Goal: Task Accomplishment & Management: Use online tool/utility

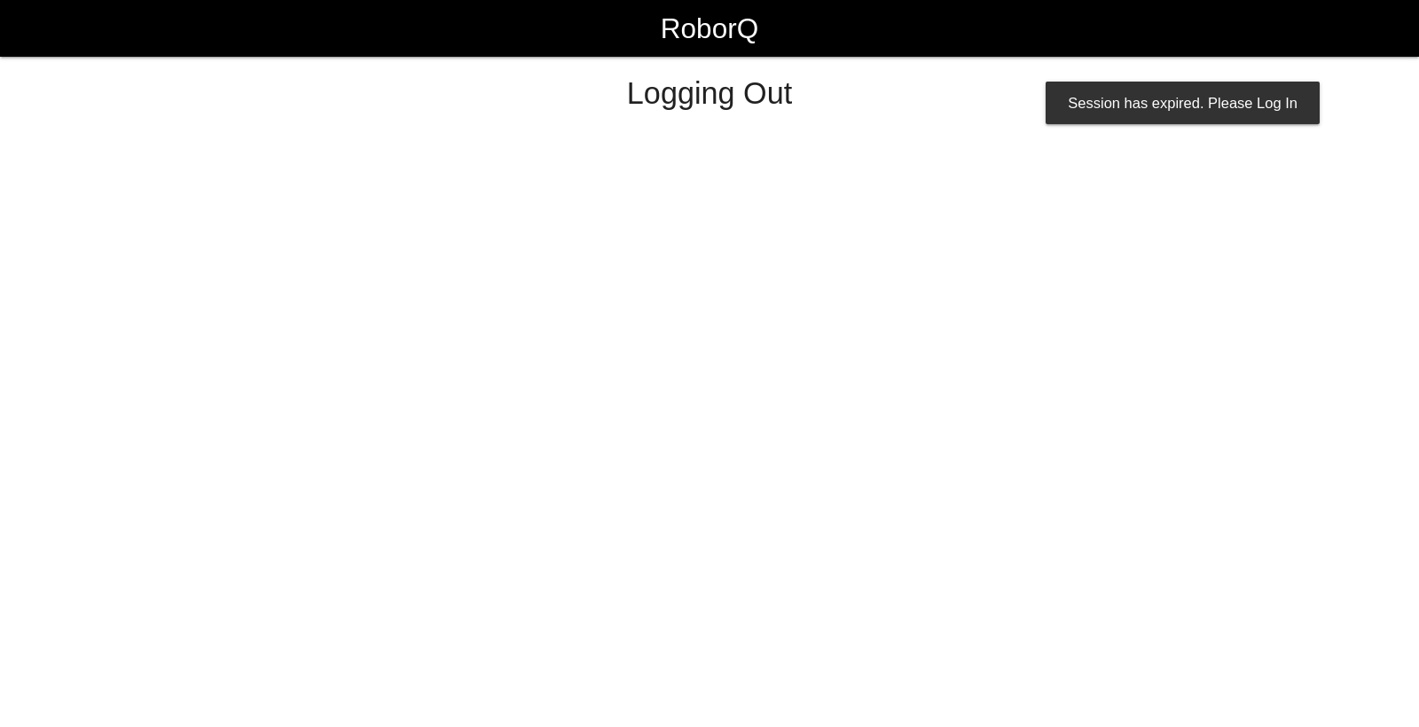
select select "Worker"
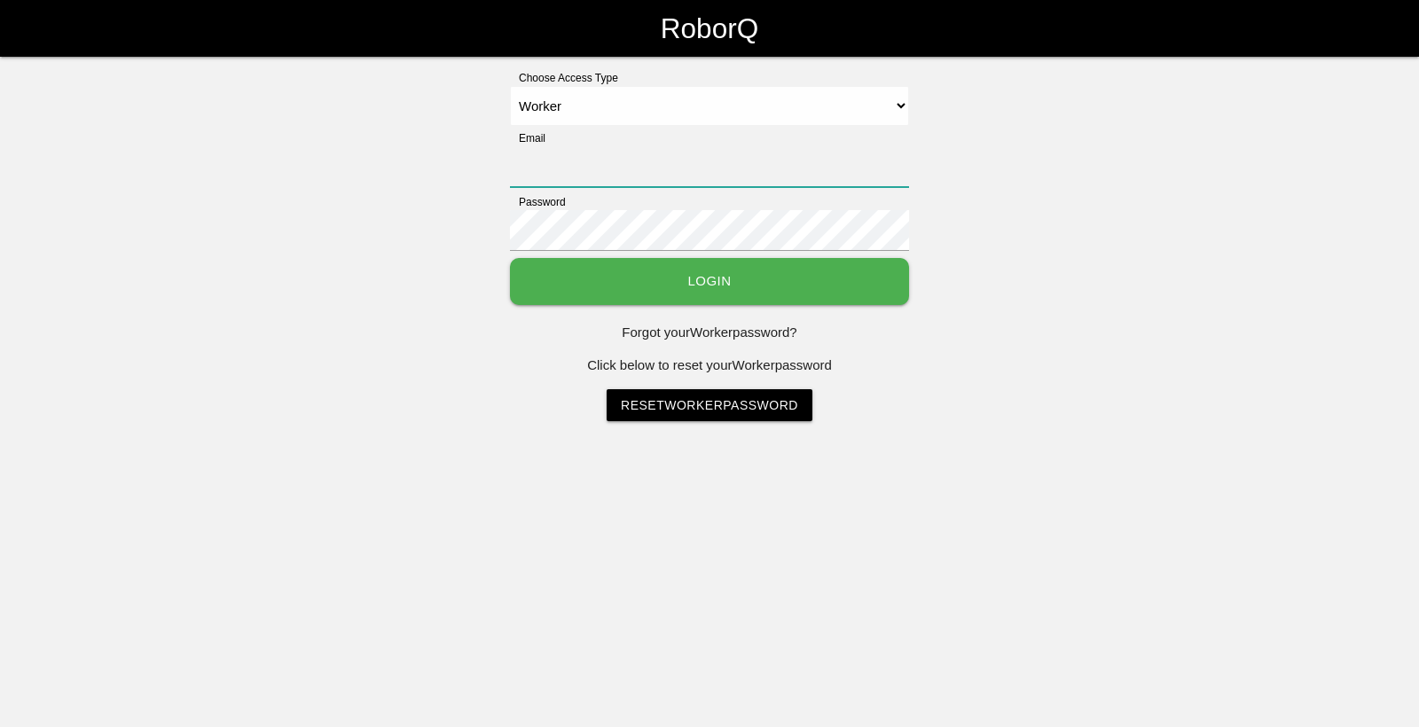
type input "[EMAIL_ADDRESS][DOMAIN_NAME]"
click at [710, 282] on button "Login" at bounding box center [709, 281] width 399 height 47
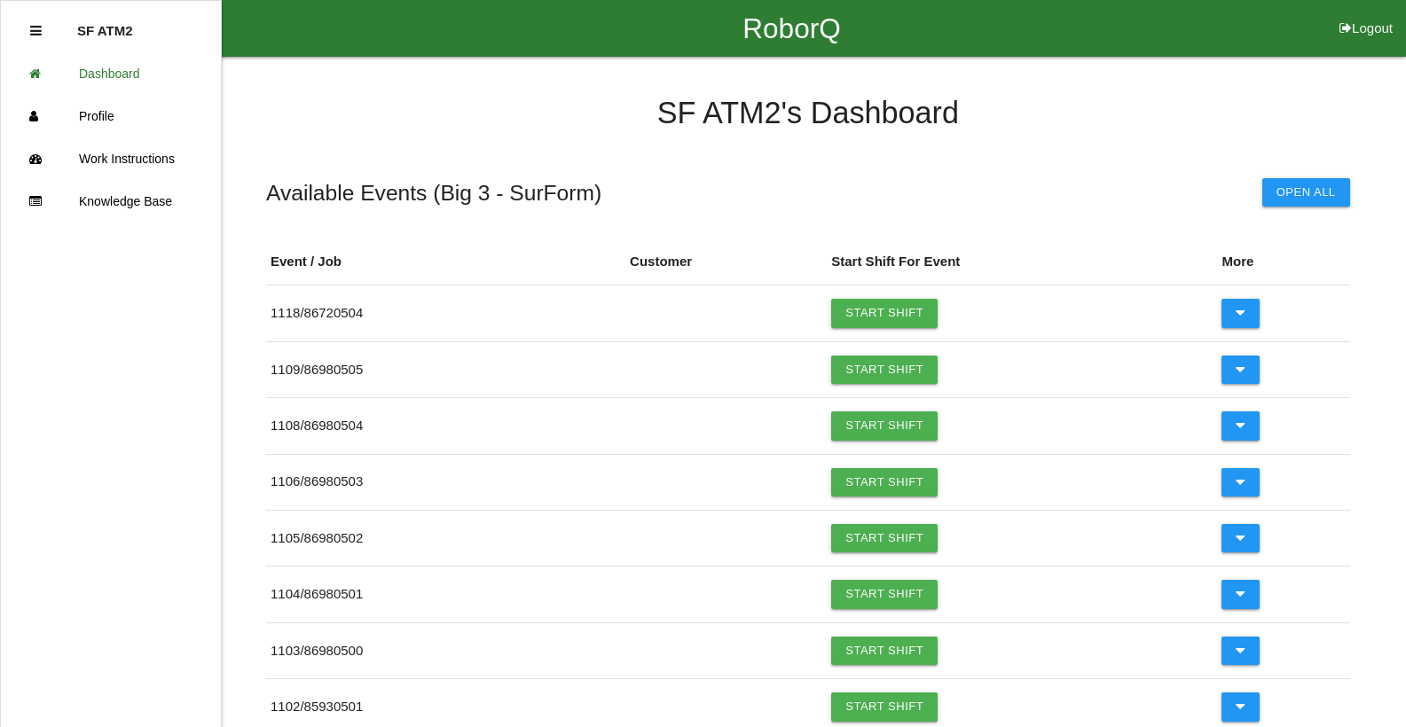
scroll to position [636, 0]
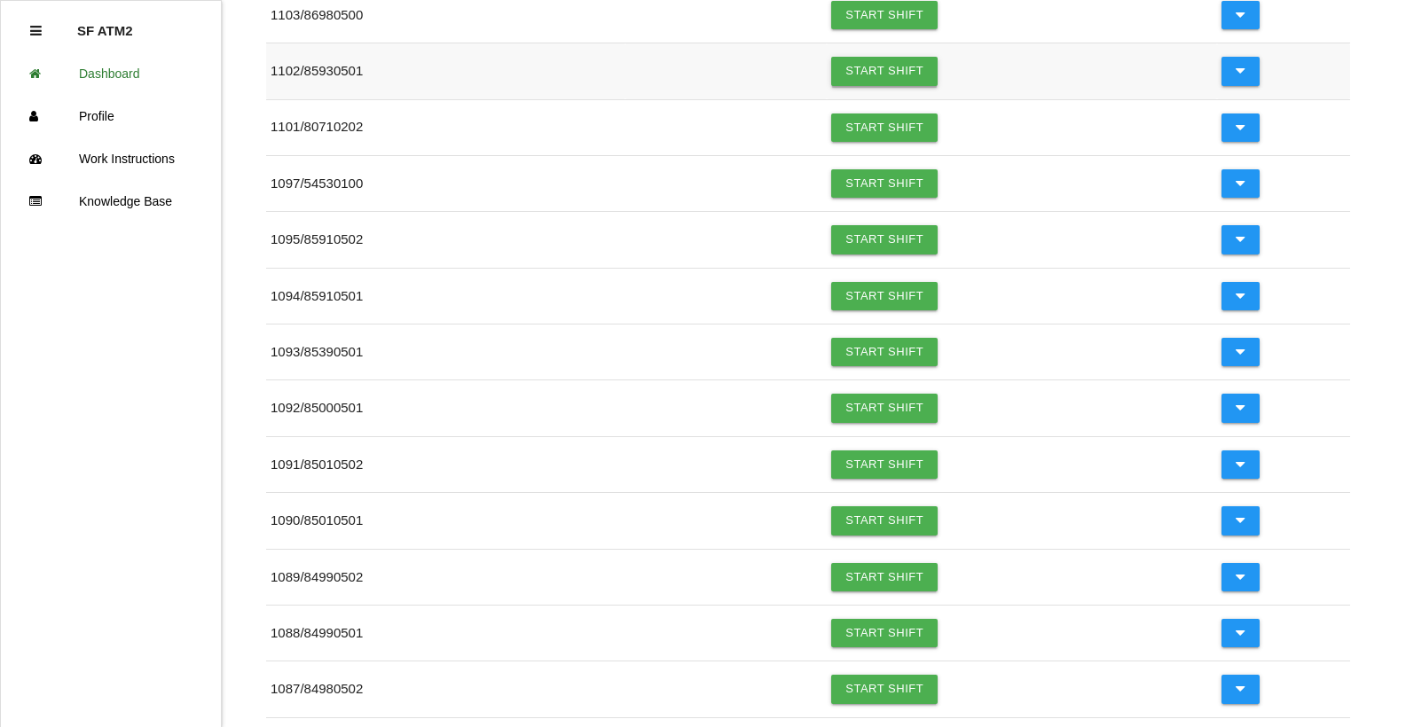
click at [855, 73] on link "Start Shift" at bounding box center [884, 71] width 106 height 28
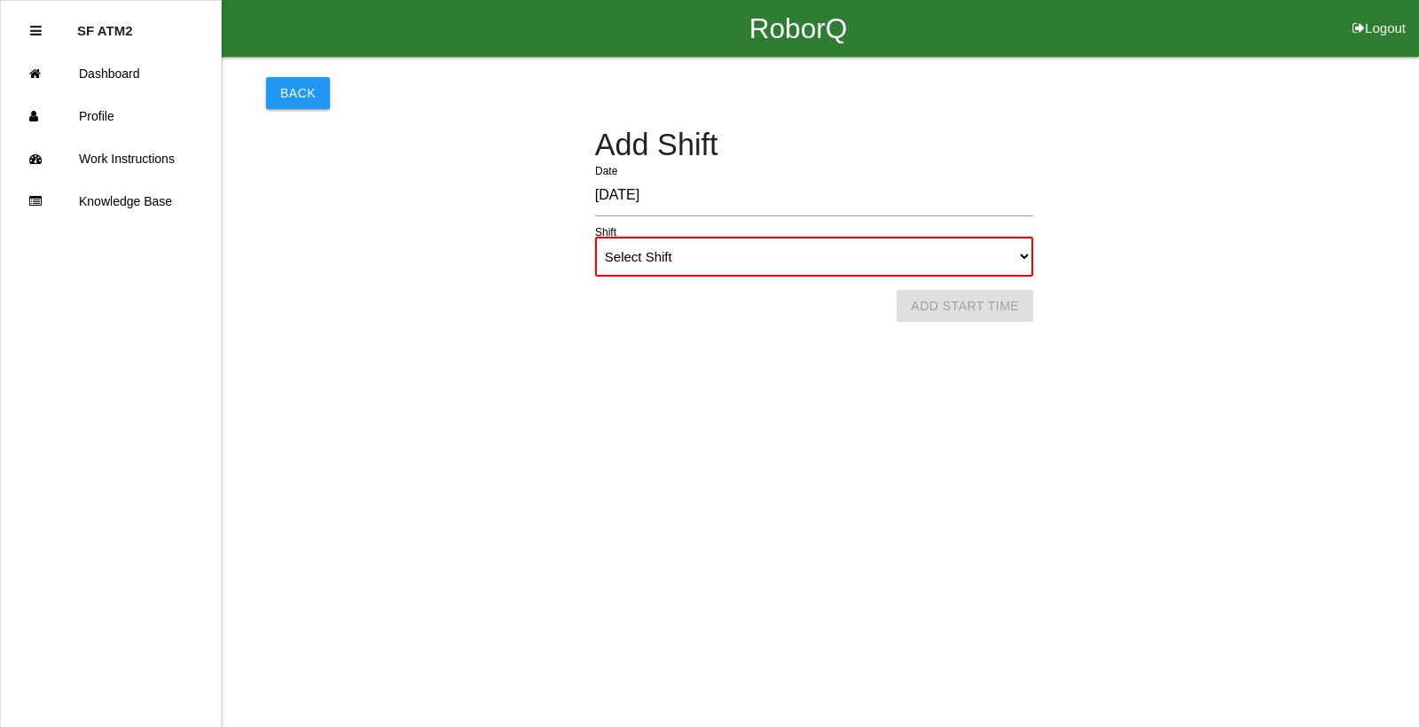
click at [1022, 261] on select "Select Shift 1st Shift 2nd Shift 3rd Shift 4th Shift" at bounding box center [814, 257] width 438 height 40
select select "1"
click at [595, 237] on select "Select Shift 1st Shift 2nd Shift 3rd Shift 4th Shift" at bounding box center [814, 257] width 438 height 40
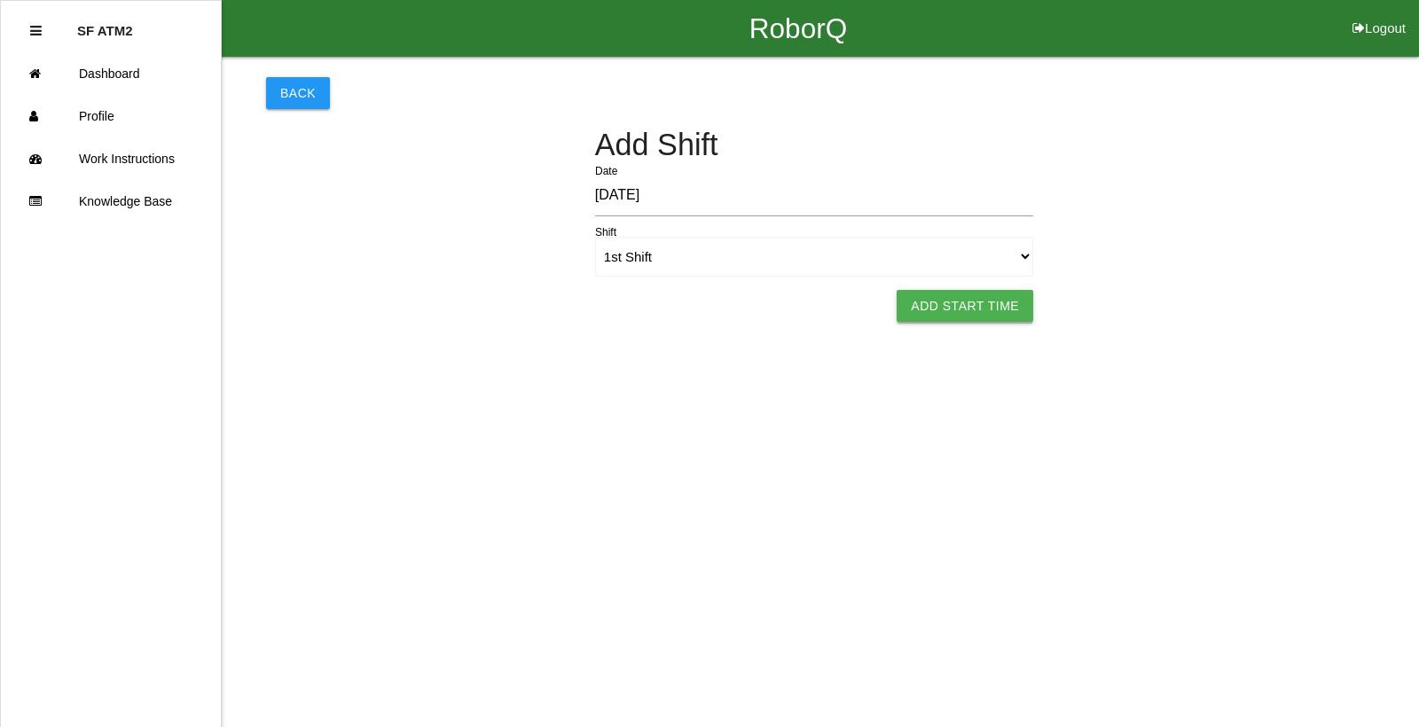
click at [980, 310] on button "Add Start Time" at bounding box center [965, 306] width 137 height 32
select select "6"
select select "8"
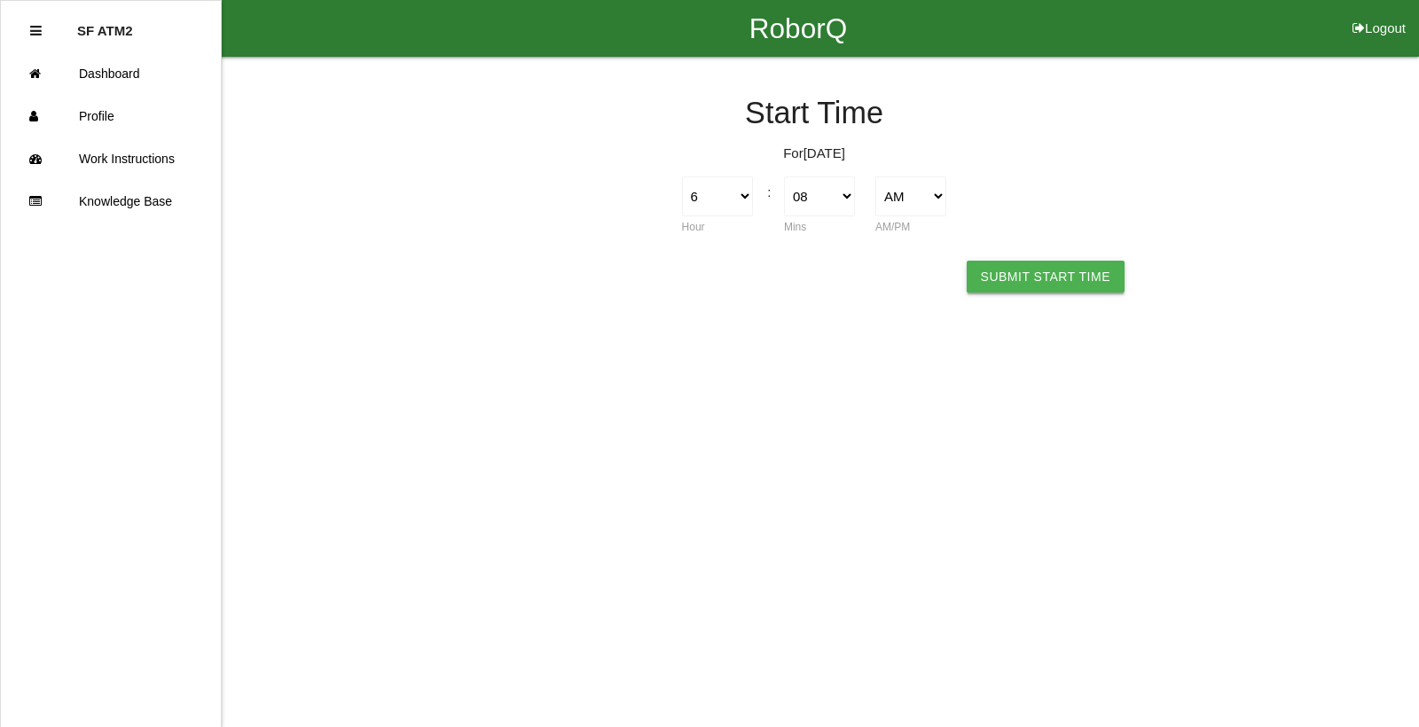
click at [1010, 272] on button "Submit Start Time" at bounding box center [1046, 277] width 158 height 32
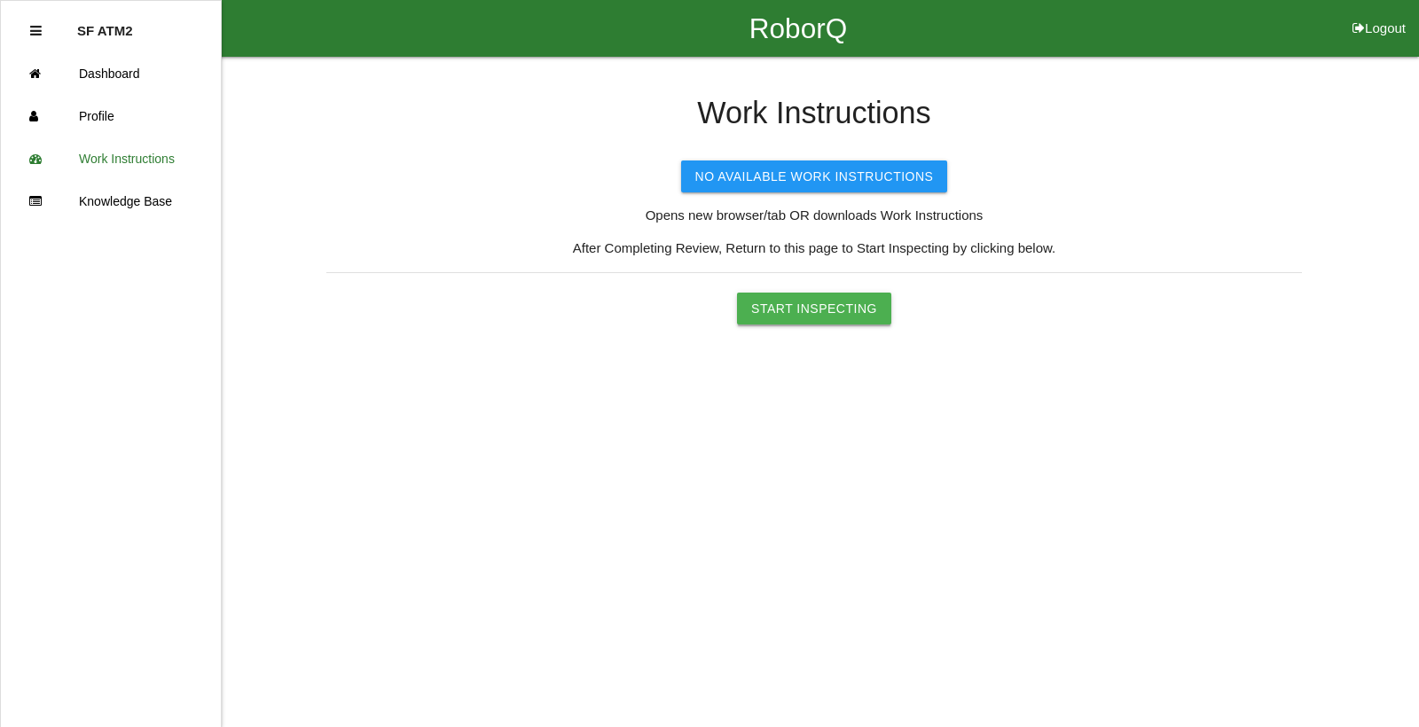
click at [804, 312] on button "Start Inspecting" at bounding box center [814, 309] width 154 height 32
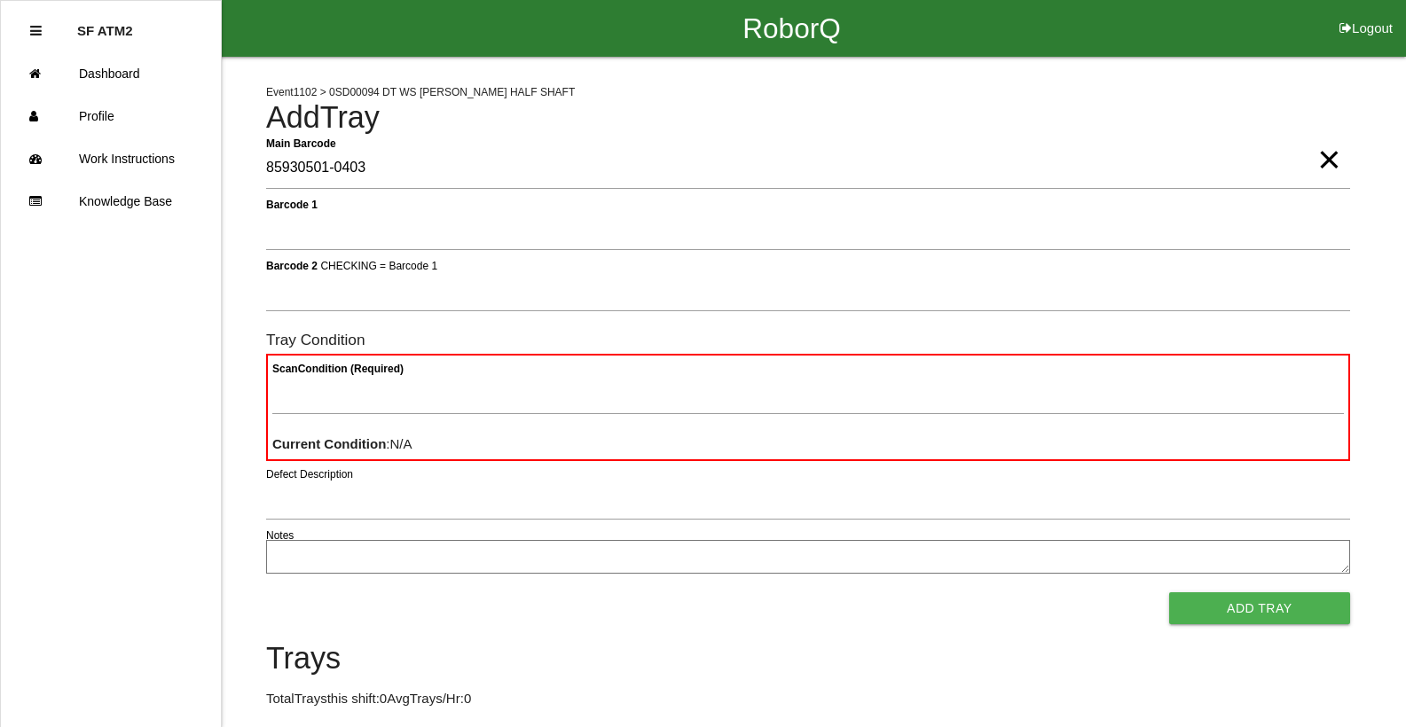
type Barcode "85930501-0403"
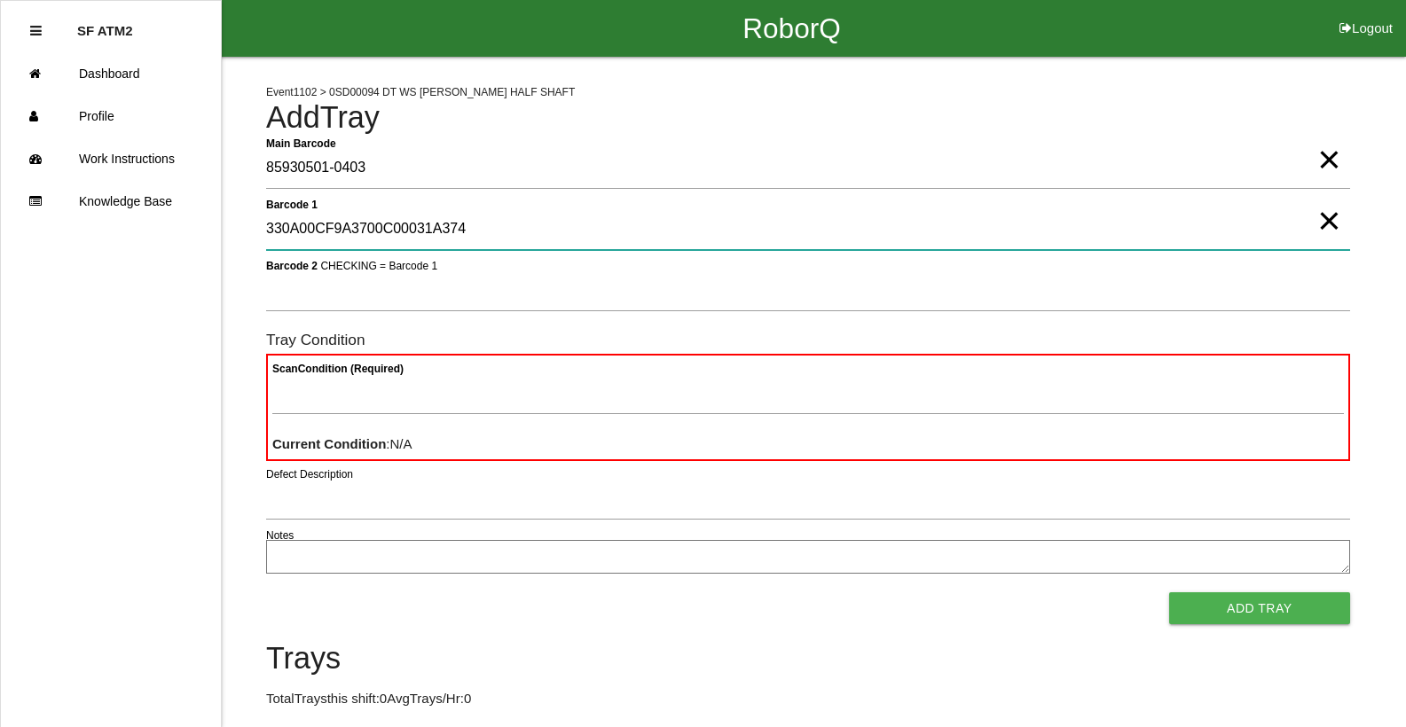
type 1 "330A00CF9A3700C00031A374"
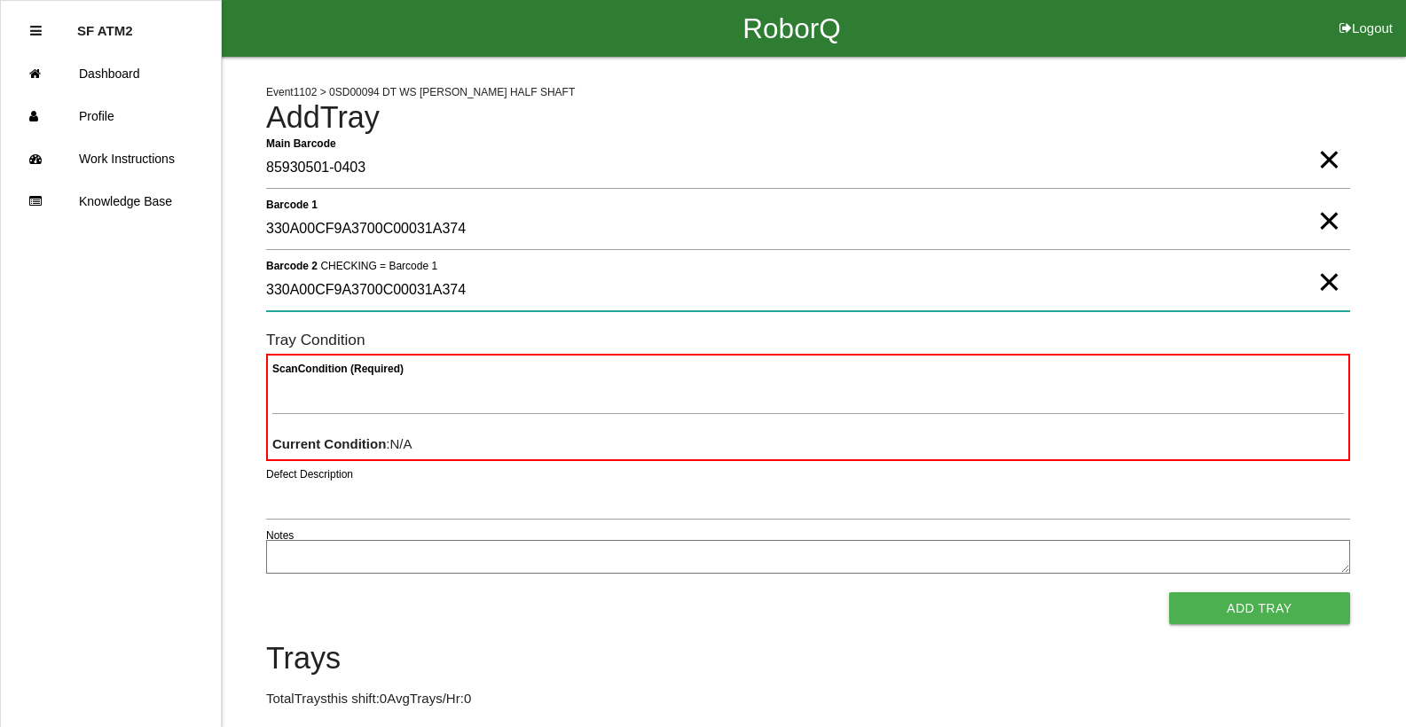
type 2 "330A00CF9A3700C00031A374"
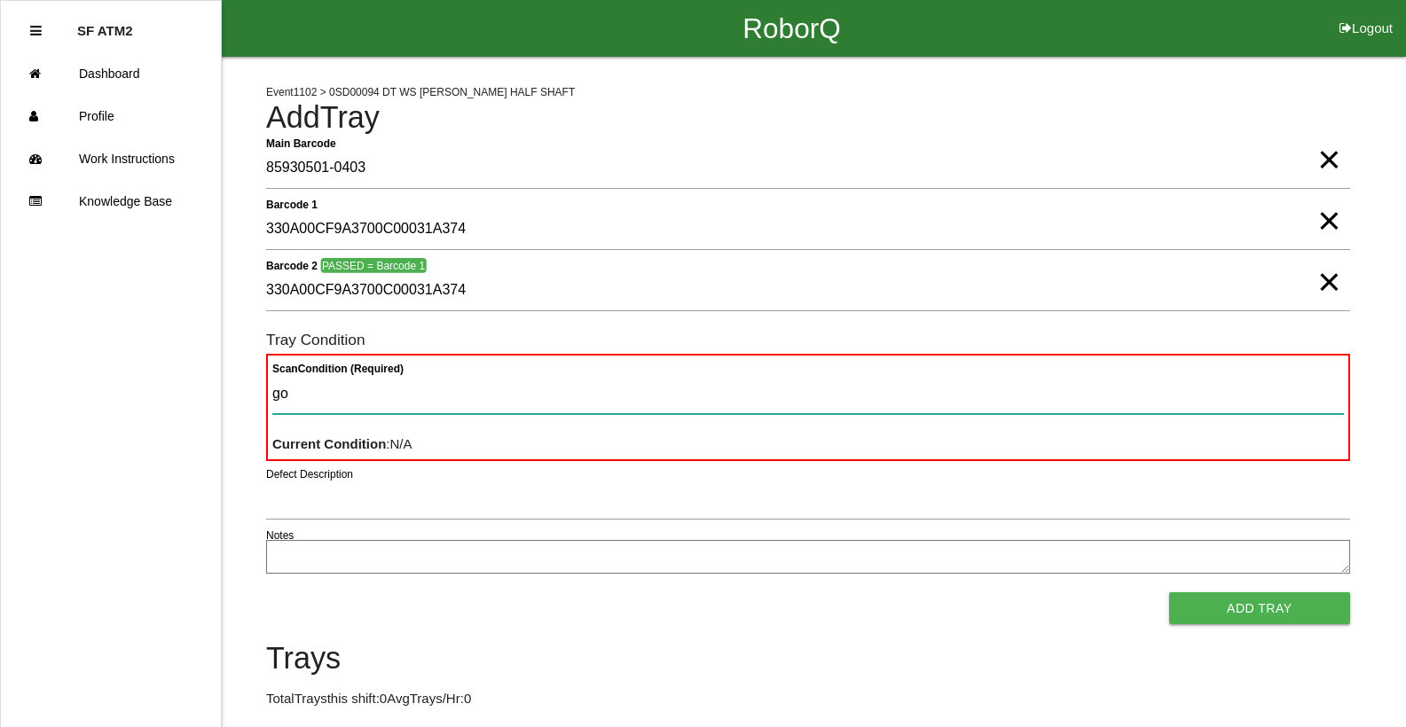
type Condition "goo"
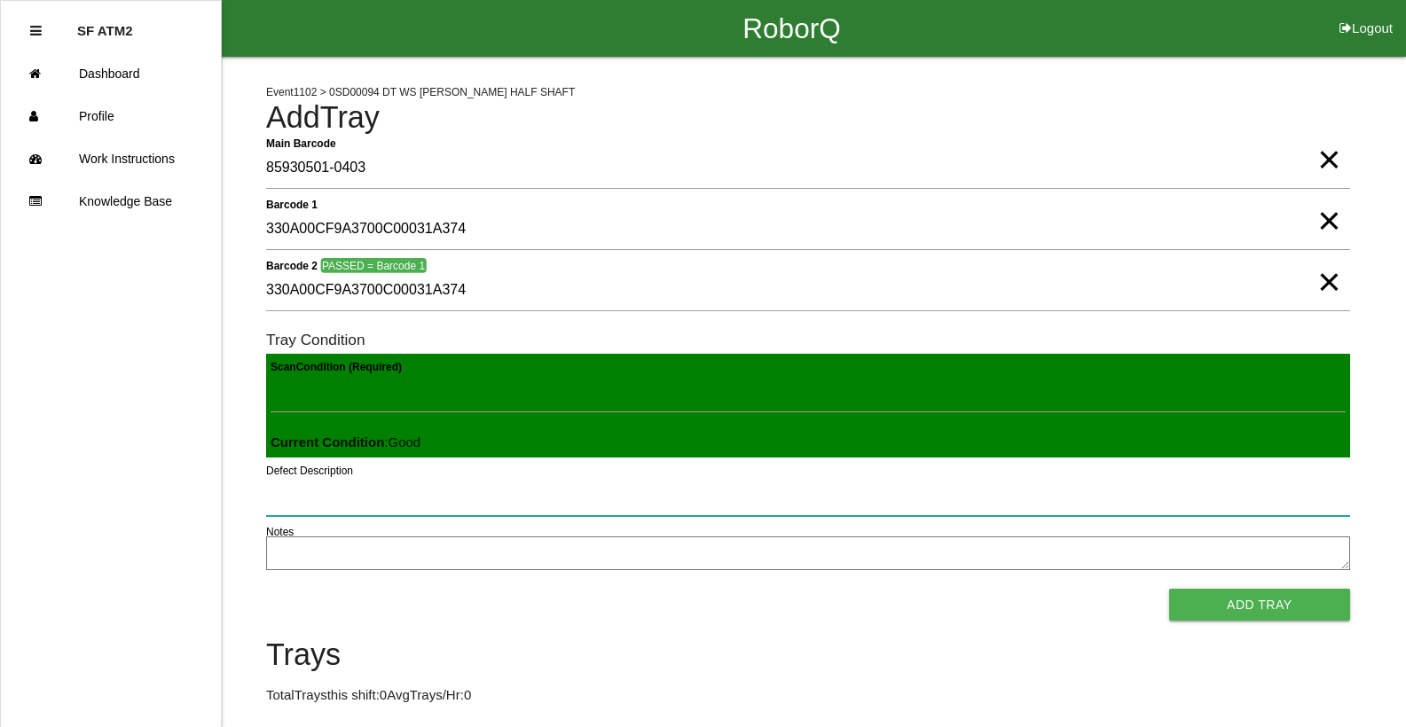
click at [1169, 589] on button "Add Tray" at bounding box center [1259, 605] width 181 height 32
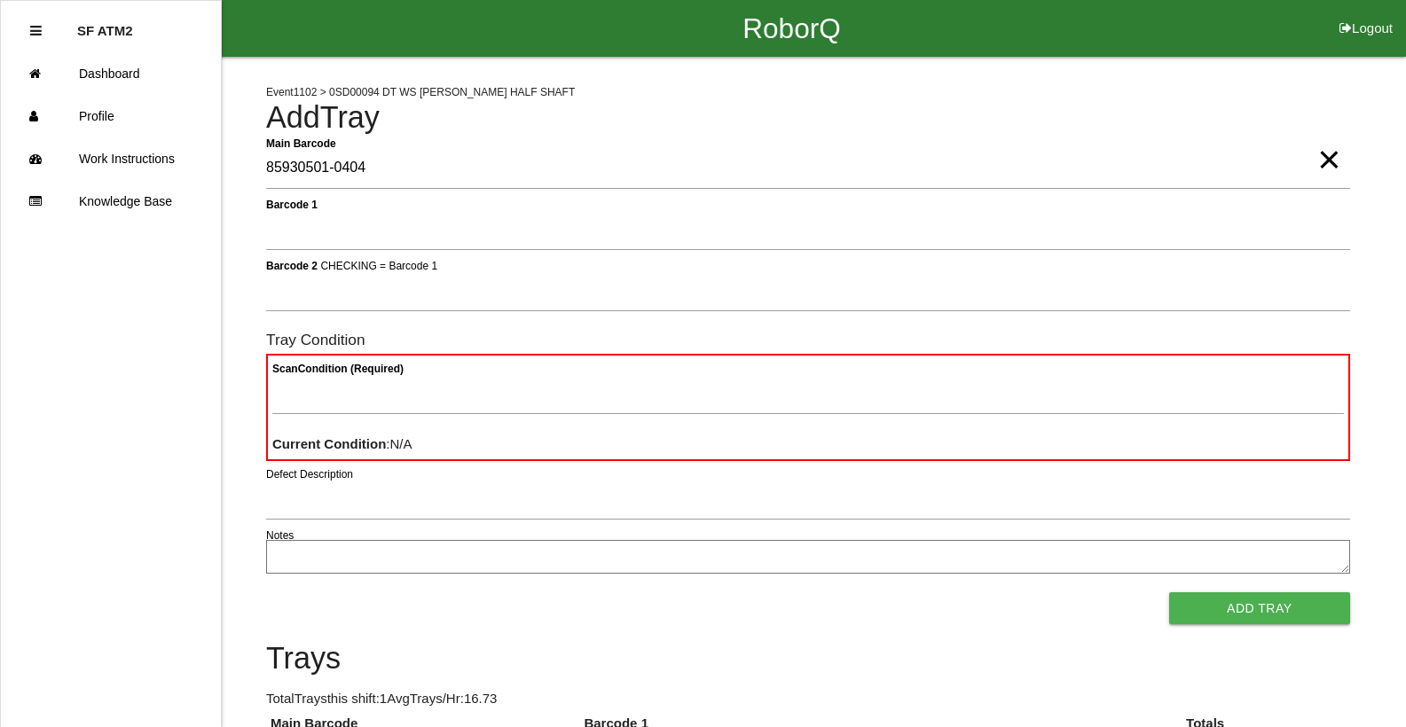
type Barcode "85930501-0404"
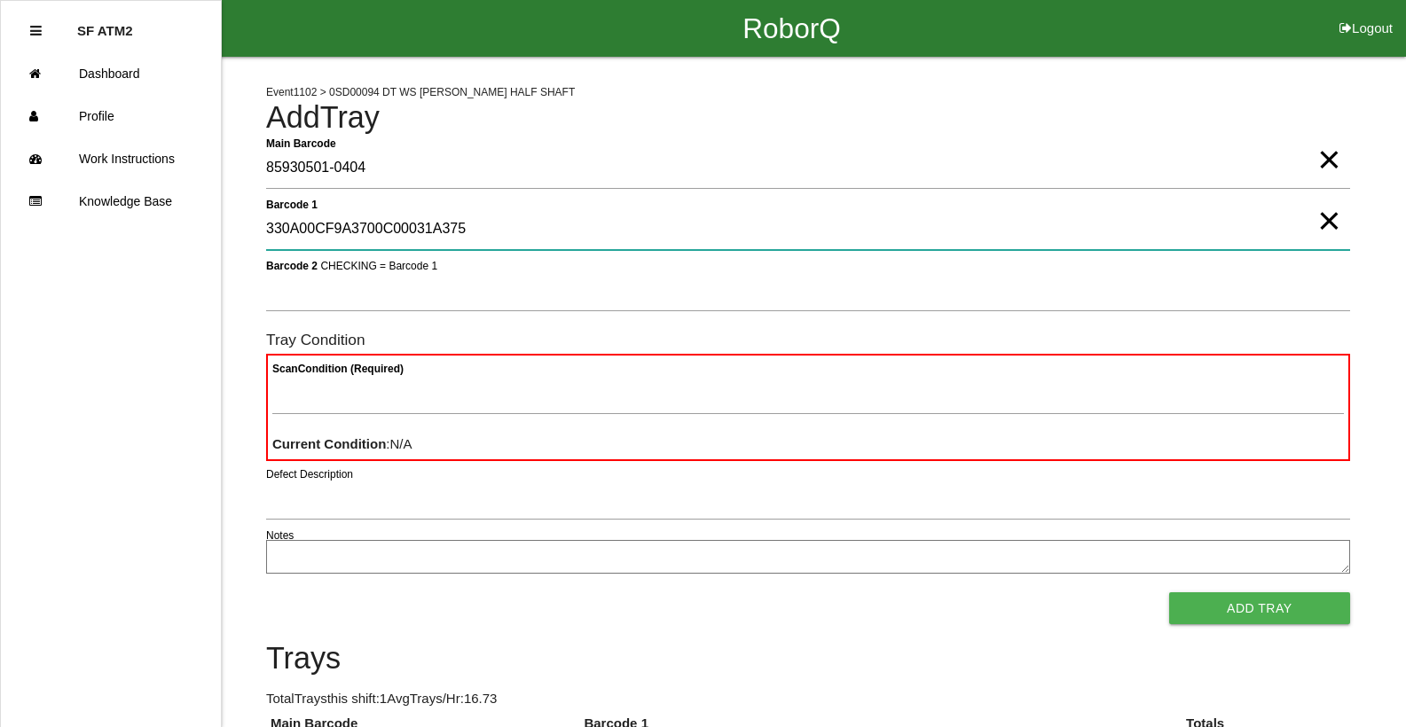
type 1 "330A00CF9A3700C00031A375"
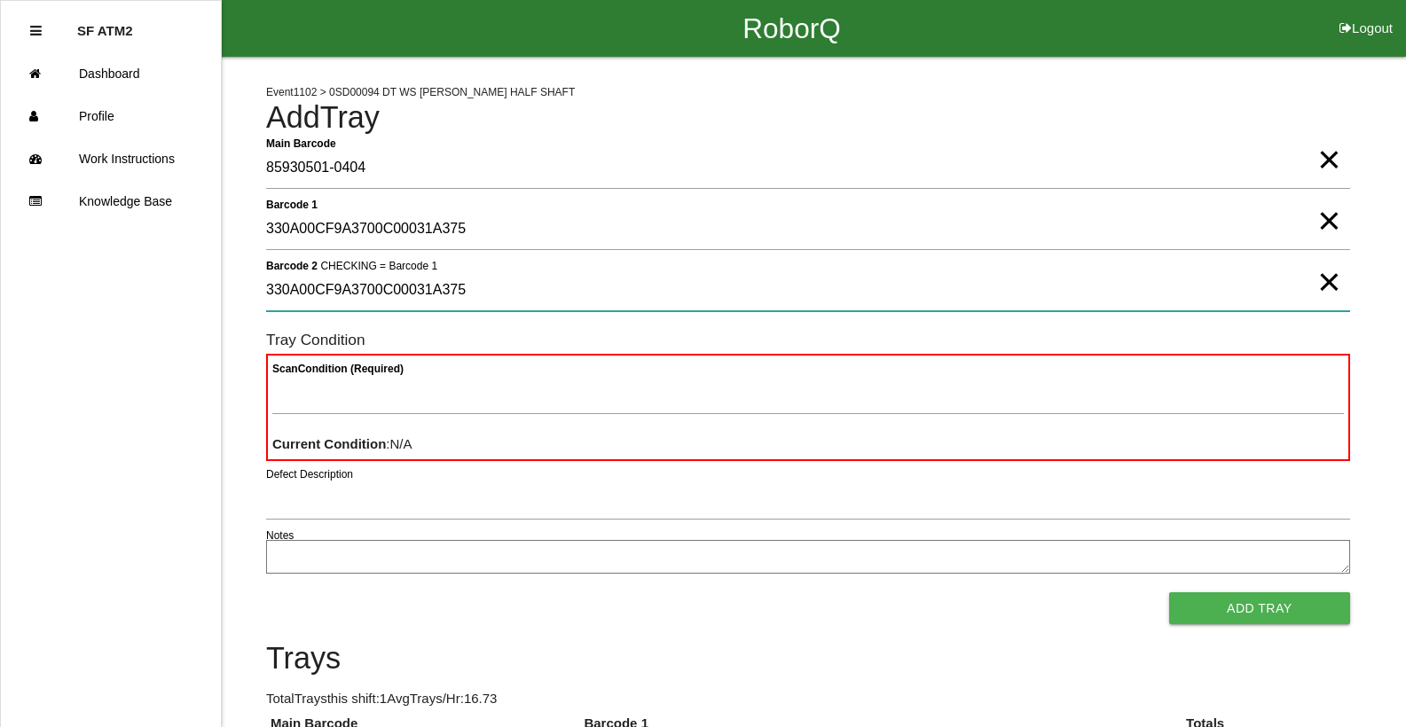
type 2 "330A00CF9A3700C00031A375"
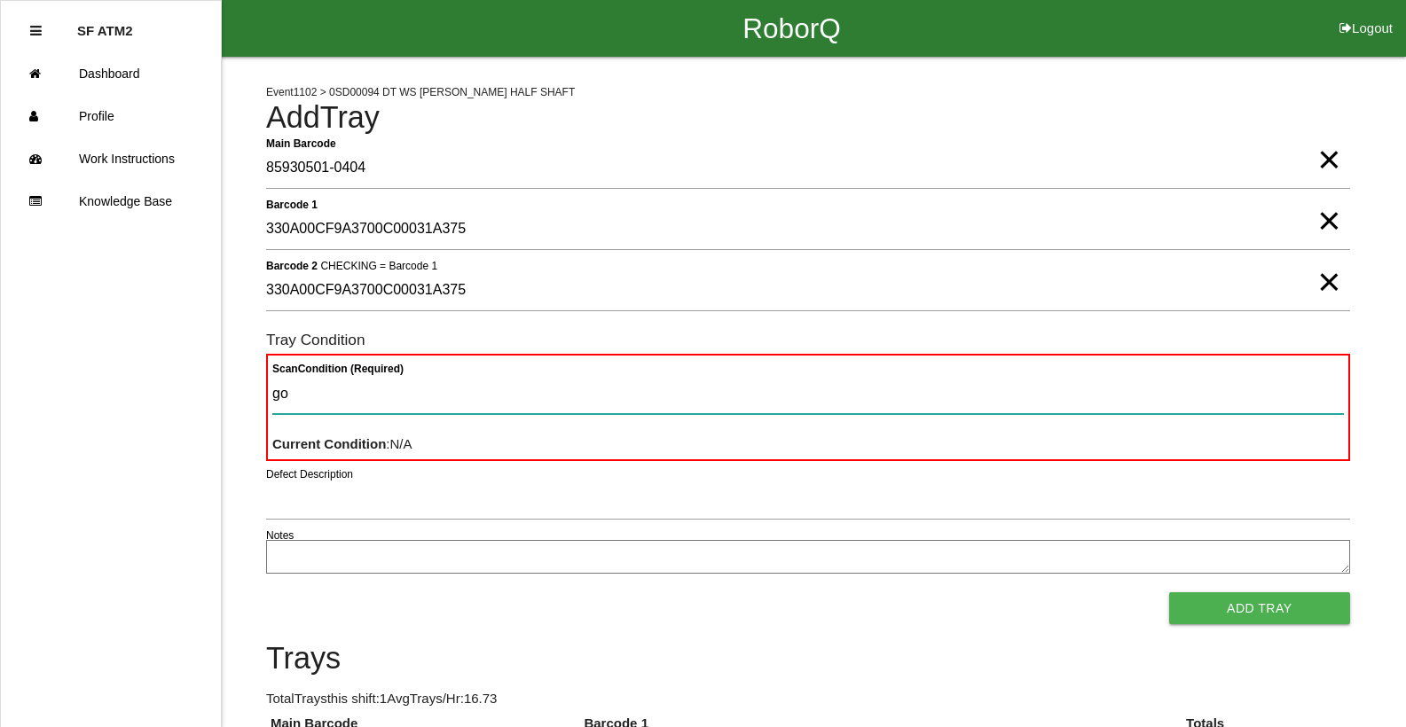
type Condition "goo"
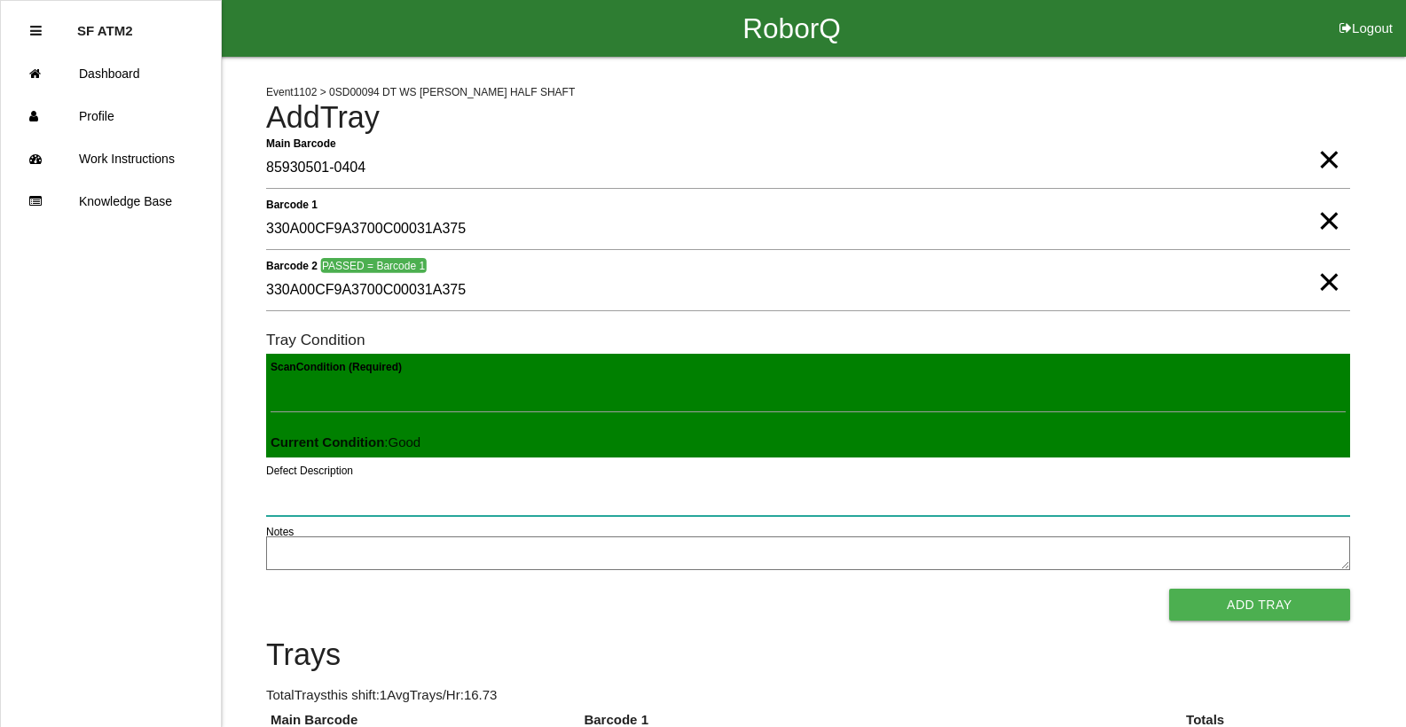
click at [1169, 589] on button "Add Tray" at bounding box center [1259, 605] width 181 height 32
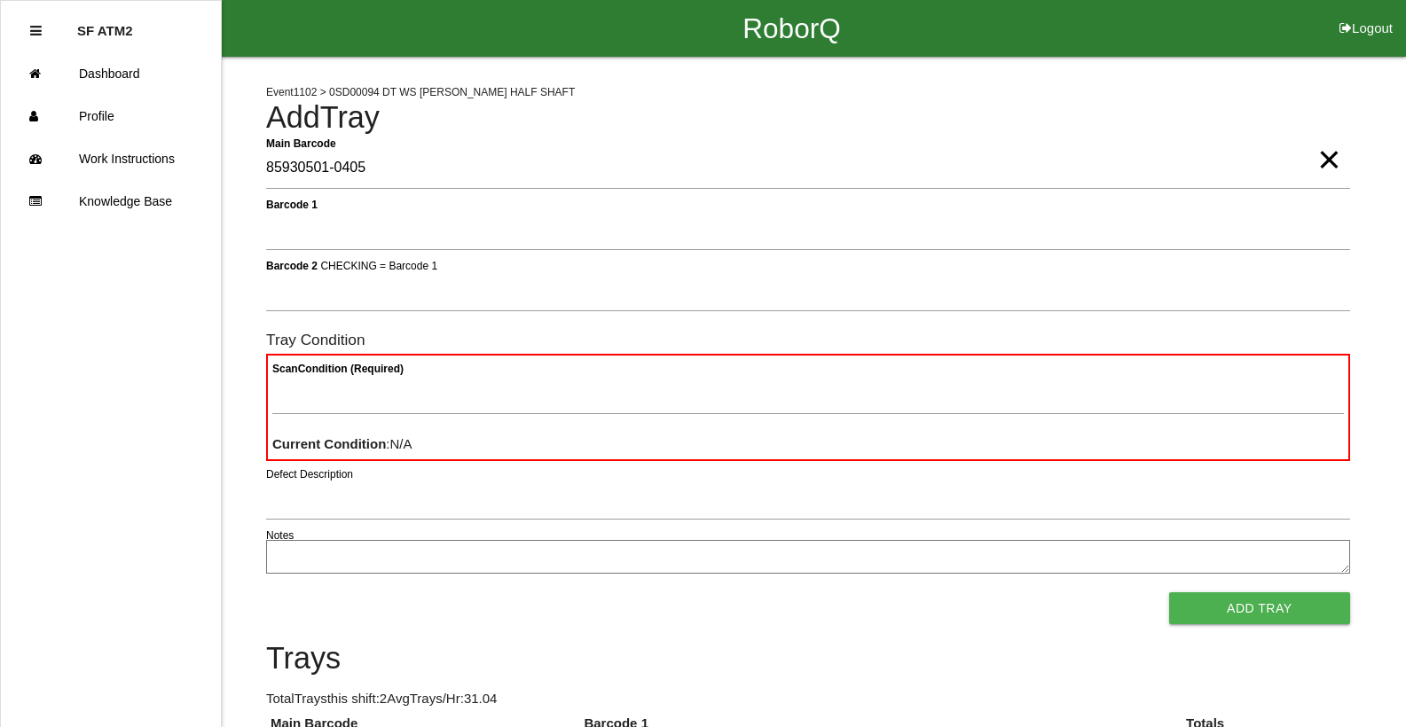
type Barcode "85930501-0405"
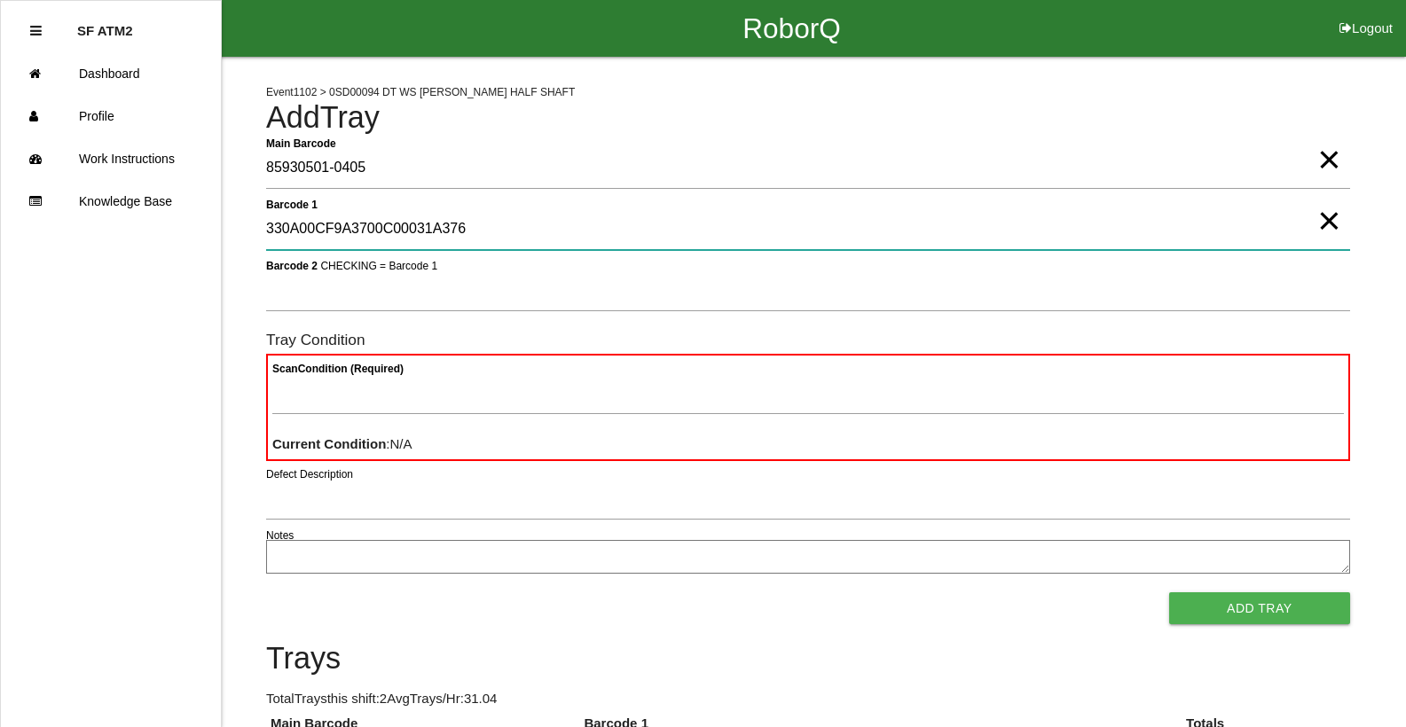
type 1 "330A00CF9A3700C00031A376"
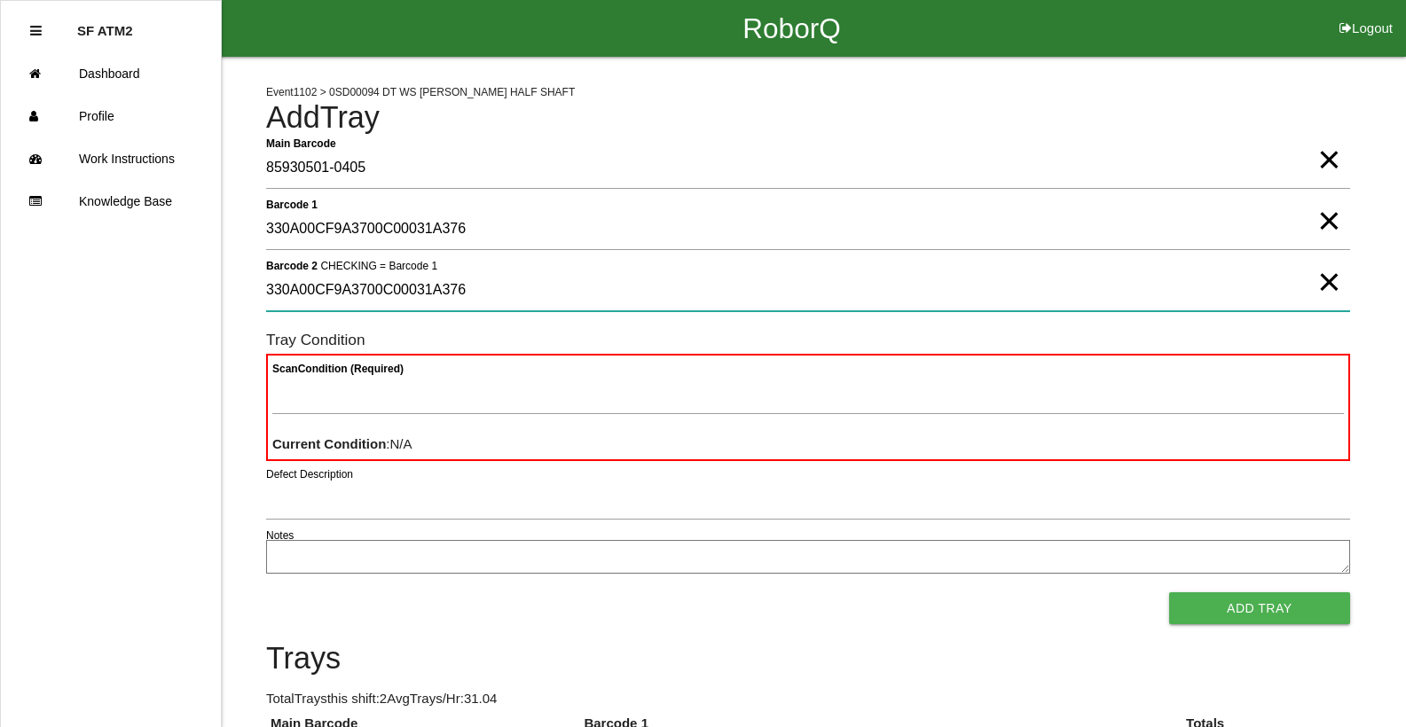
type 2 "330A00CF9A3700C00031A376"
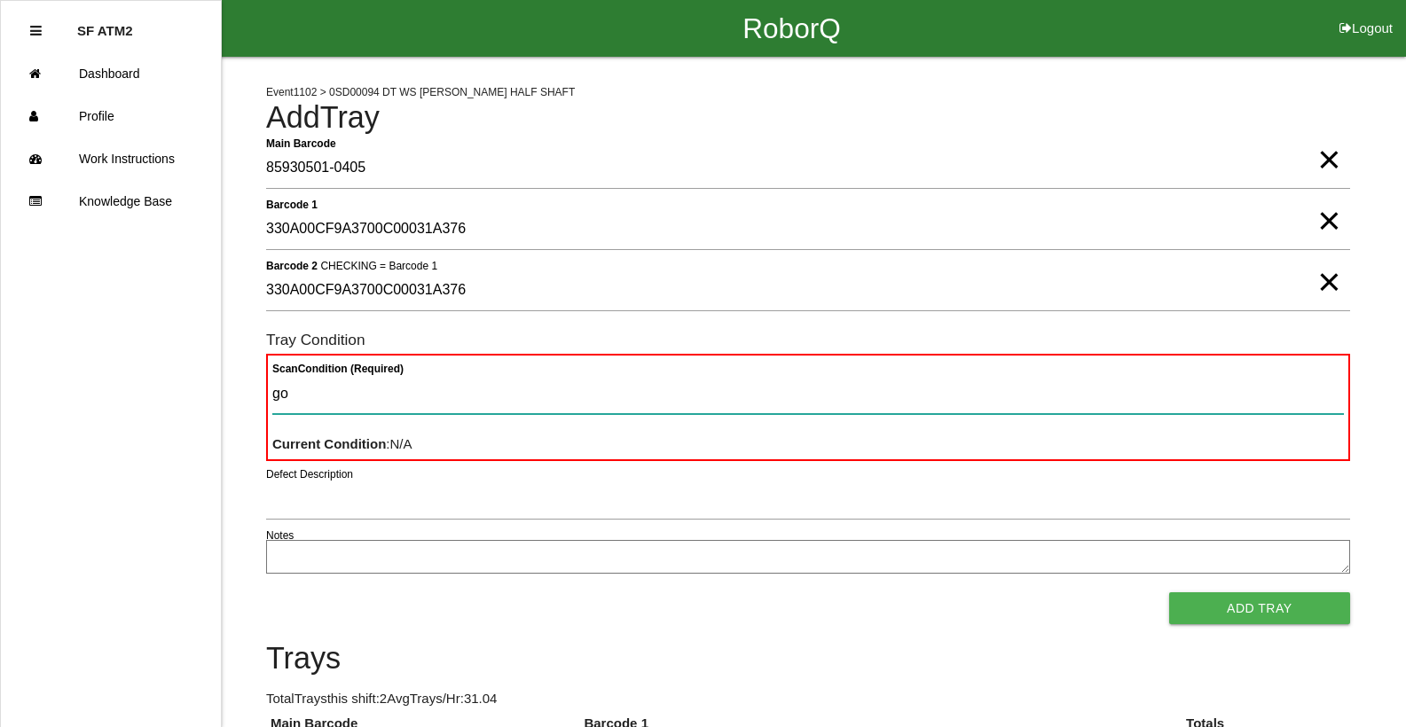
type Condition "goo"
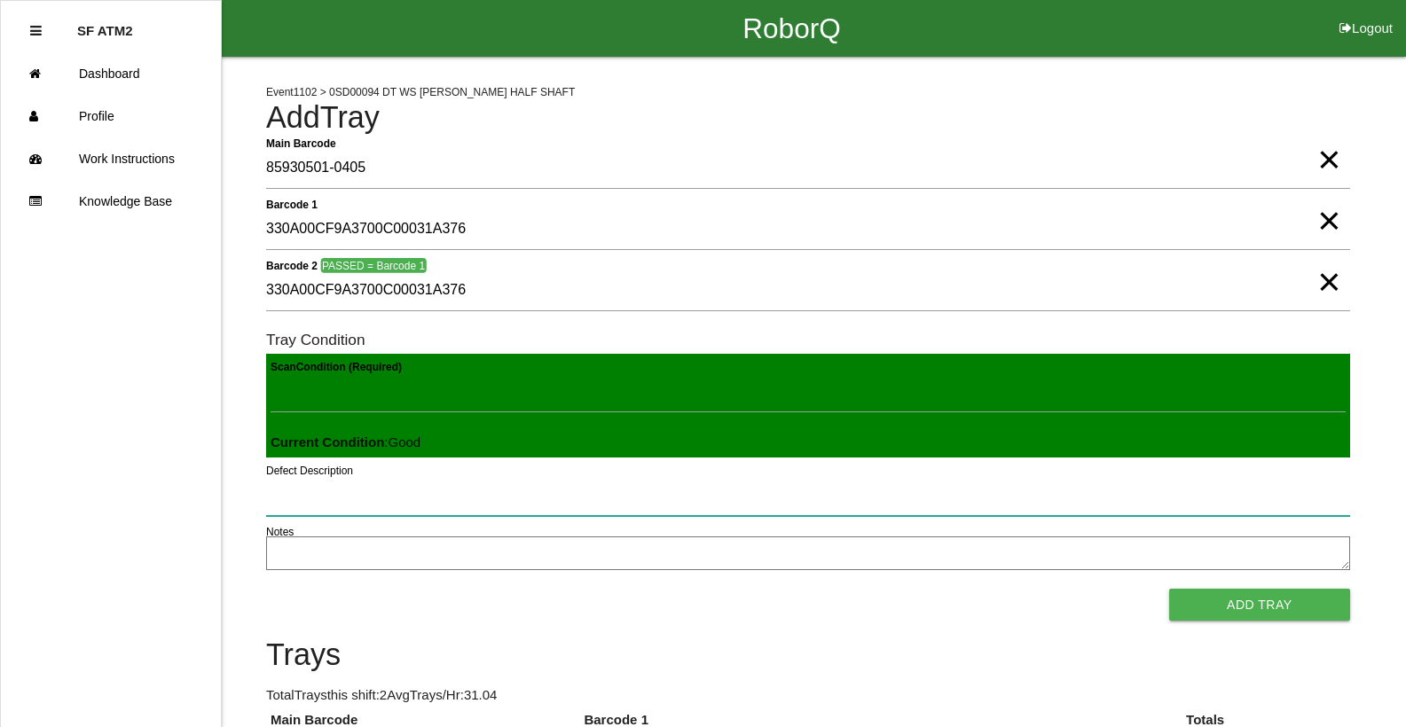
click at [1169, 589] on button "Add Tray" at bounding box center [1259, 605] width 181 height 32
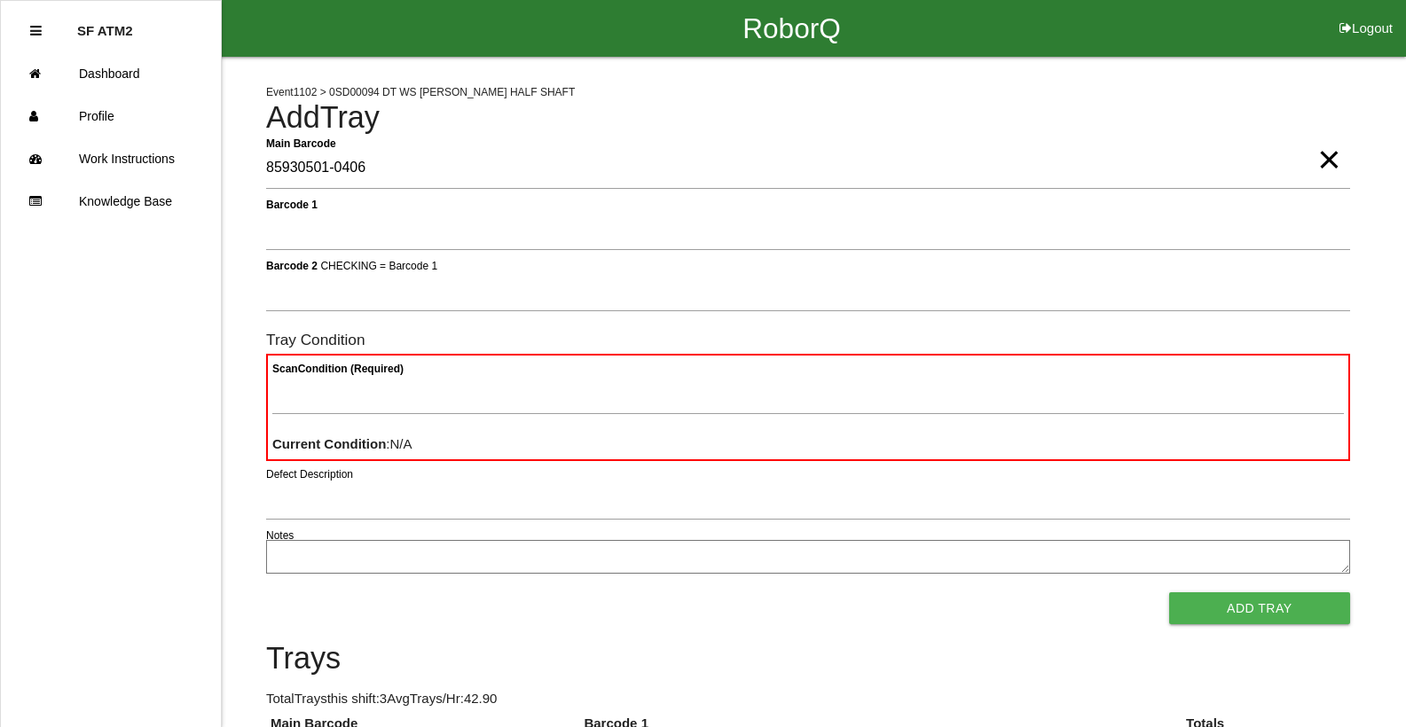
type Barcode "85930501-0406"
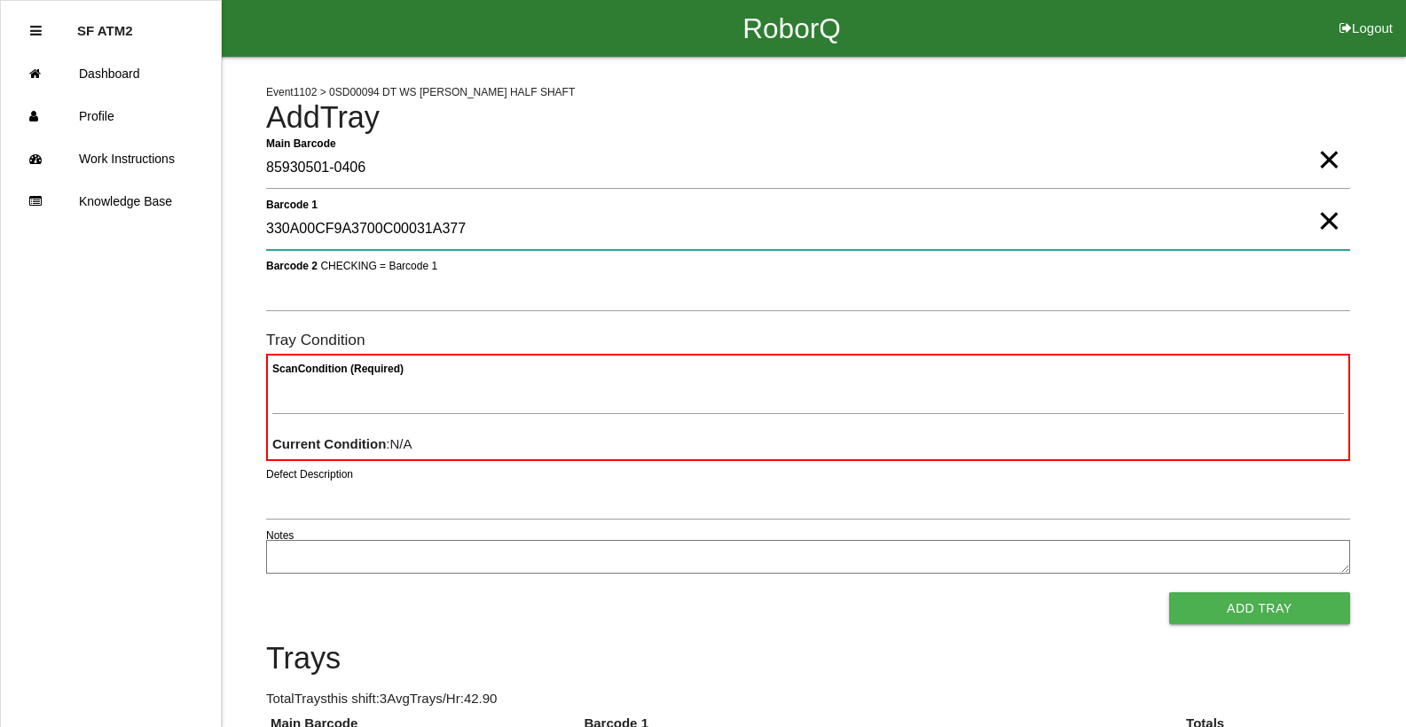
type 1 "330A00CF9A3700C00031A377"
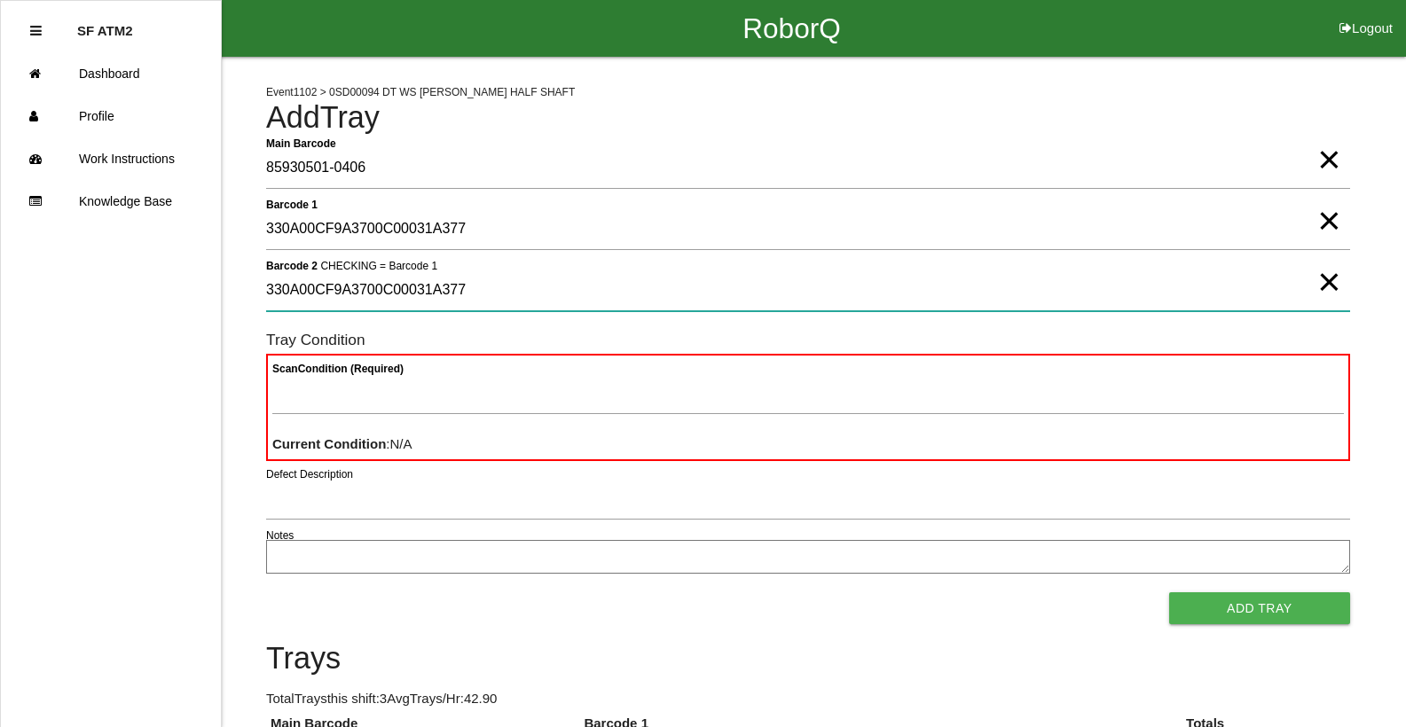
type 2 "330A00CF9A3700C00031A377"
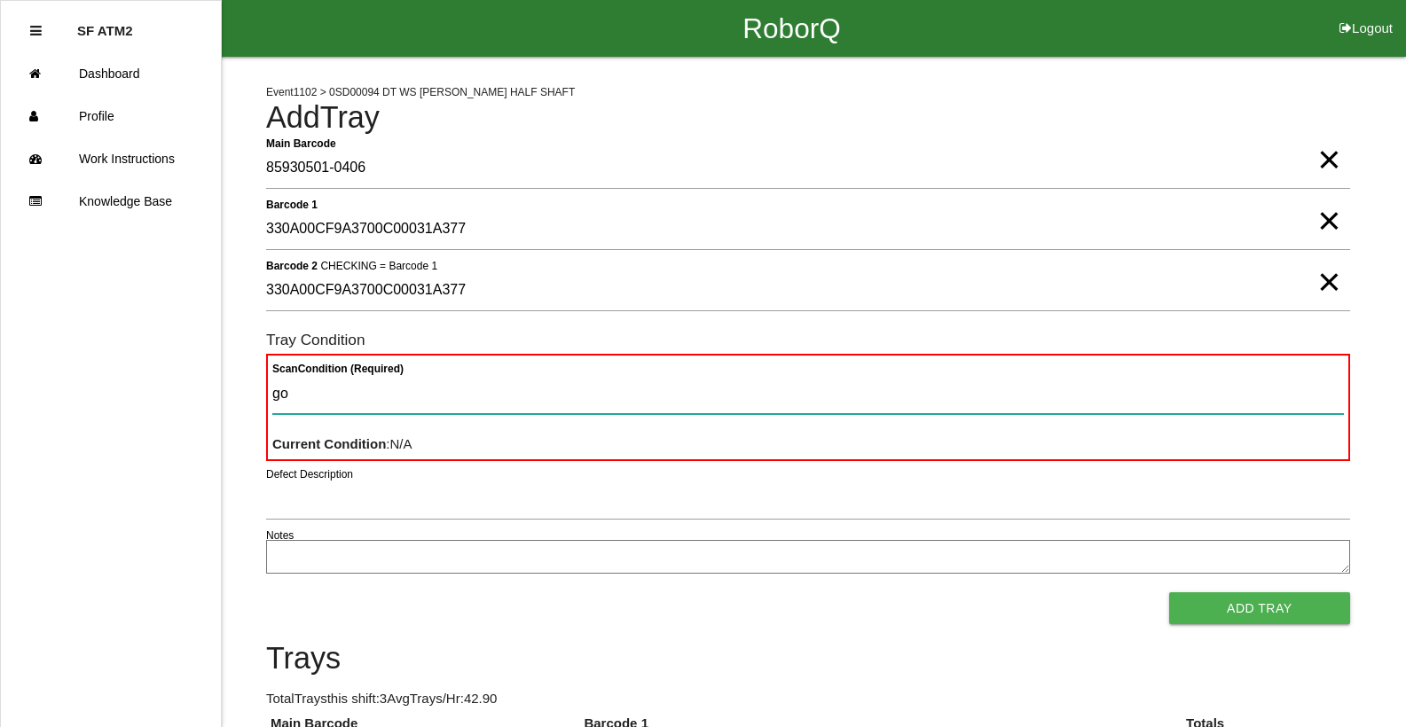
type Condition "goo"
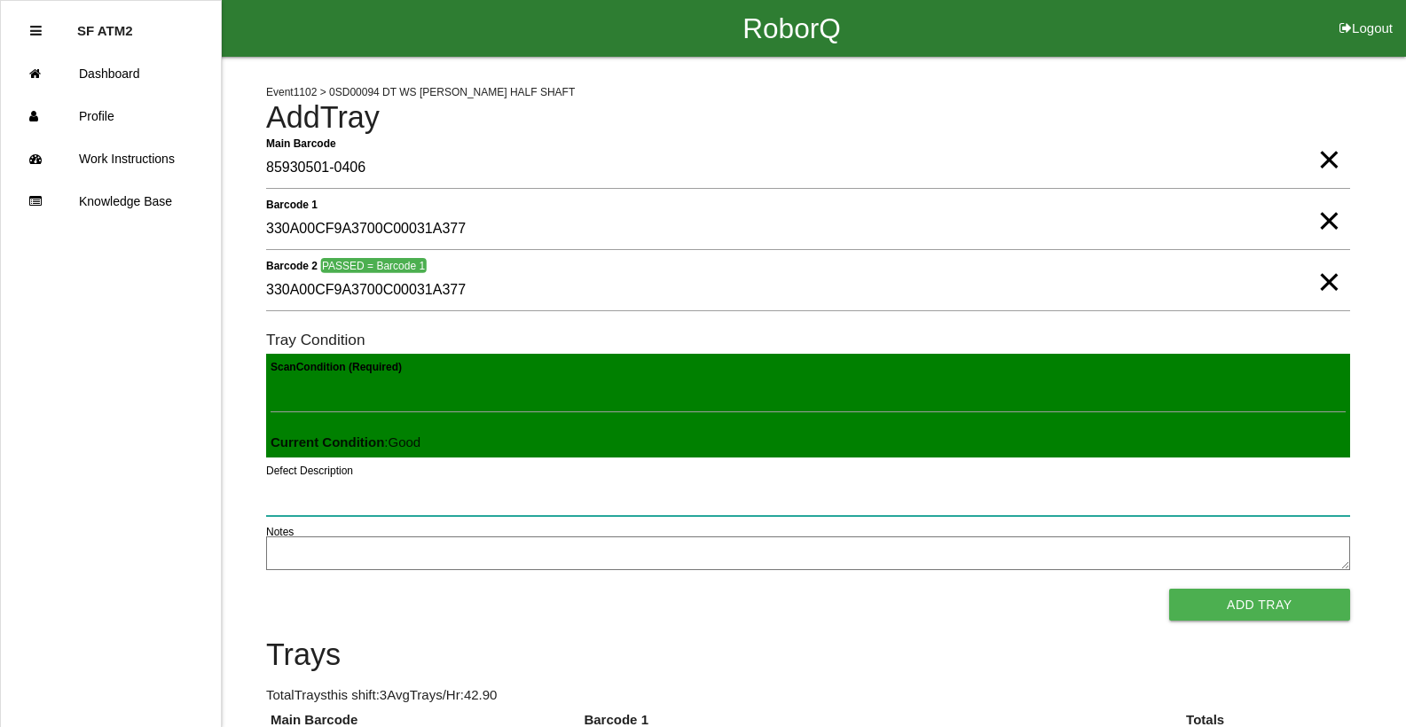
click at [1169, 589] on button "Add Tray" at bounding box center [1259, 605] width 181 height 32
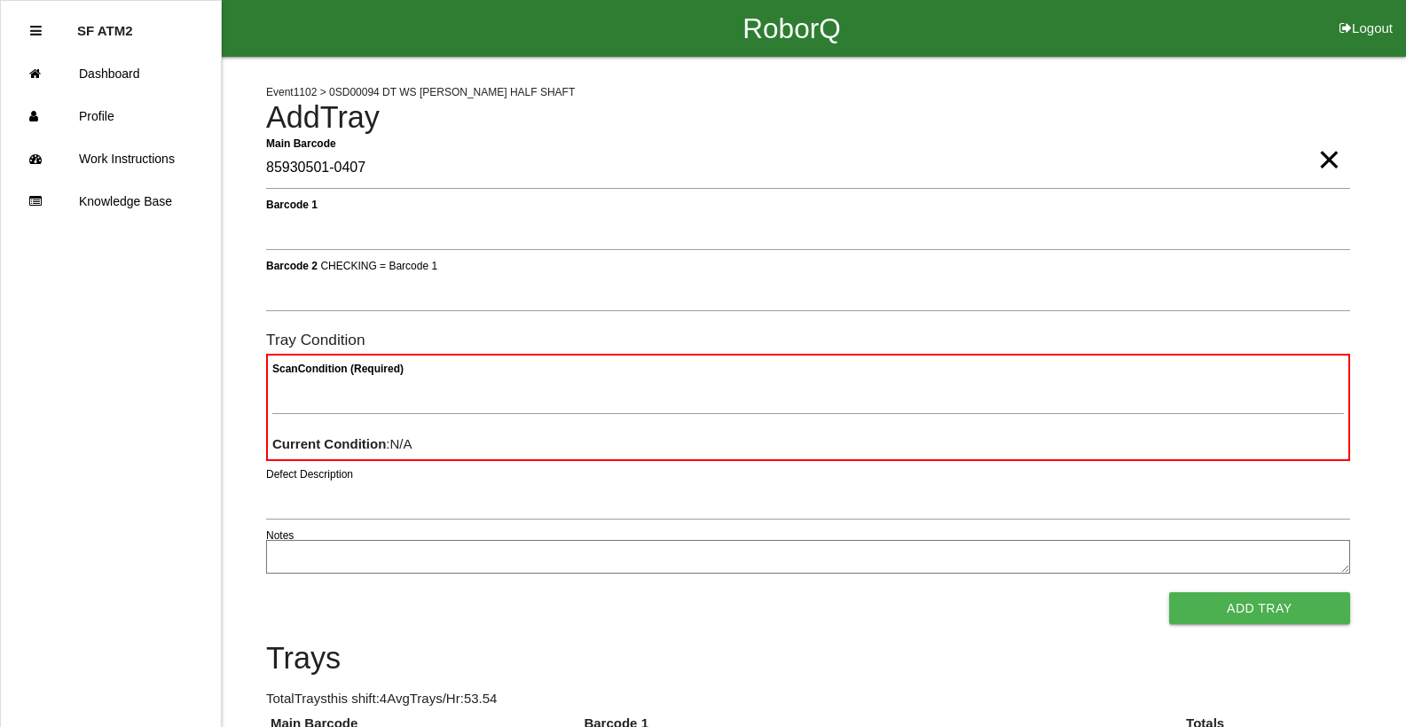
type Barcode "85930501-0407"
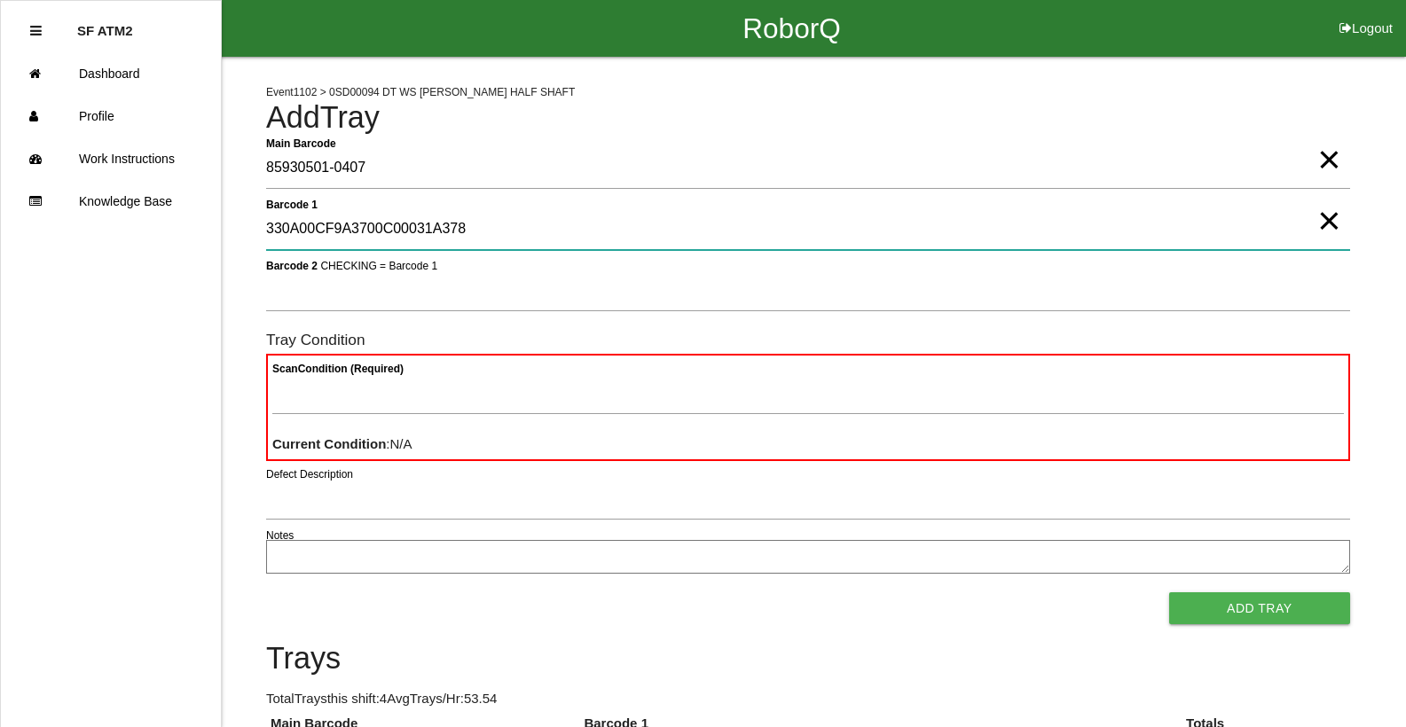
type 1 "330A00CF9A3700C00031A378"
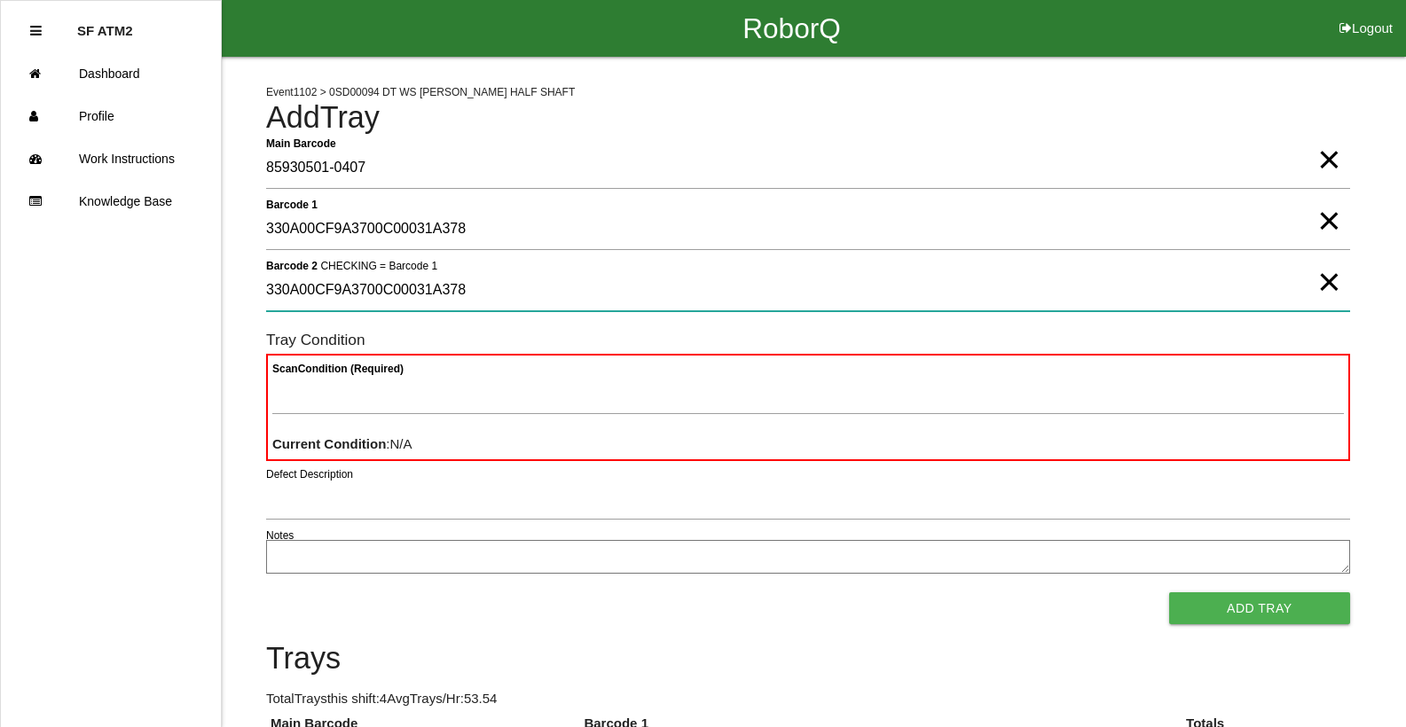
type 2 "330A00CF9A3700C00031A378"
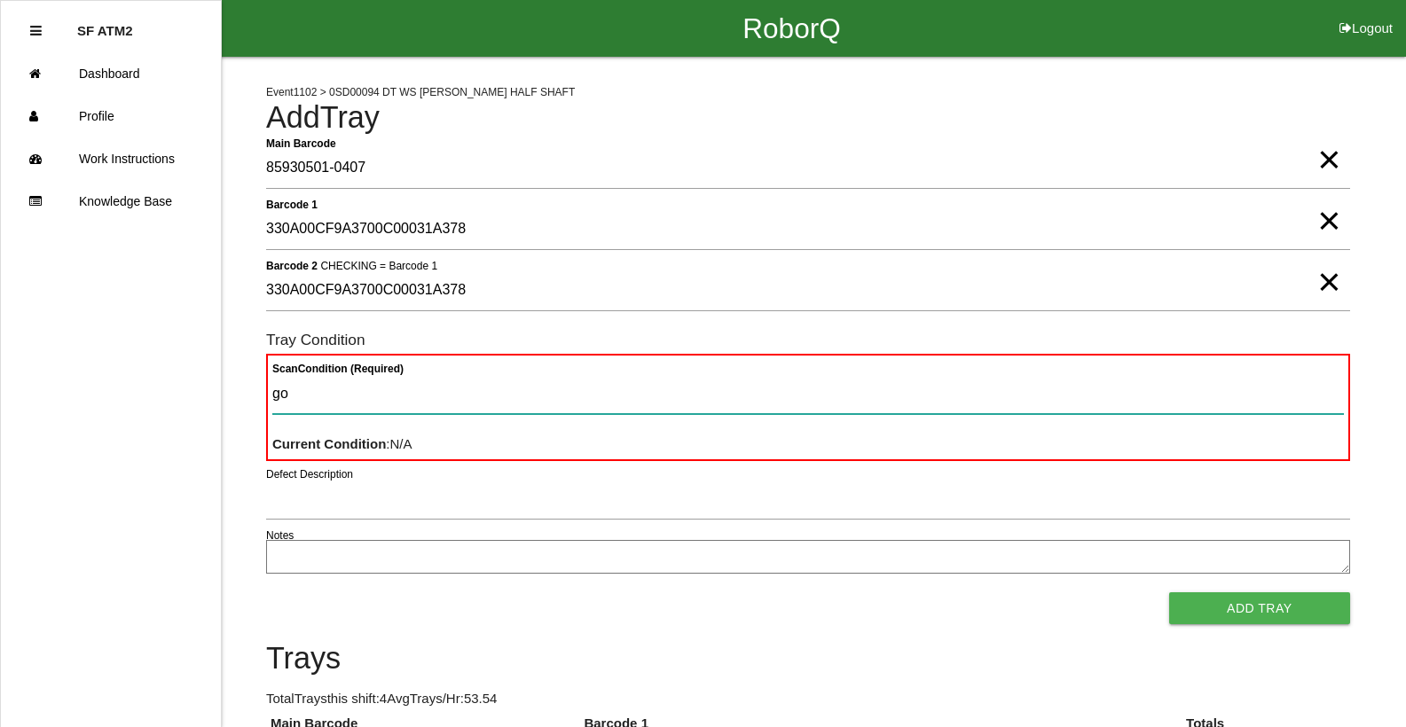
type Condition "goo"
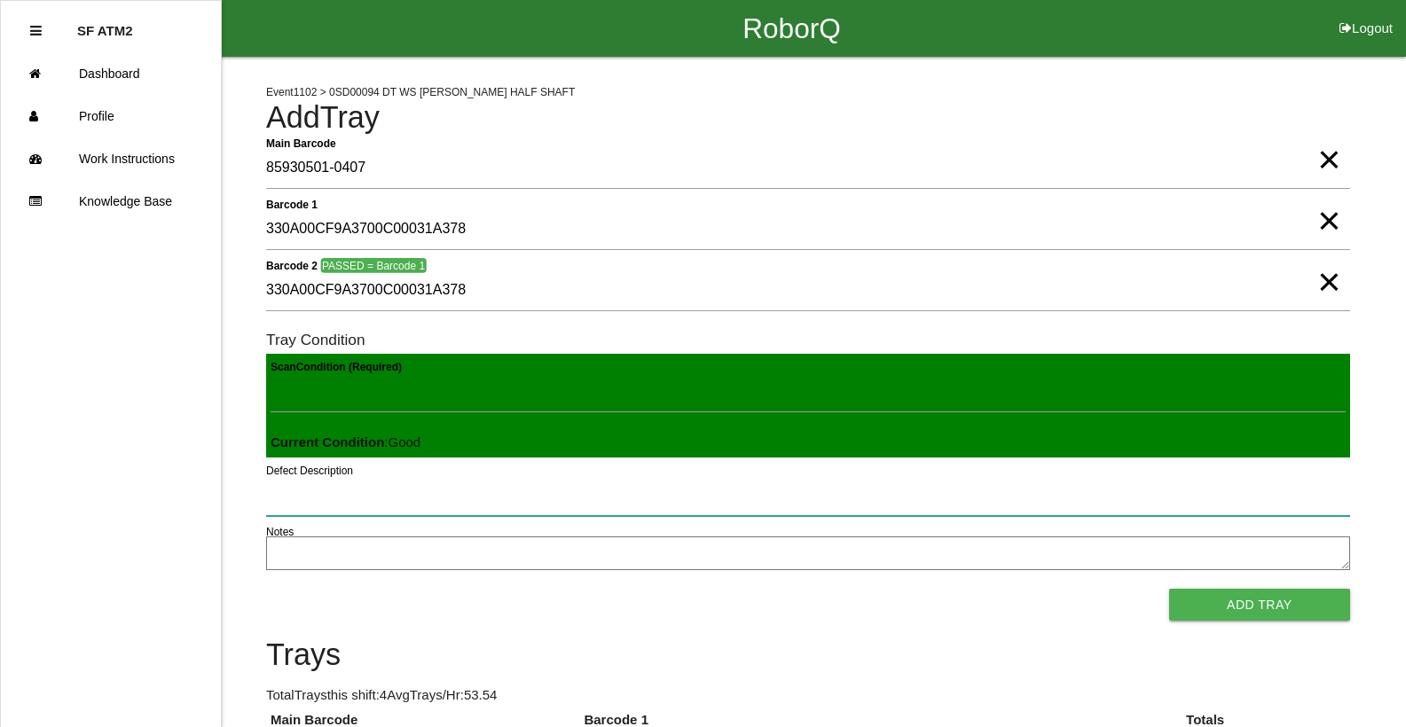
click at [1169, 589] on button "Add Tray" at bounding box center [1259, 605] width 181 height 32
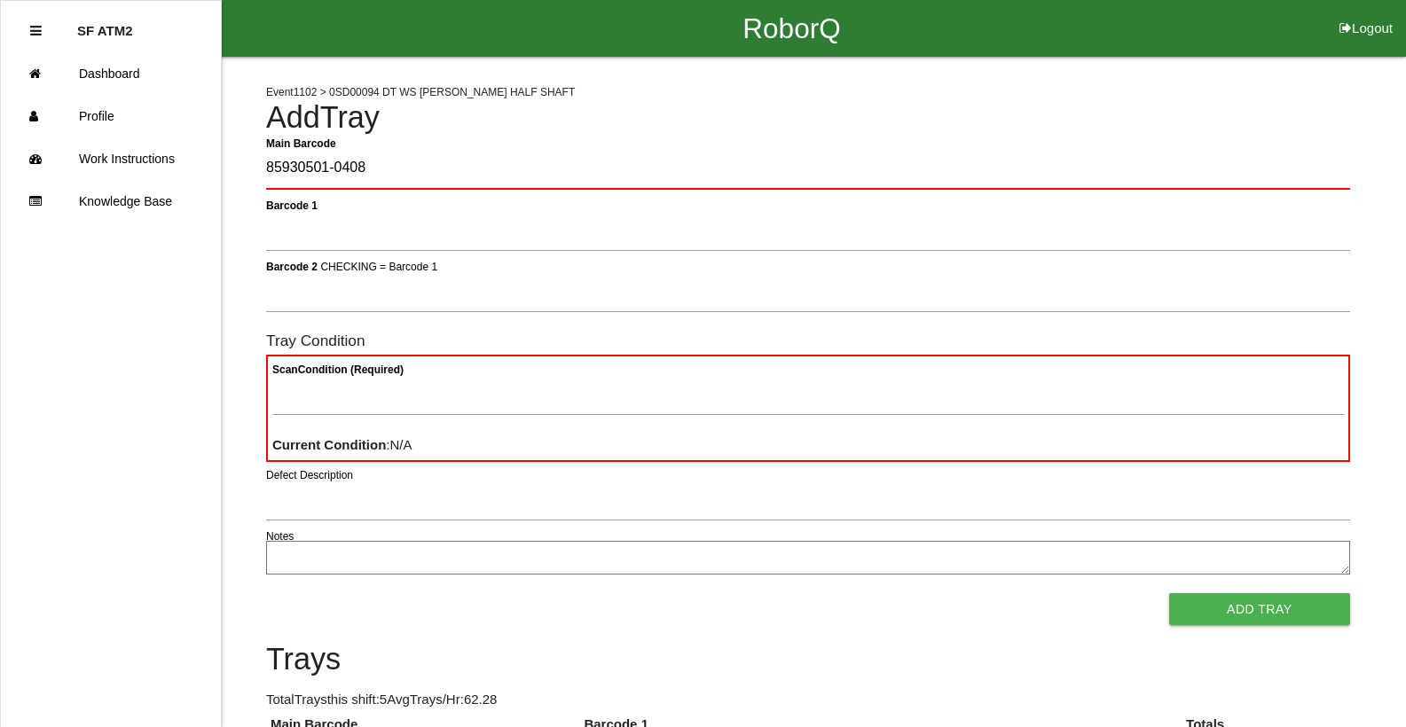
type Barcode "85930501-0408"
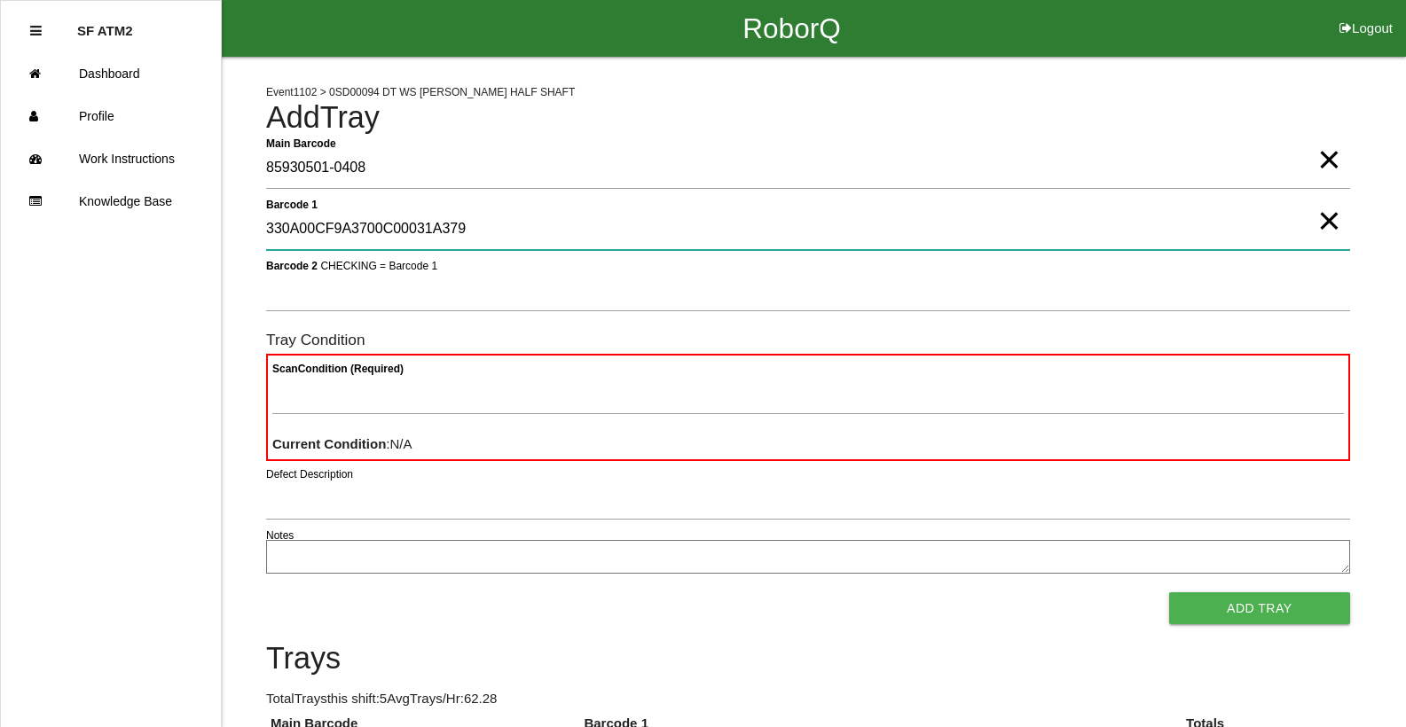
type 1 "330A00CF9A3700C00031A379"
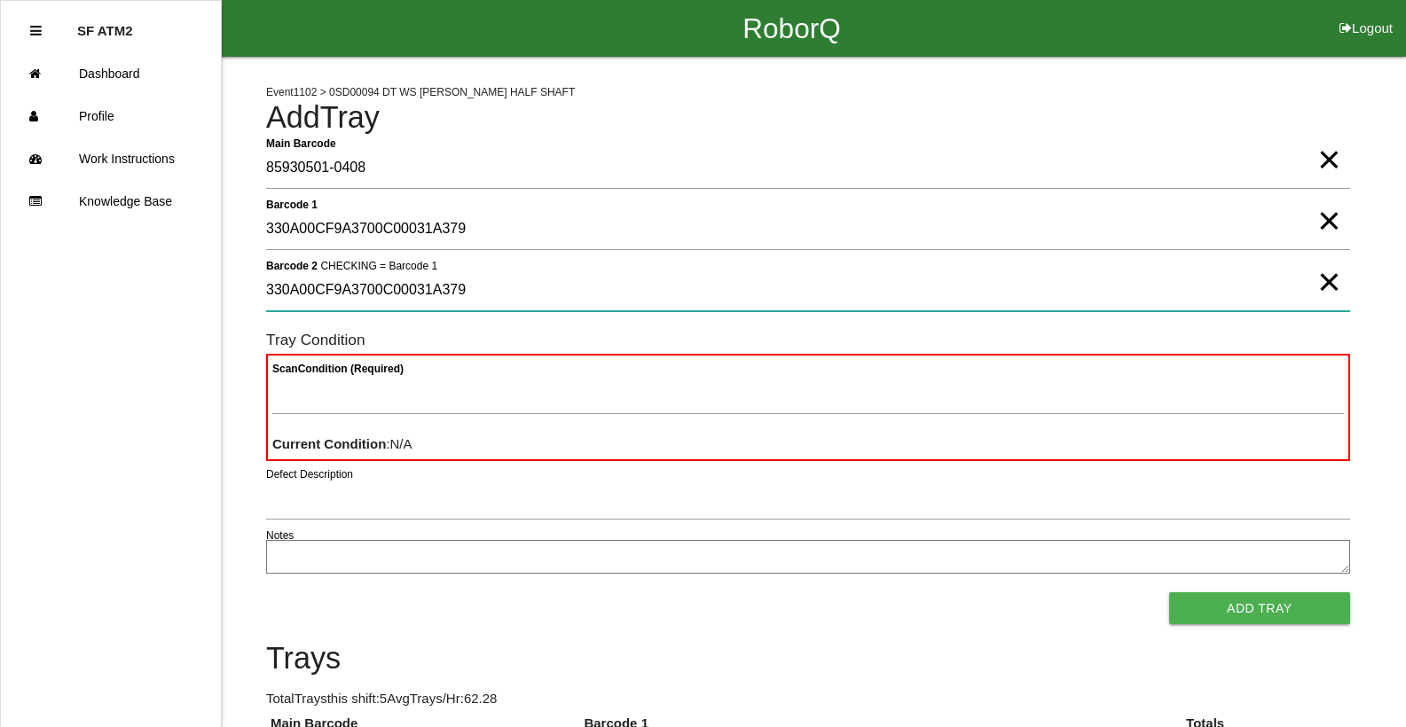
type 2 "330A00CF9A3700C00031A379"
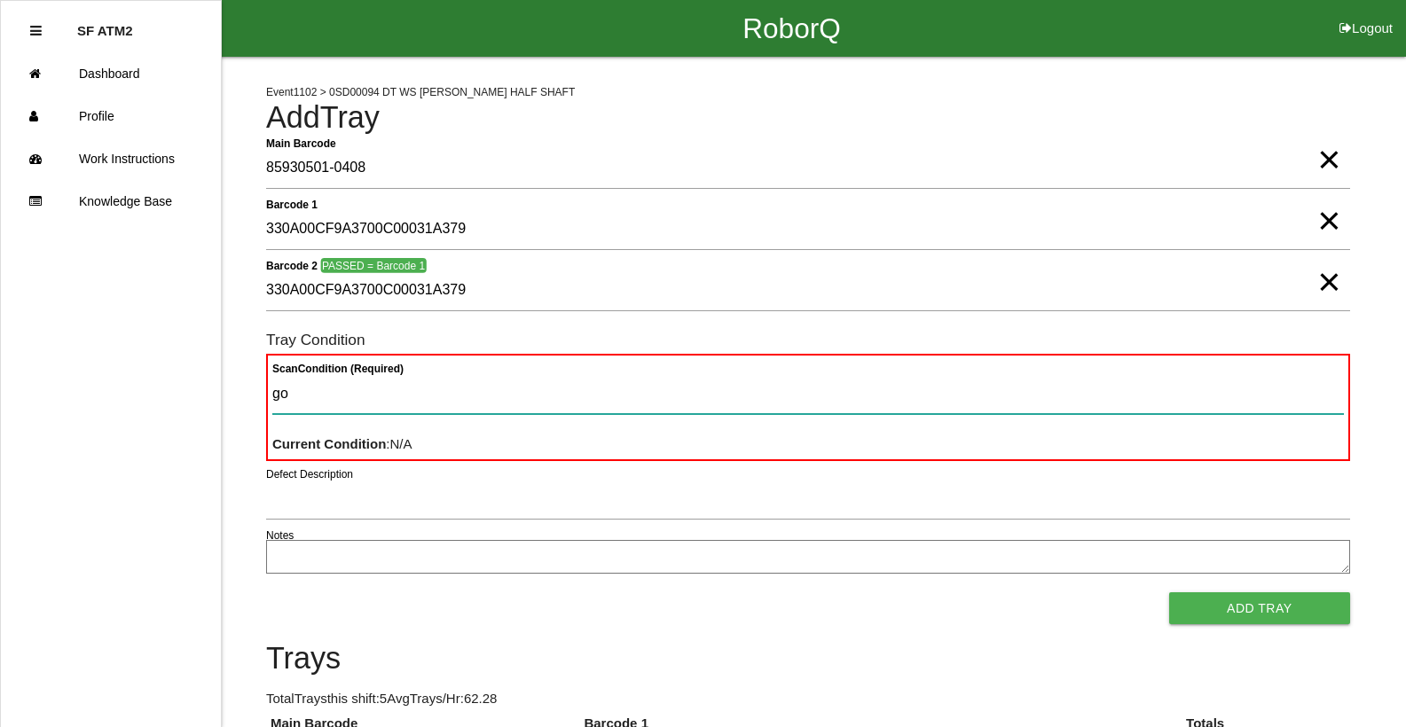
type Condition "goo"
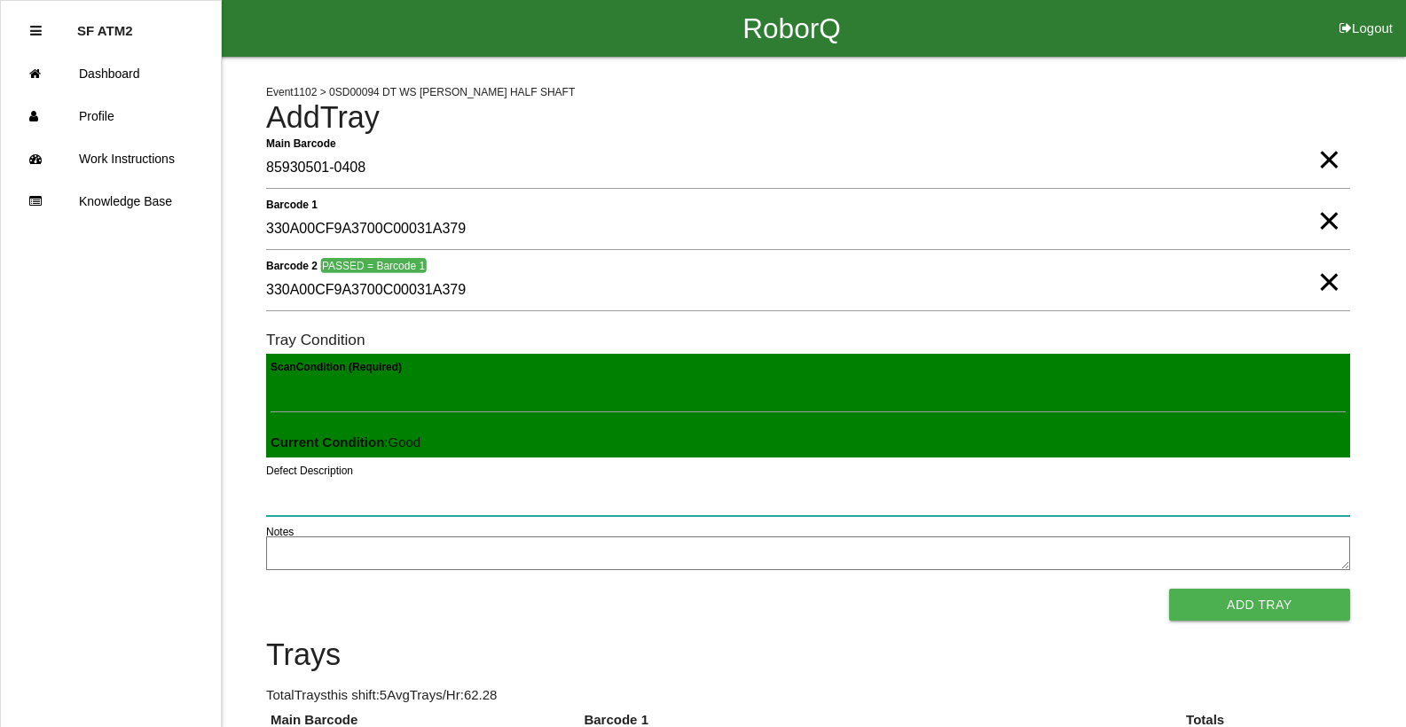
click button "Add Tray" at bounding box center [1259, 605] width 181 height 32
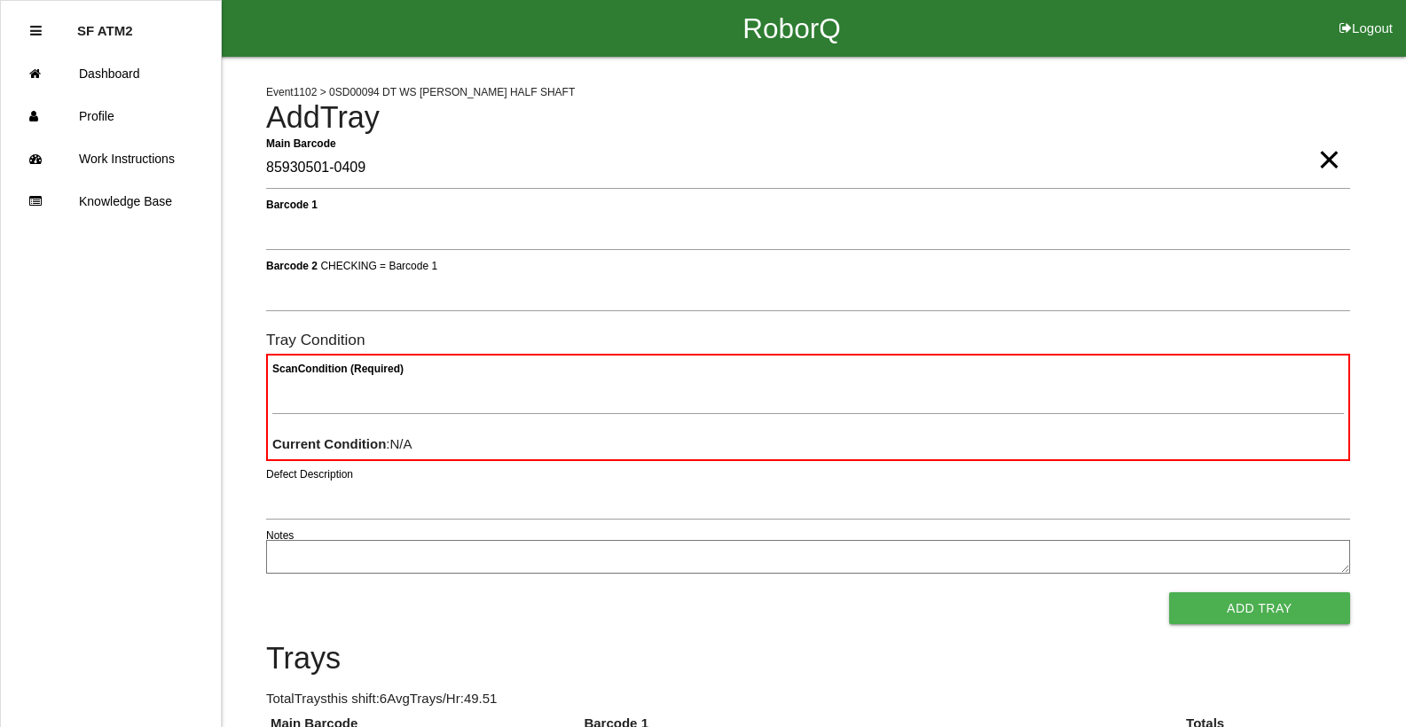
type Barcode "85930501-0409"
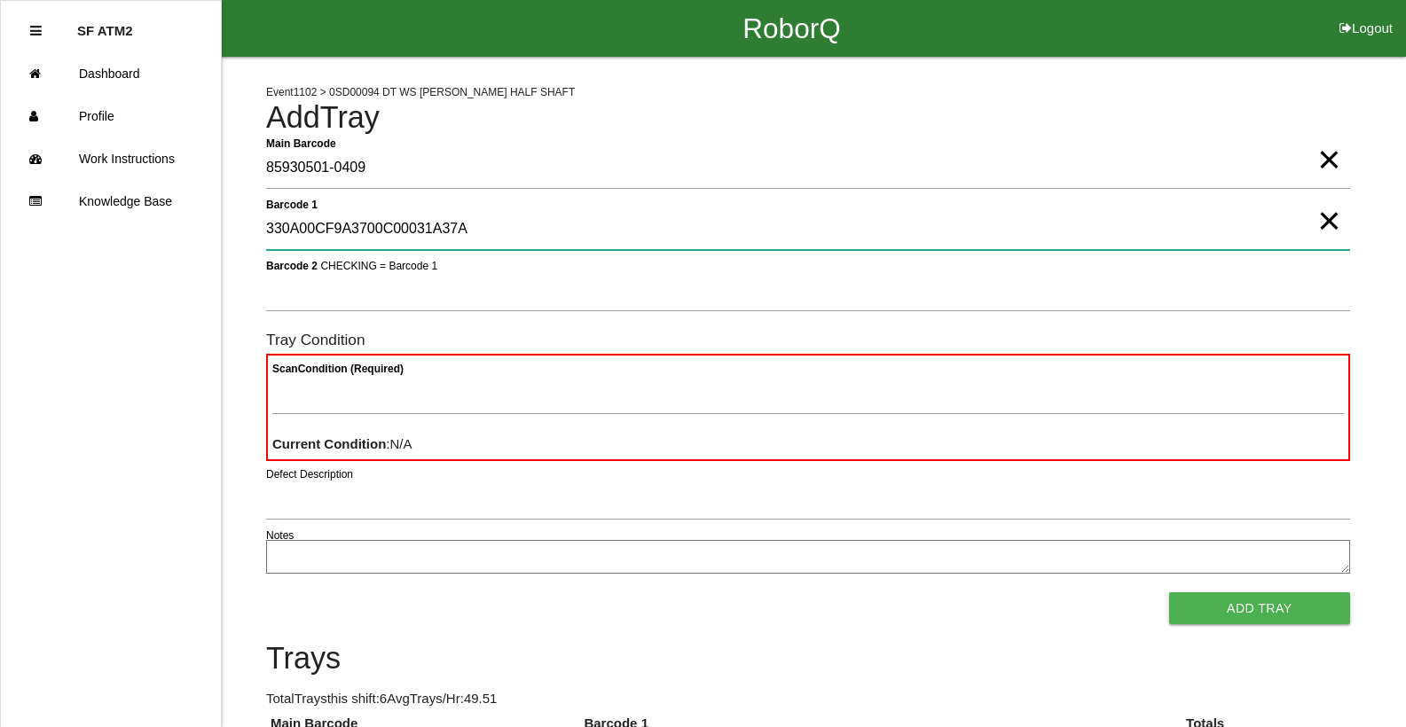
type 1 "330A00CF9A3700C00031A37A"
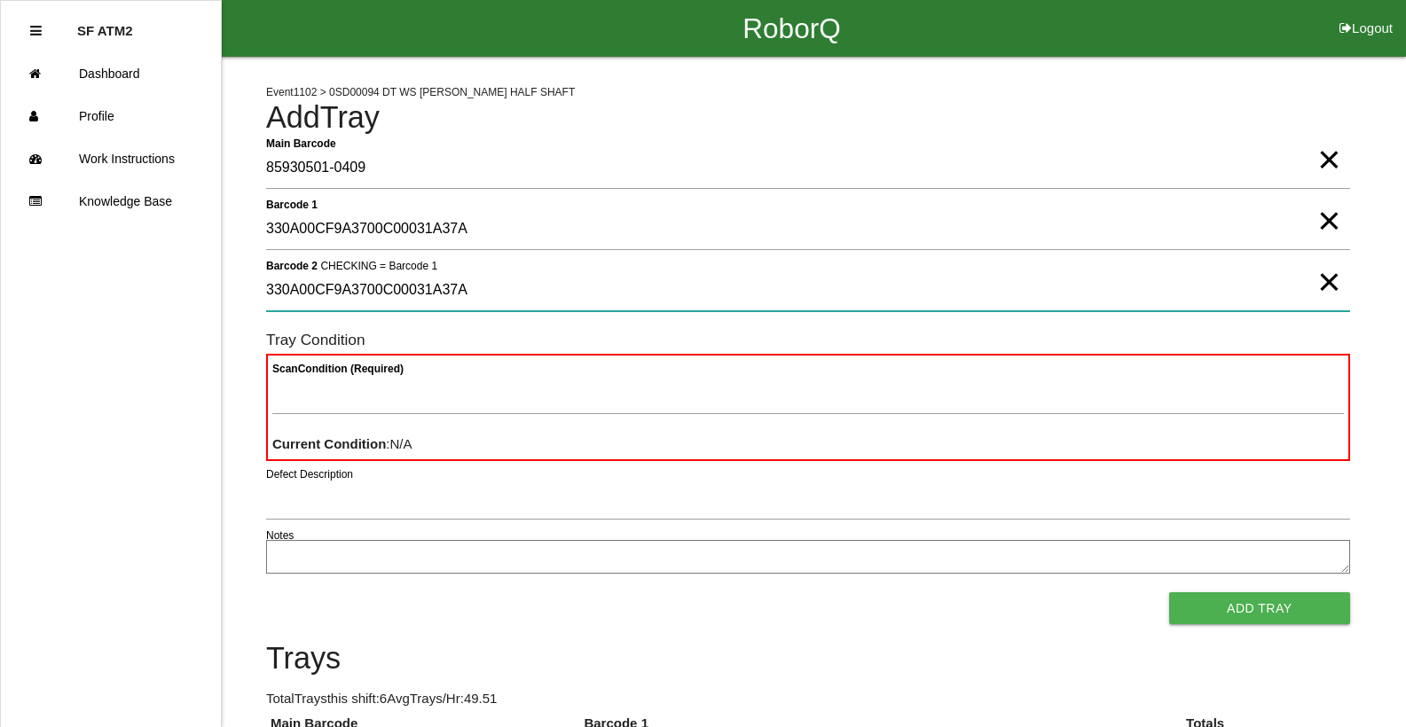
type 2 "330A00CF9A3700C00031A37A"
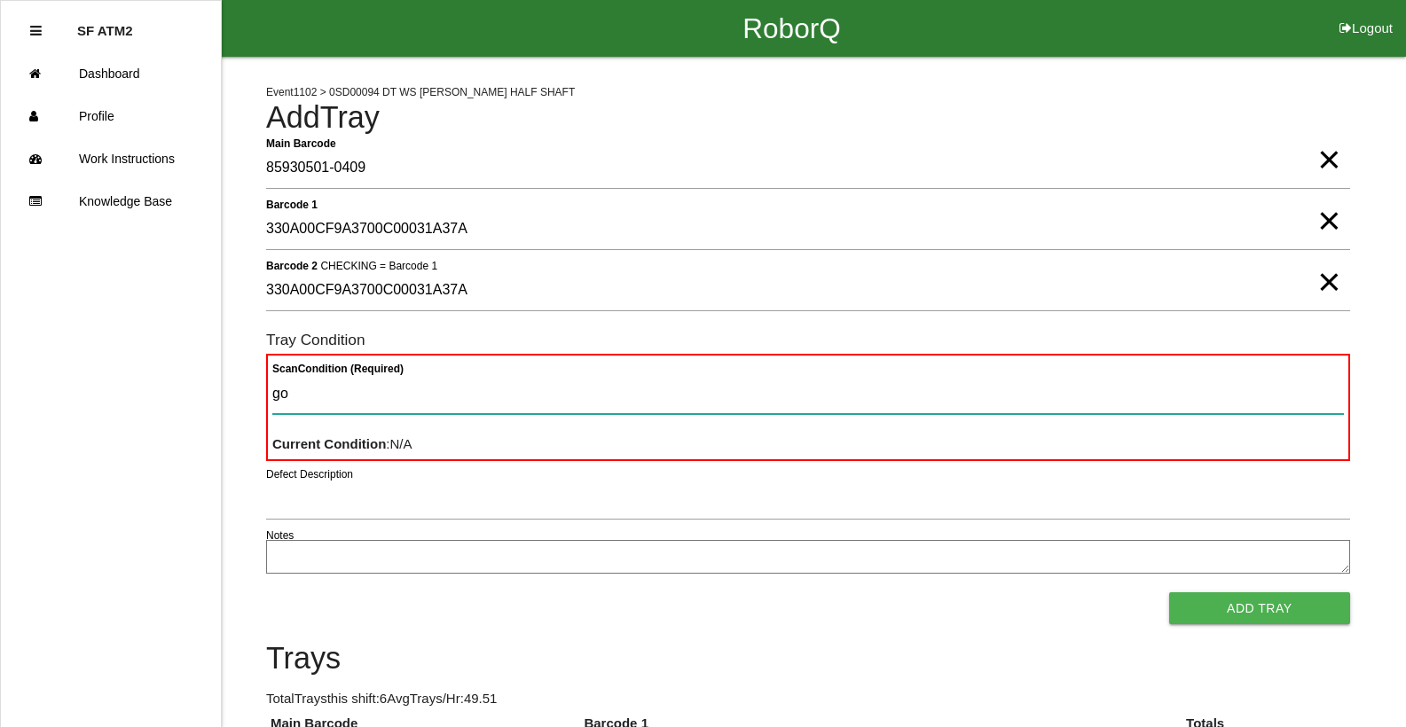
type Condition "goo"
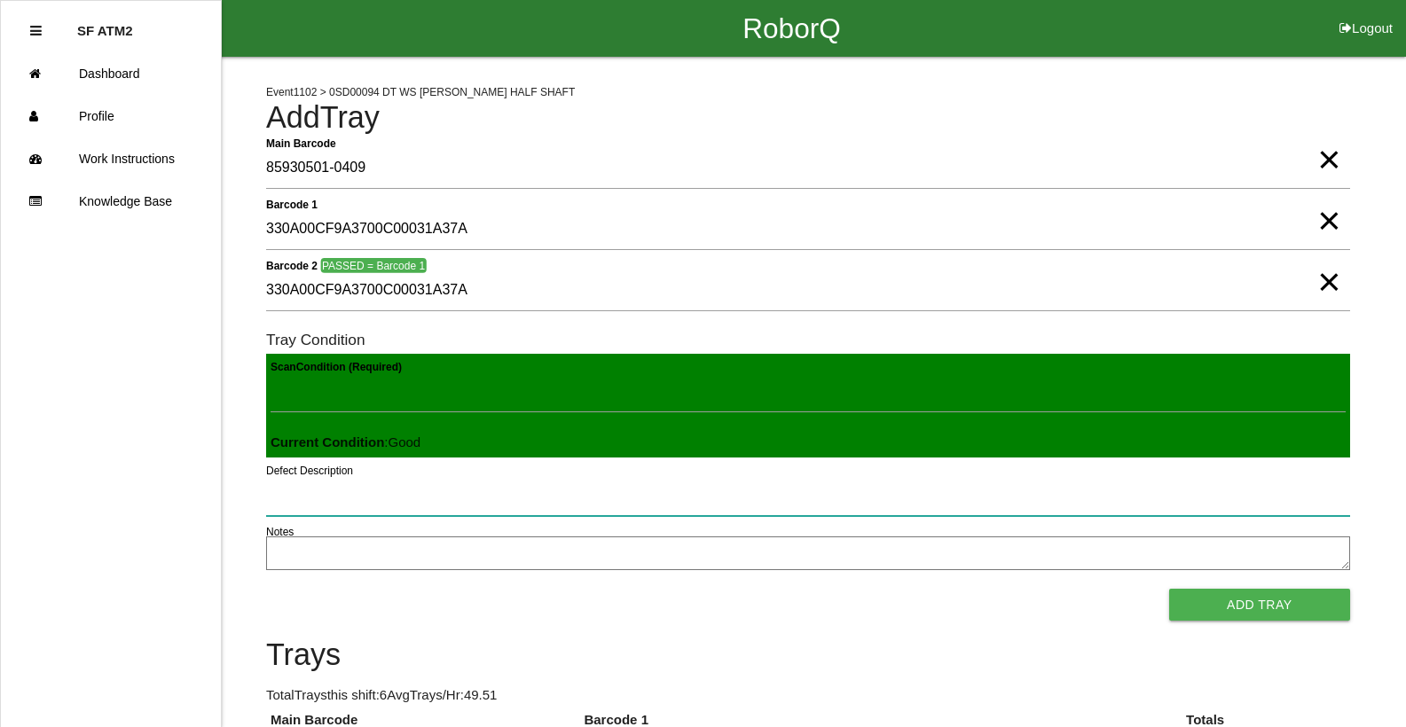
click at [1169, 589] on button "Add Tray" at bounding box center [1259, 605] width 181 height 32
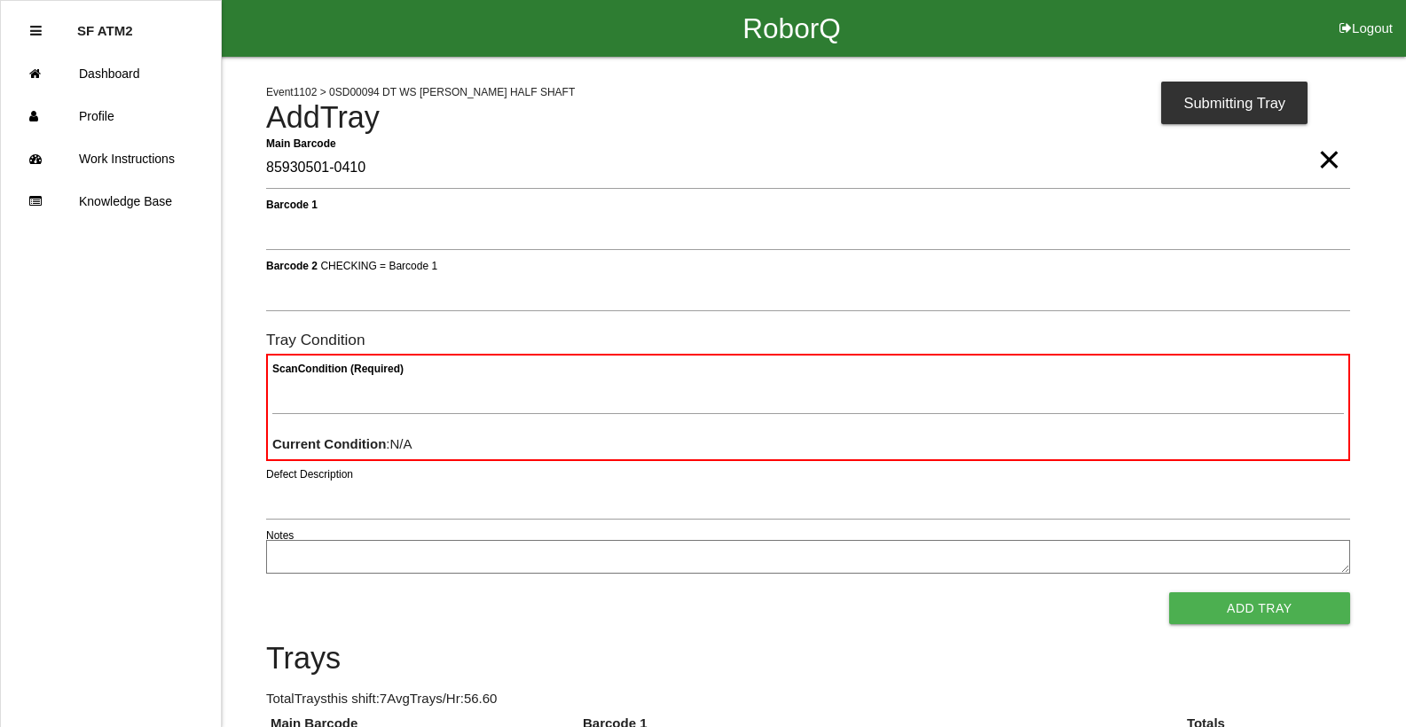
type Barcode "85930501-0410"
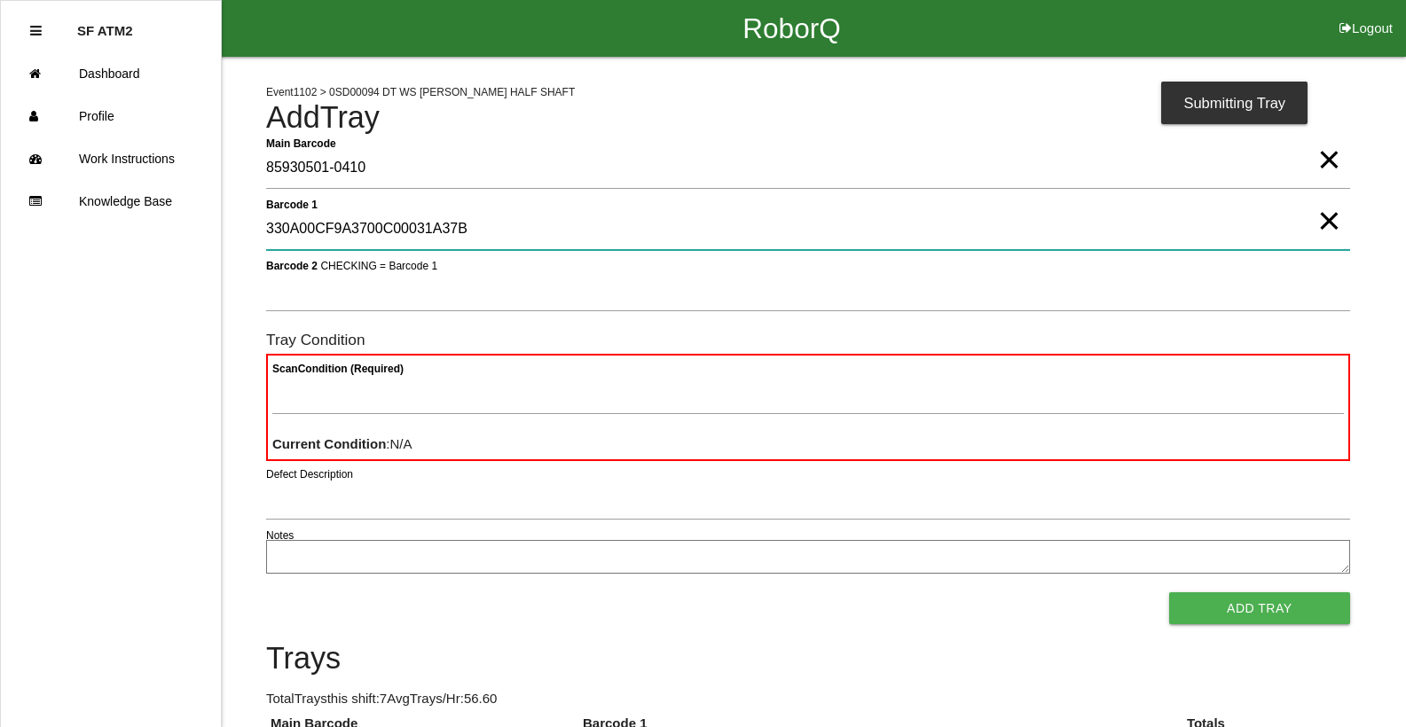
type 1 "330A00CF9A3700C00031A37B"
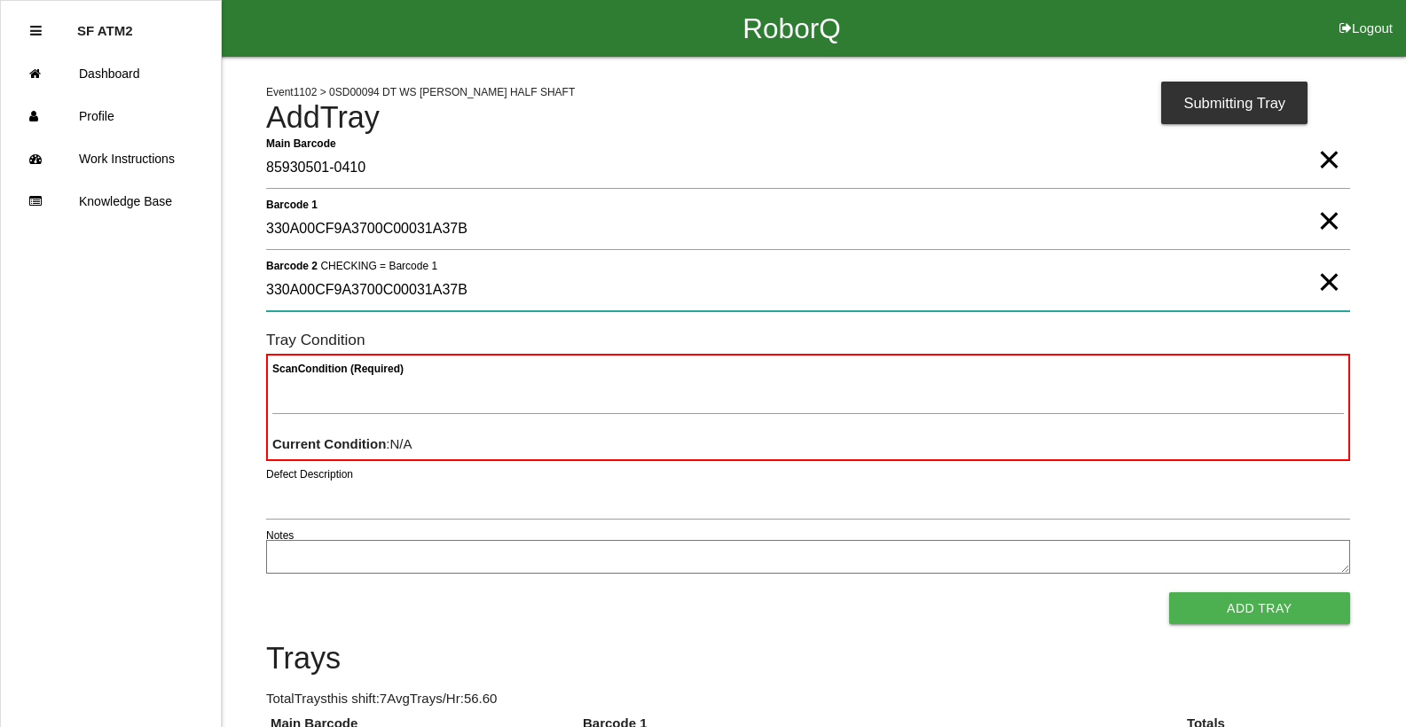
type 2 "330A00CF9A3700C00031A37B"
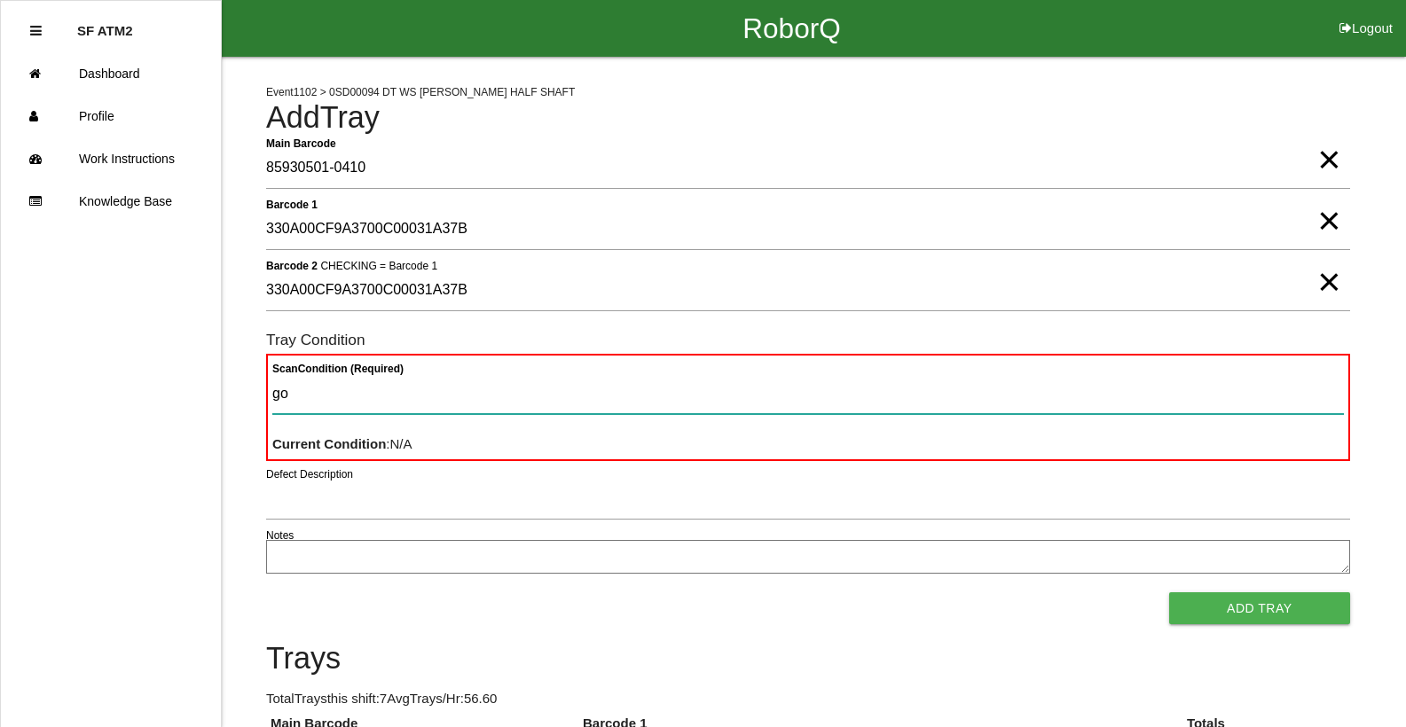
type Condition "goo"
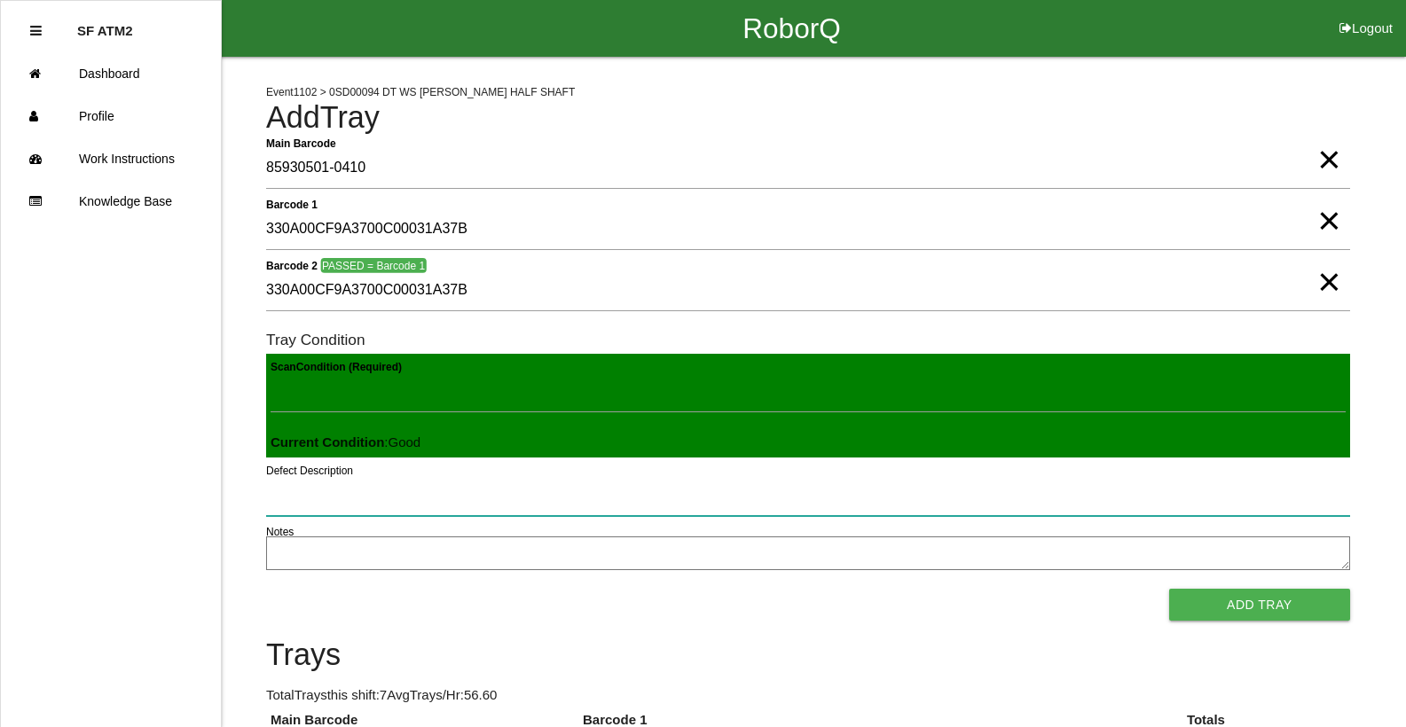
click at [1169, 589] on button "Add Tray" at bounding box center [1259, 605] width 181 height 32
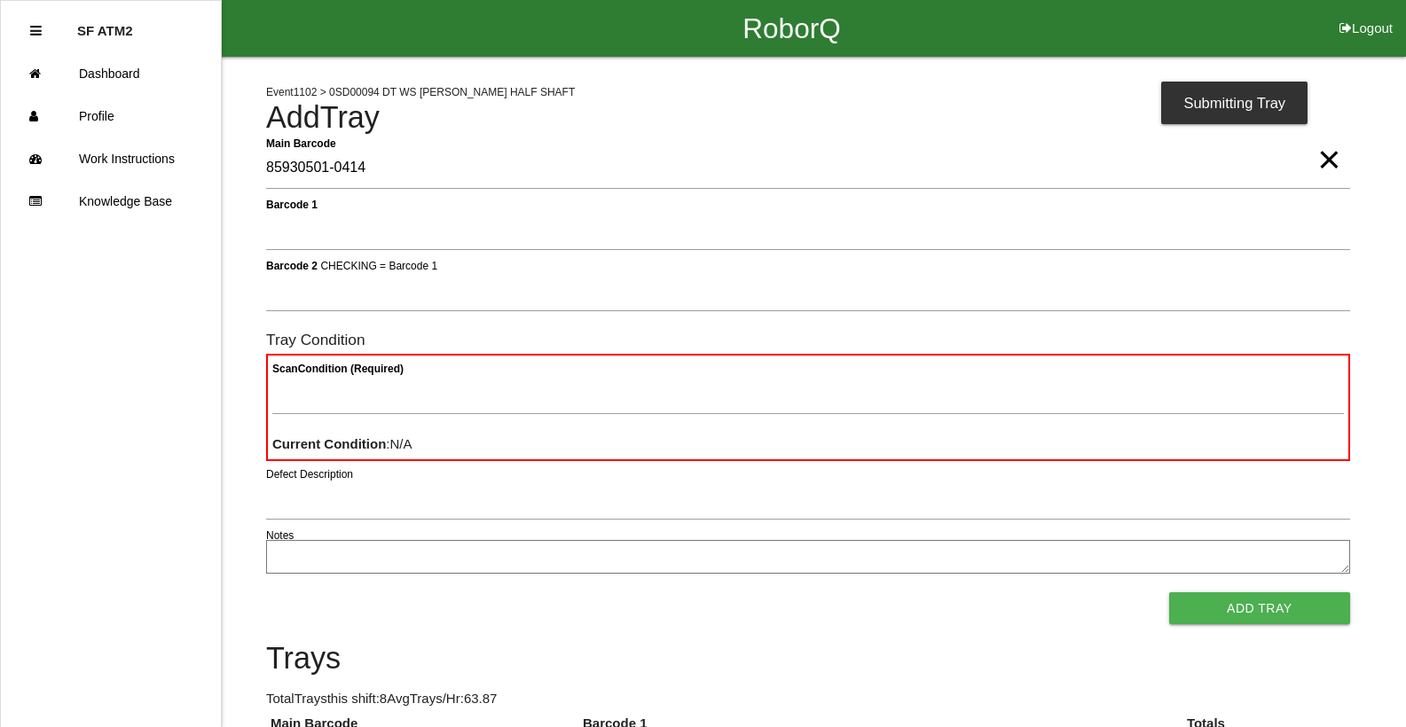
type Barcode "85930501-0414"
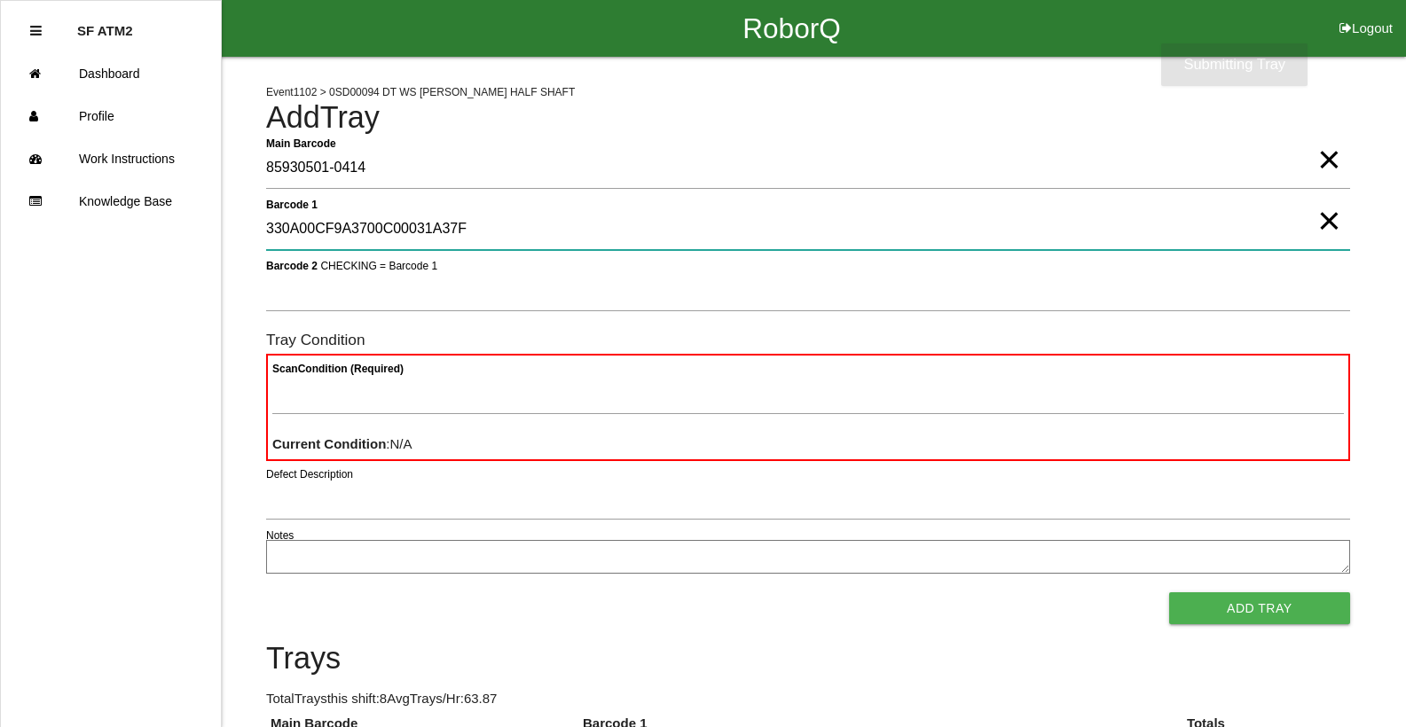
type 1 "330A00CF9A3700C00031A37F"
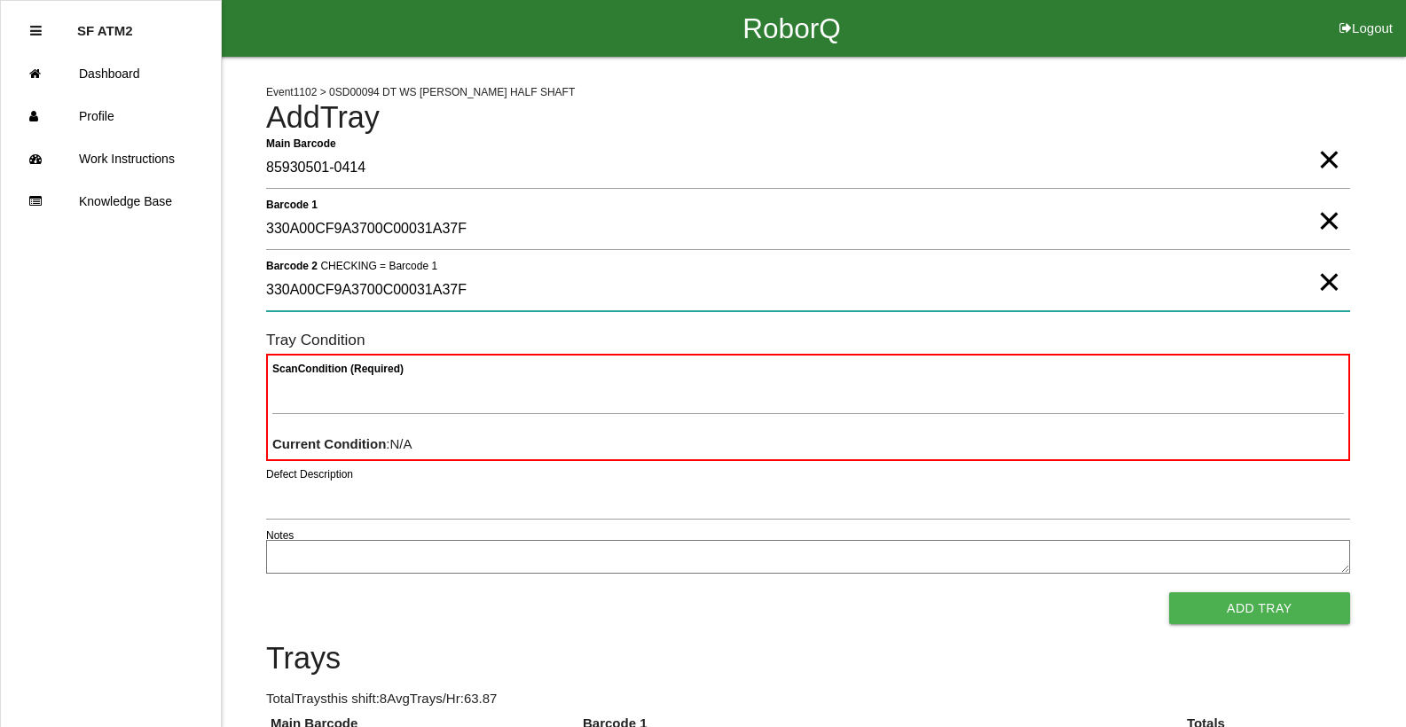
type 2 "330A00CF9A3700C00031A37F"
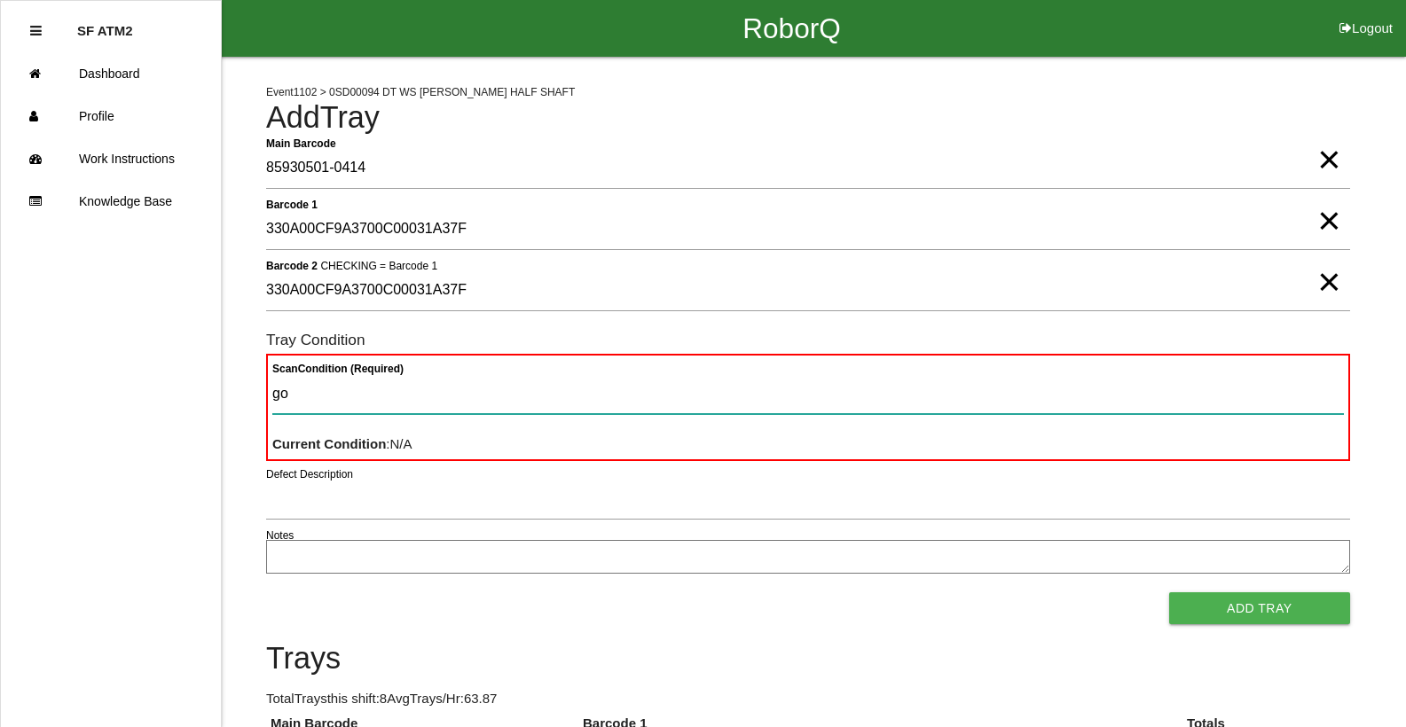
type Condition "goo"
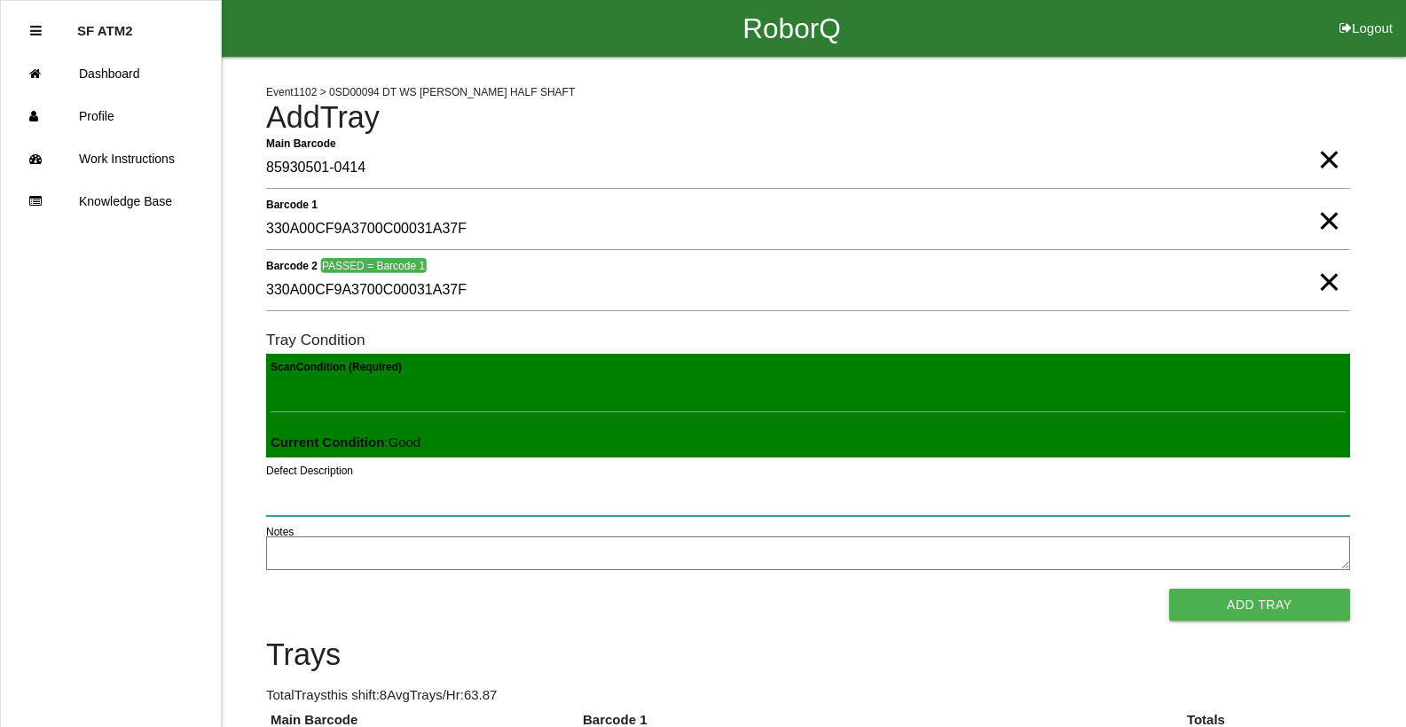
click at [1169, 589] on button "Add Tray" at bounding box center [1259, 605] width 181 height 32
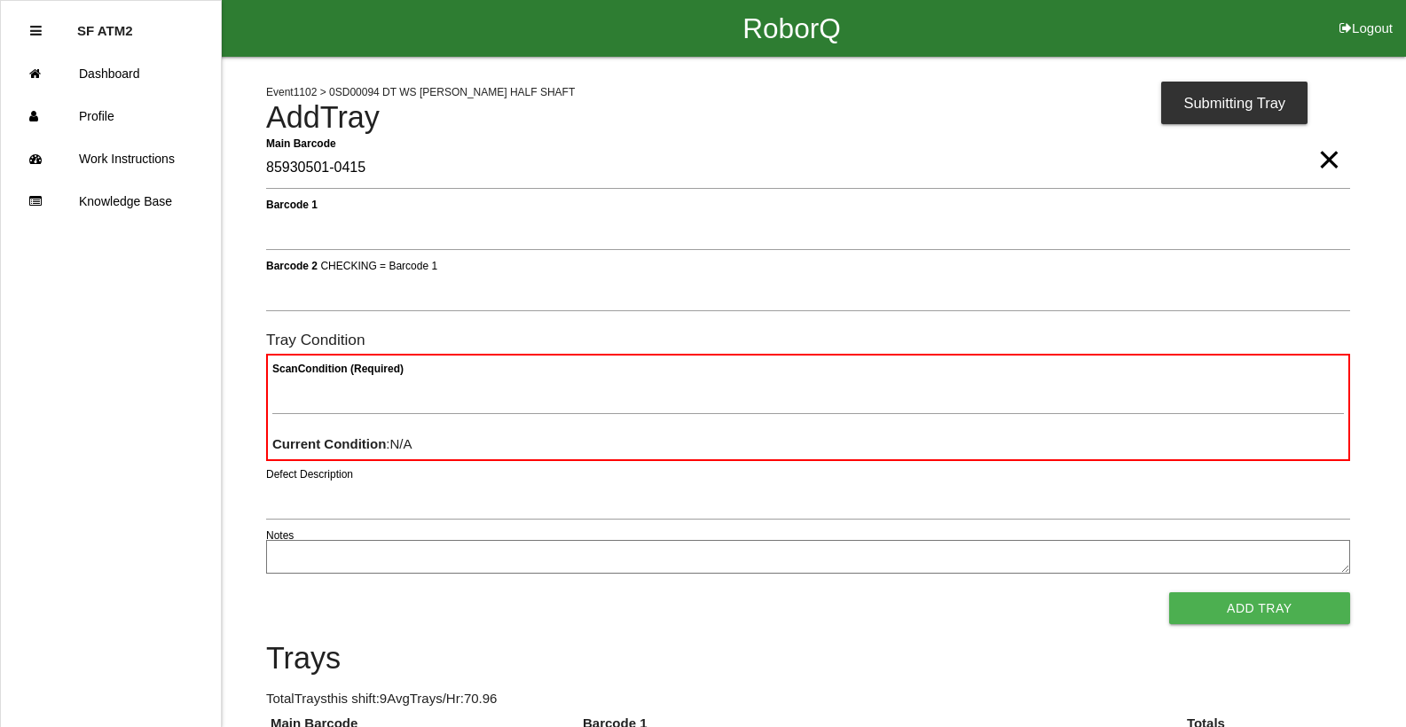
type Barcode "85930501-0415"
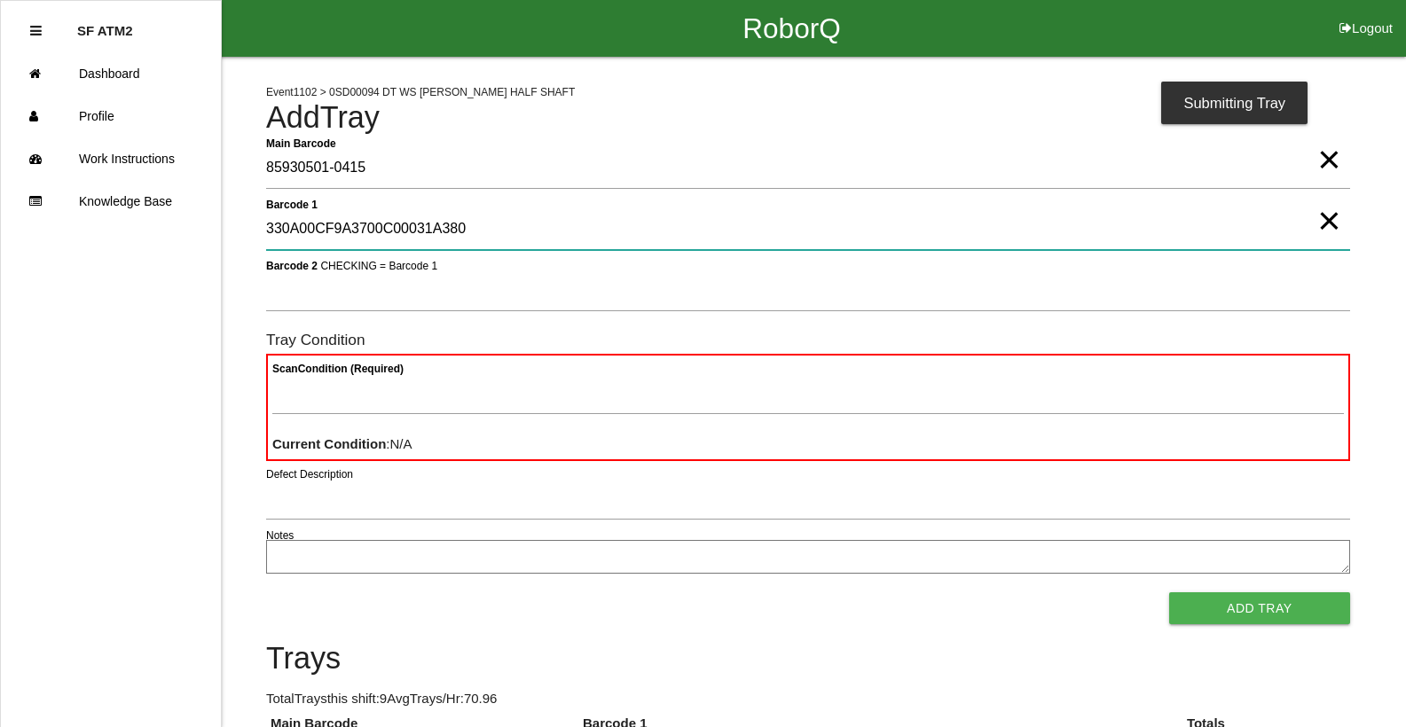
type 1 "330A00CF9A3700C00031A380"
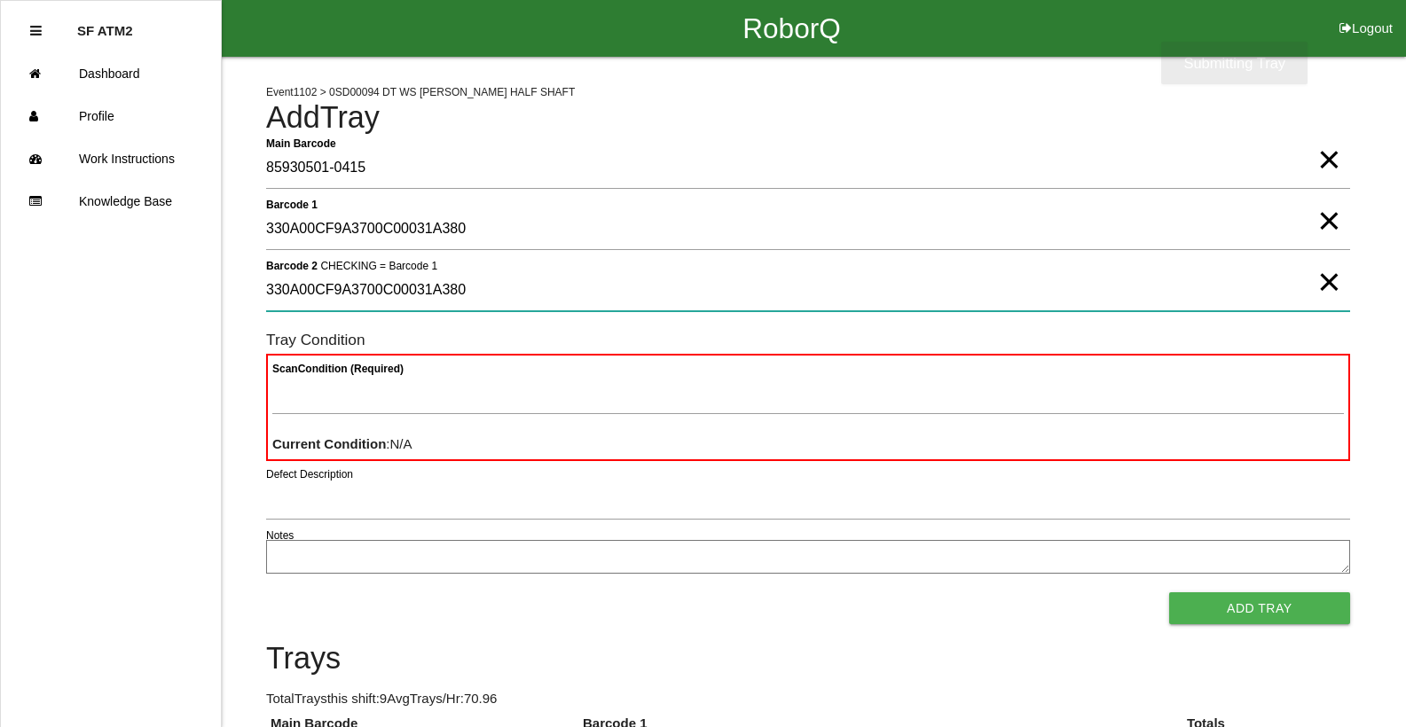
type 2 "330A00CF9A3700C00031A380"
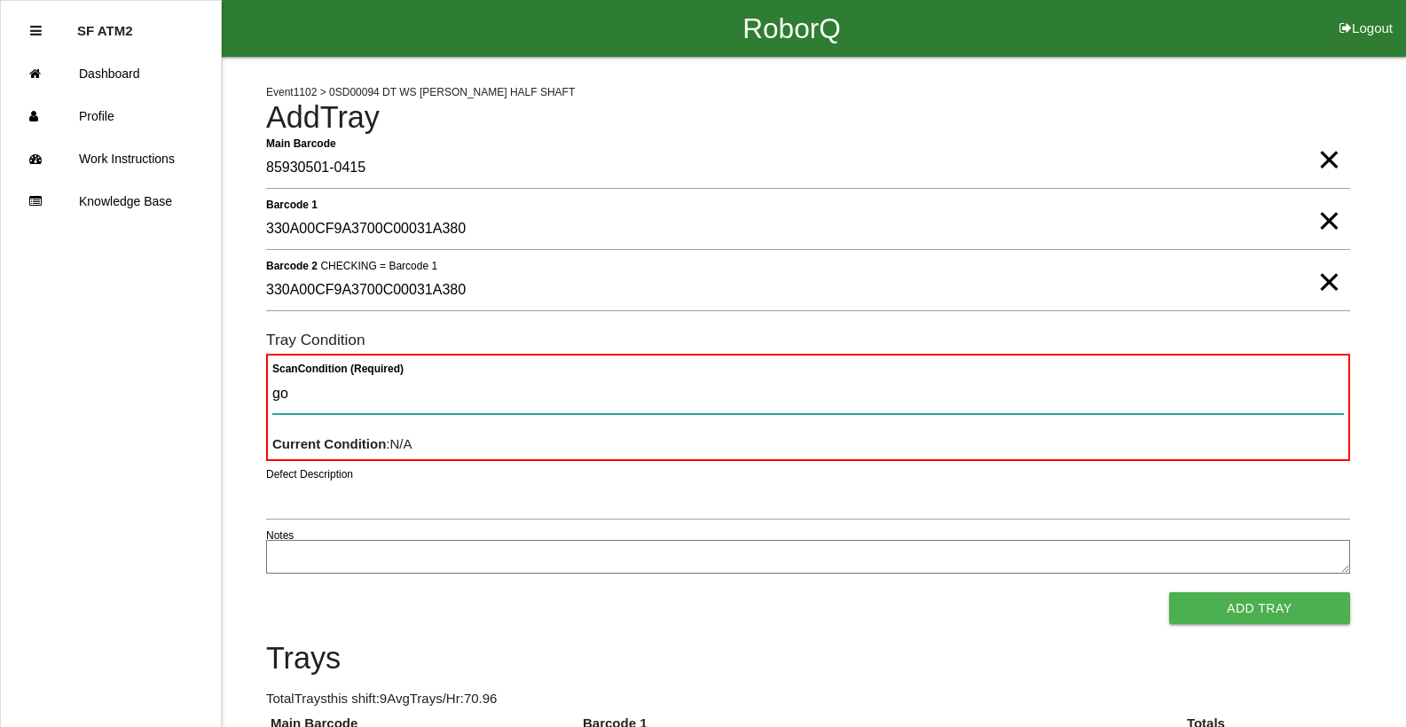
type Condition "goo"
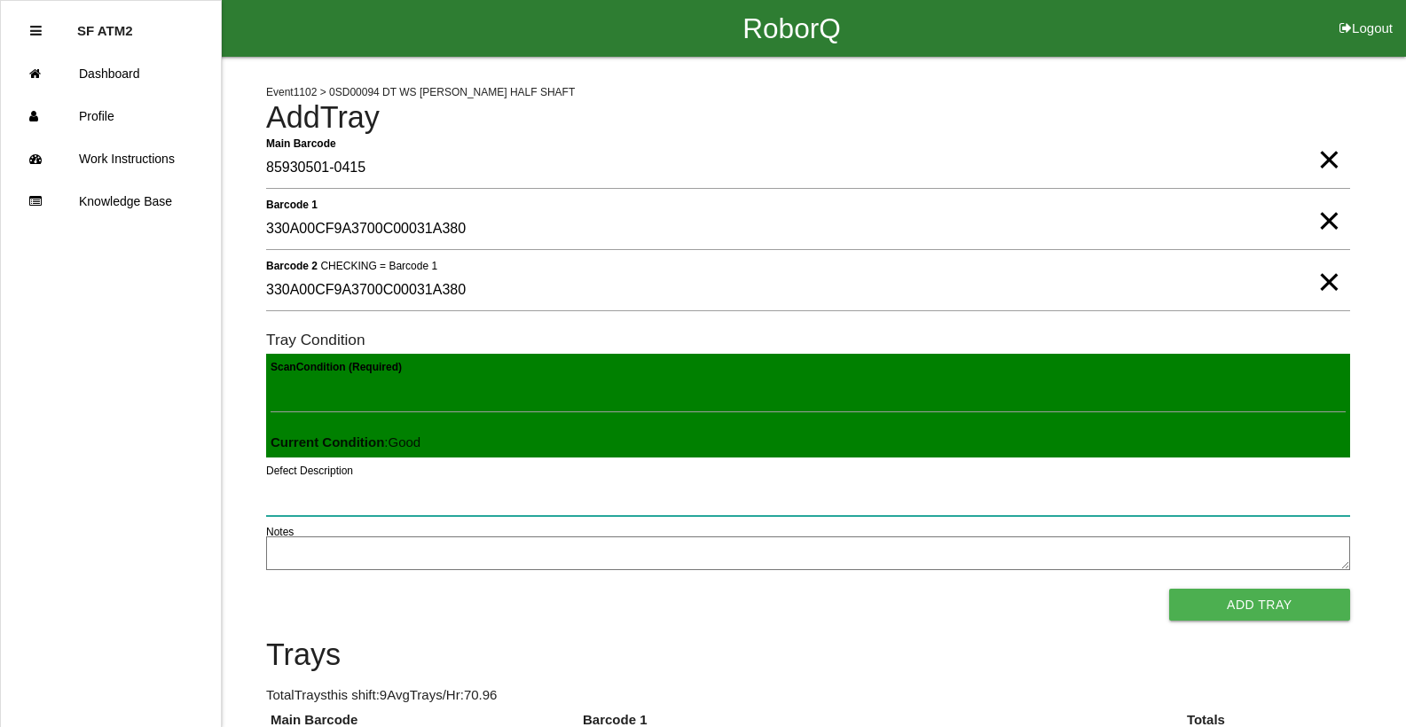
click at [1169, 589] on button "Add Tray" at bounding box center [1259, 605] width 181 height 32
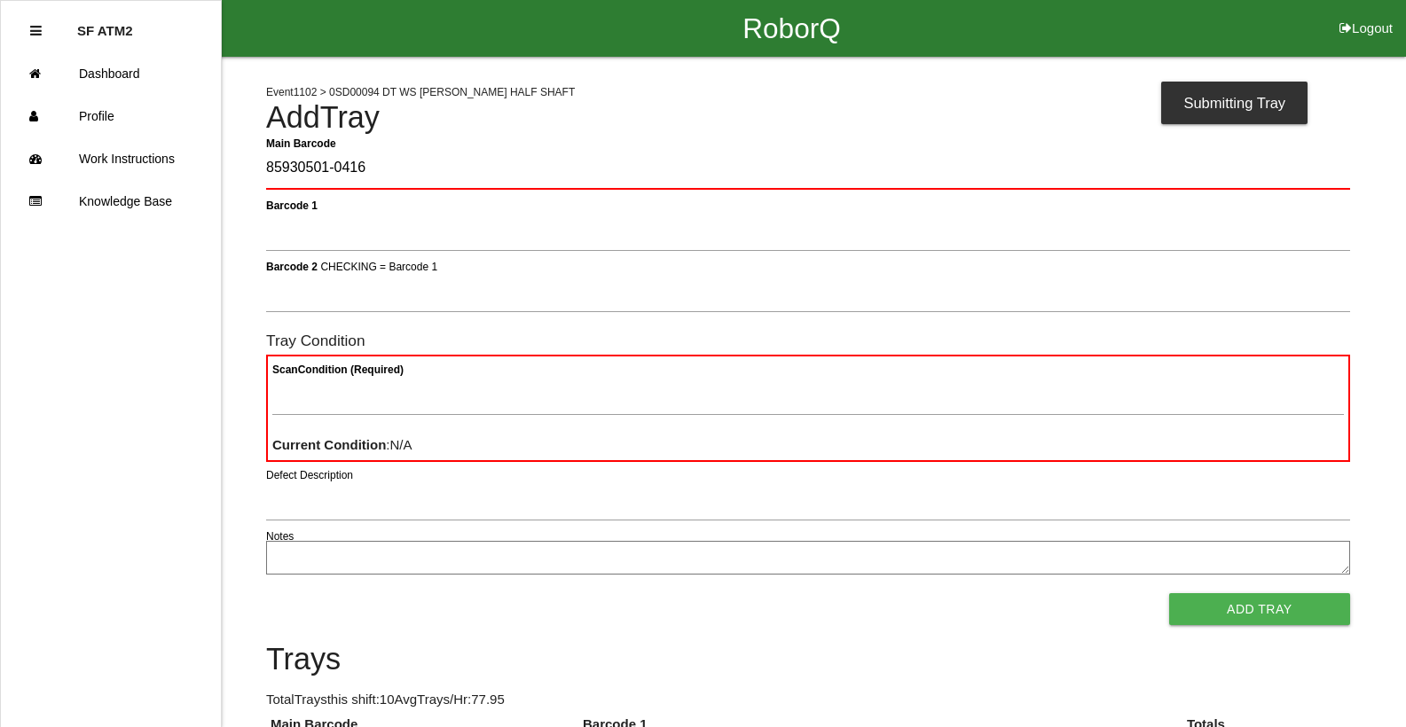
type Barcode "85930501-0416"
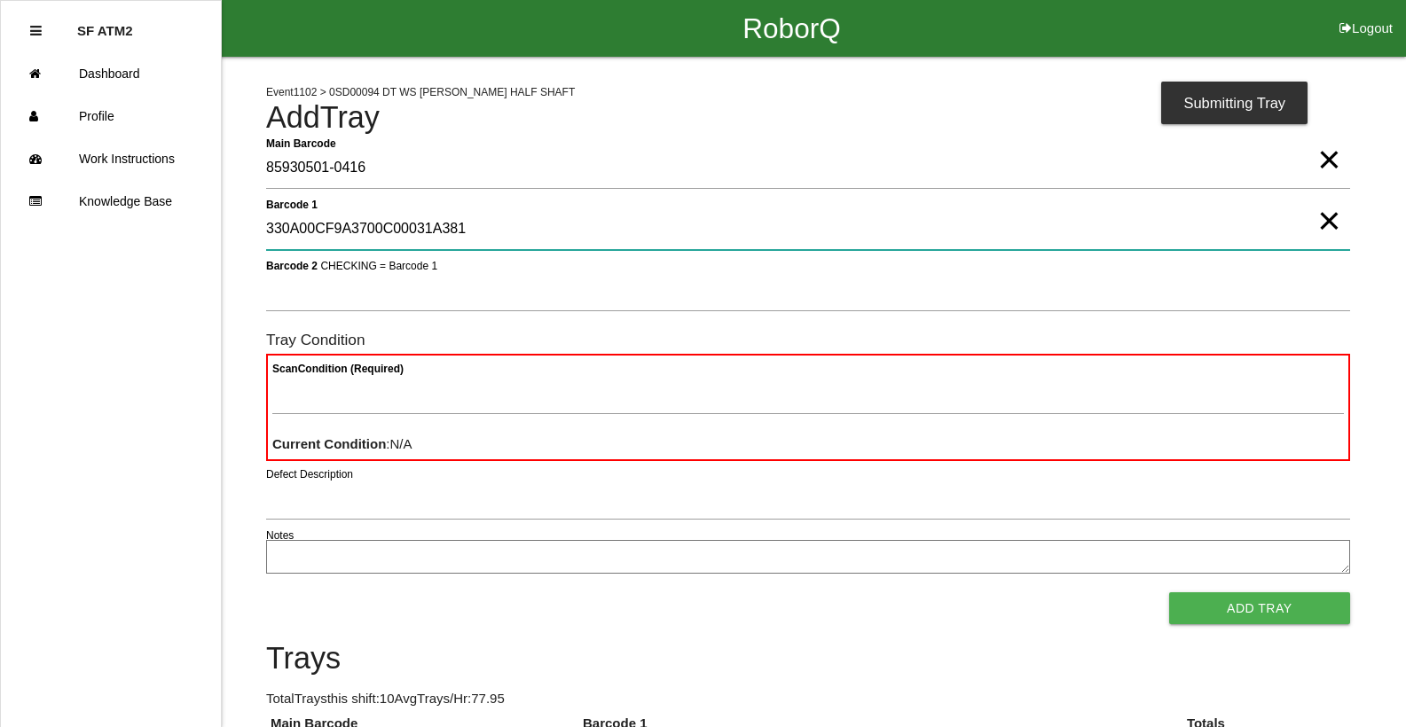
type 1 "330A00CF9A3700C00031A381"
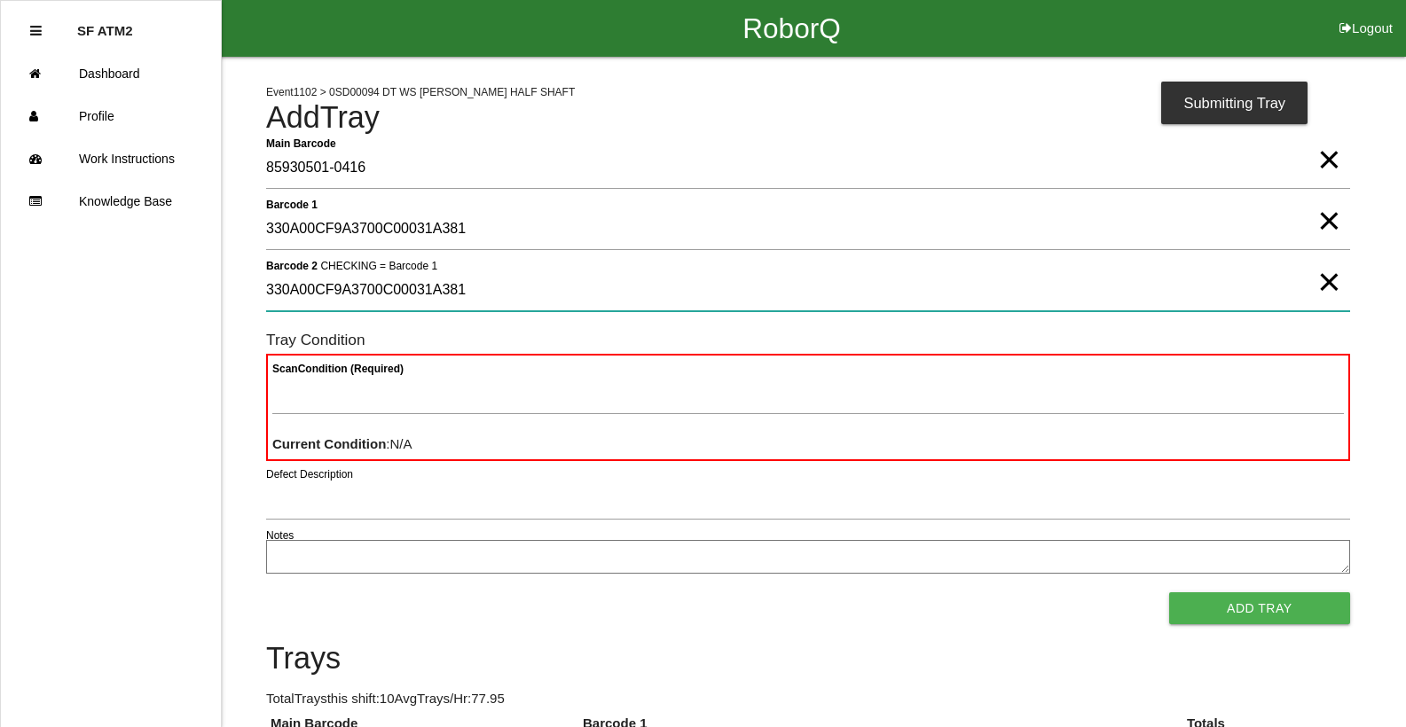
type 2 "330A00CF9A3700C00031A381"
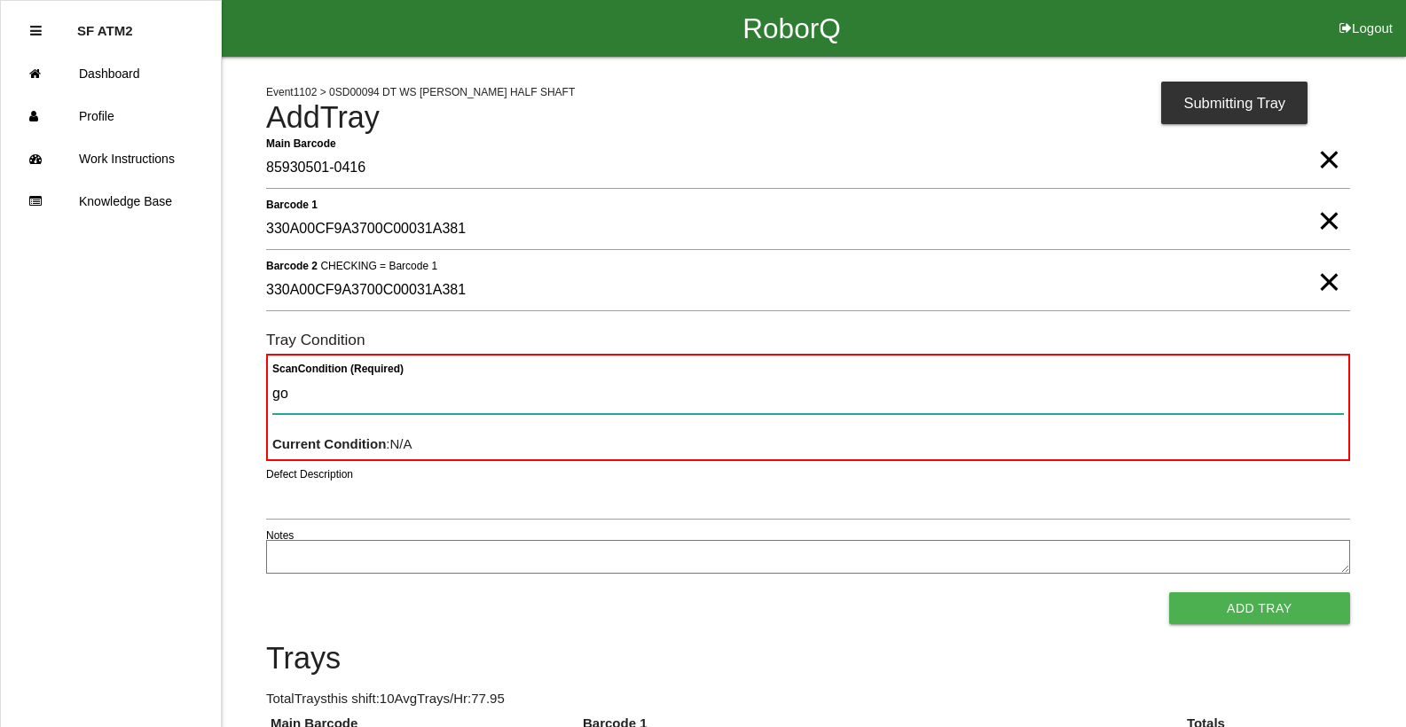
type Condition "goo"
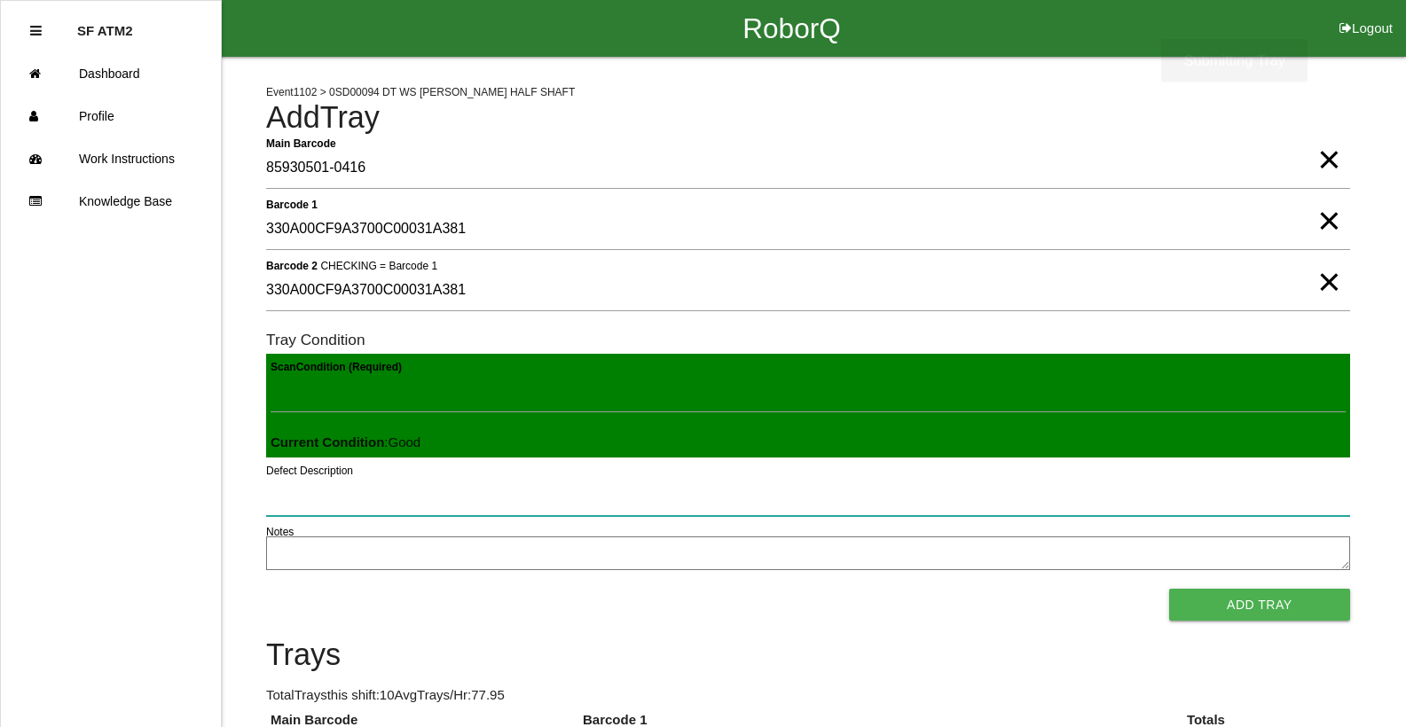
click at [1169, 589] on button "Add Tray" at bounding box center [1259, 605] width 181 height 32
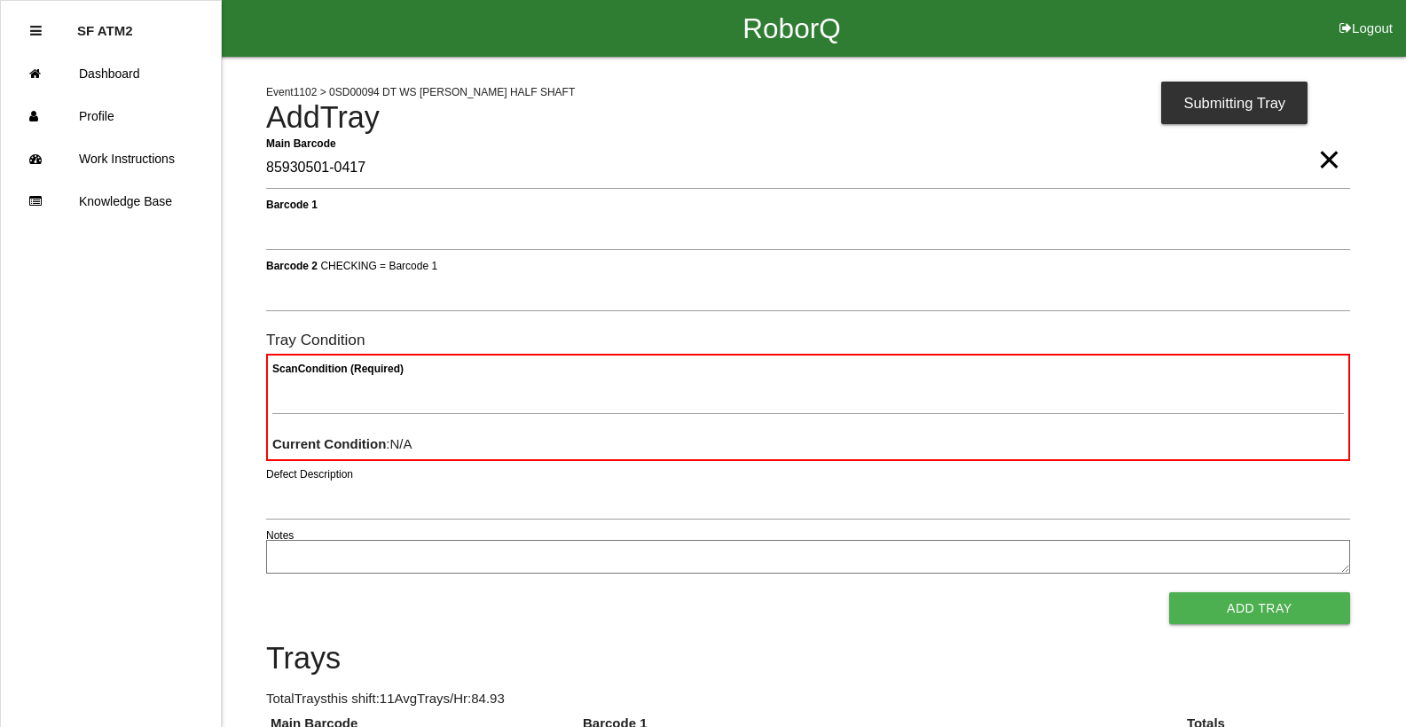
type Barcode "85930501-0417"
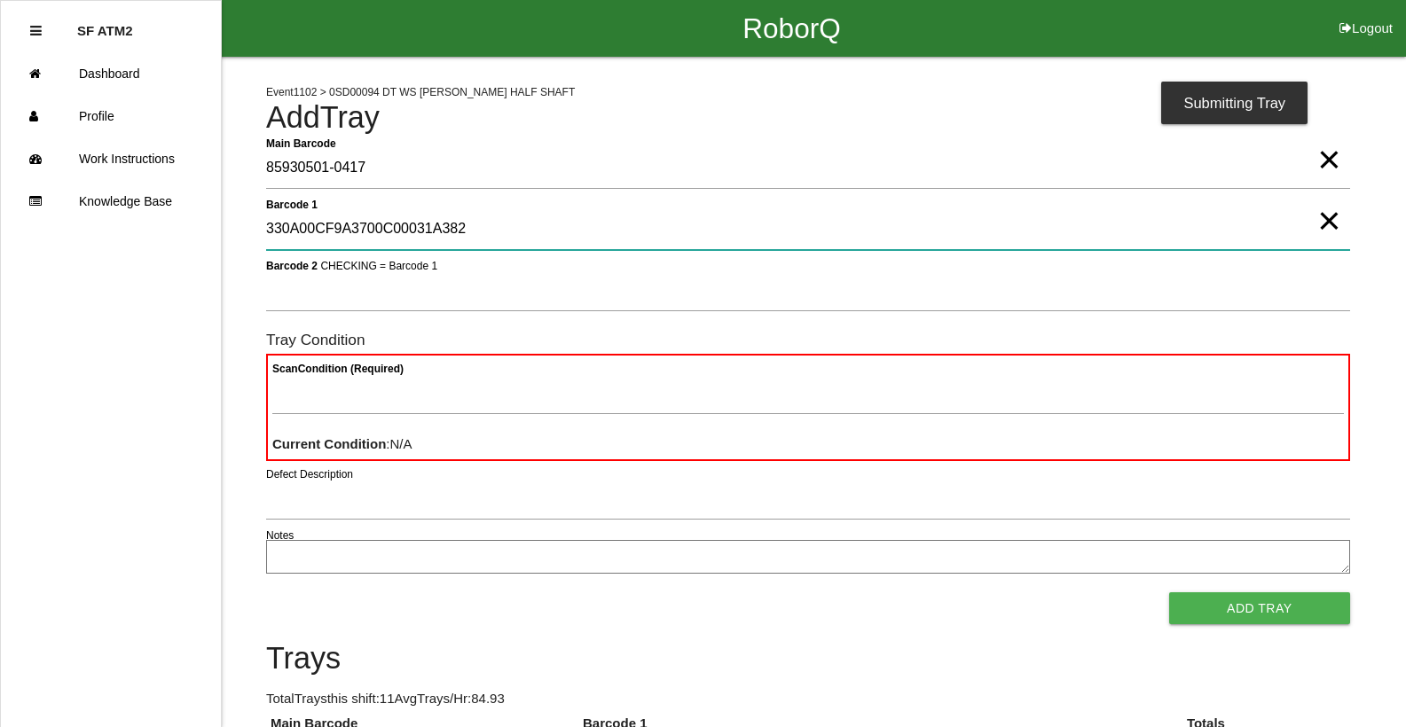
type 1 "330A00CF9A3700C00031A382"
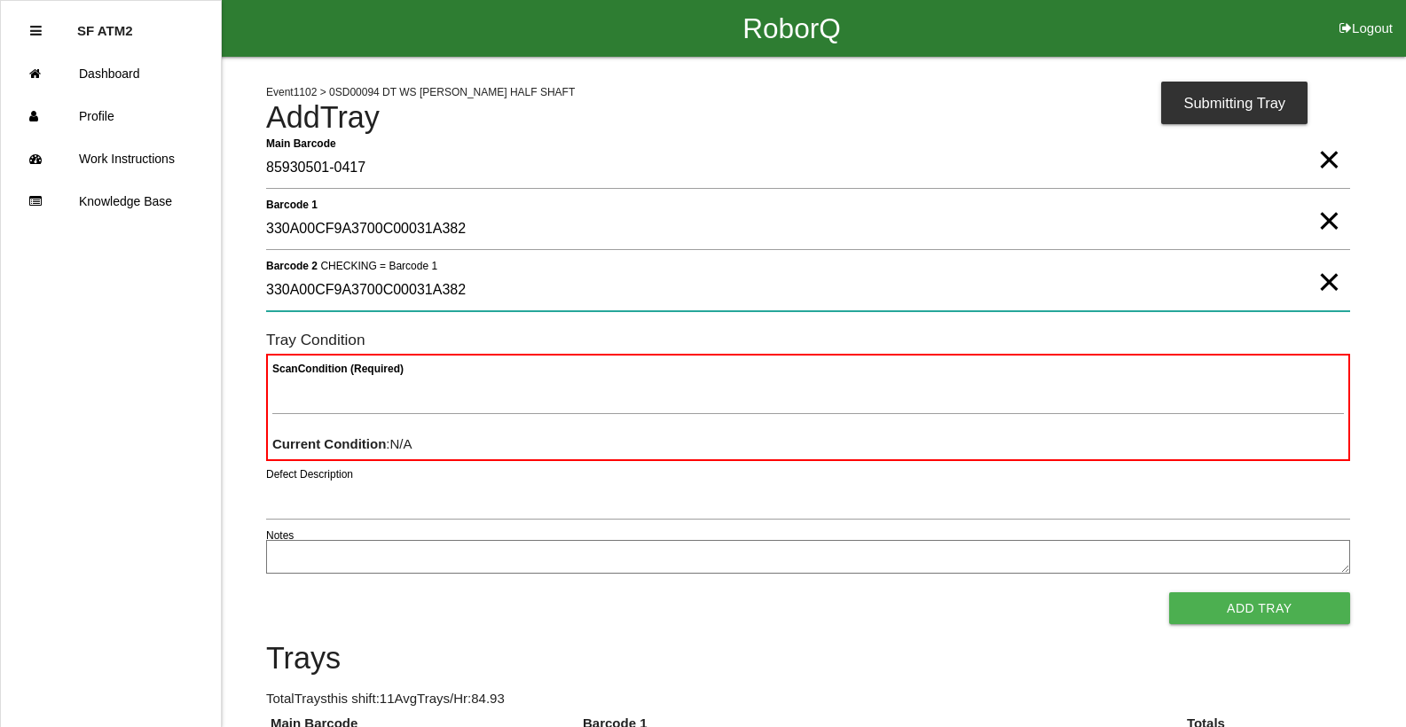
type 2 "330A00CF9A3700C00031A382"
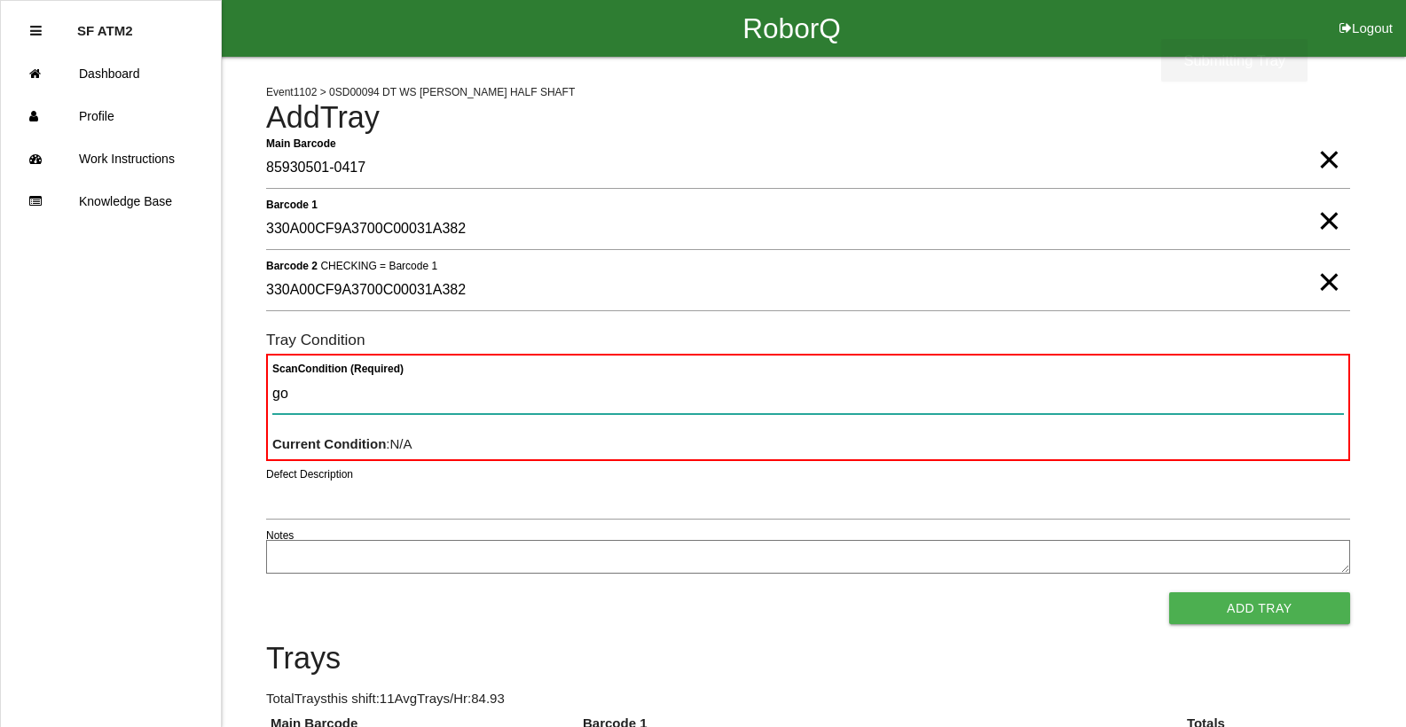
type Condition "goo"
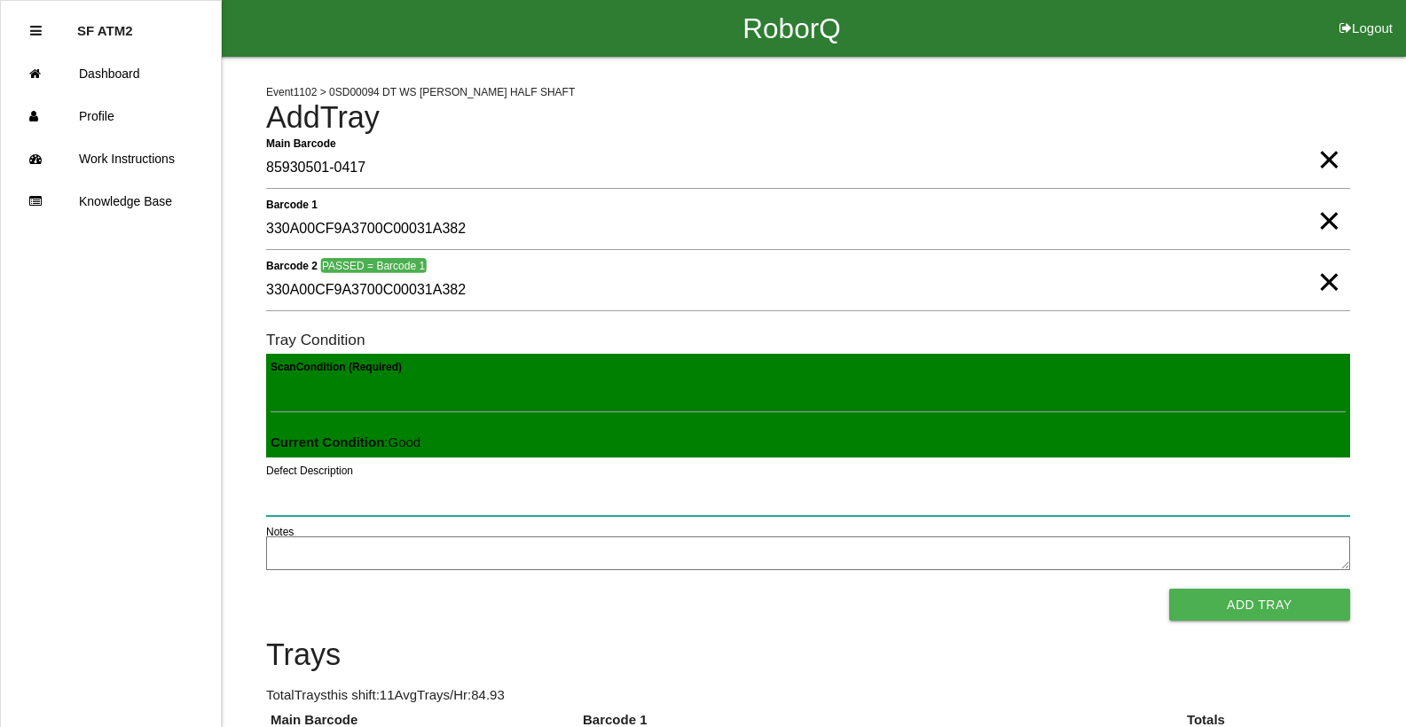
click at [1169, 589] on button "Add Tray" at bounding box center [1259, 605] width 181 height 32
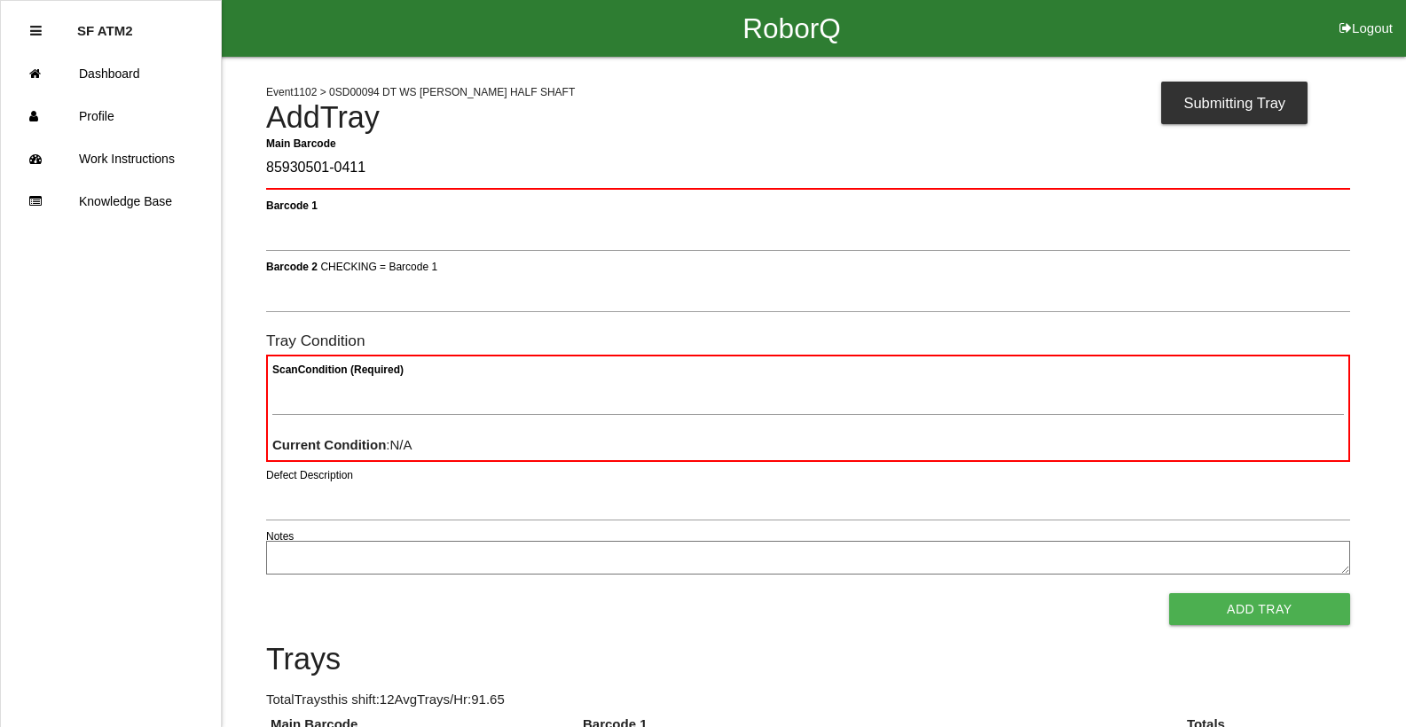
type Barcode "85930501-0411"
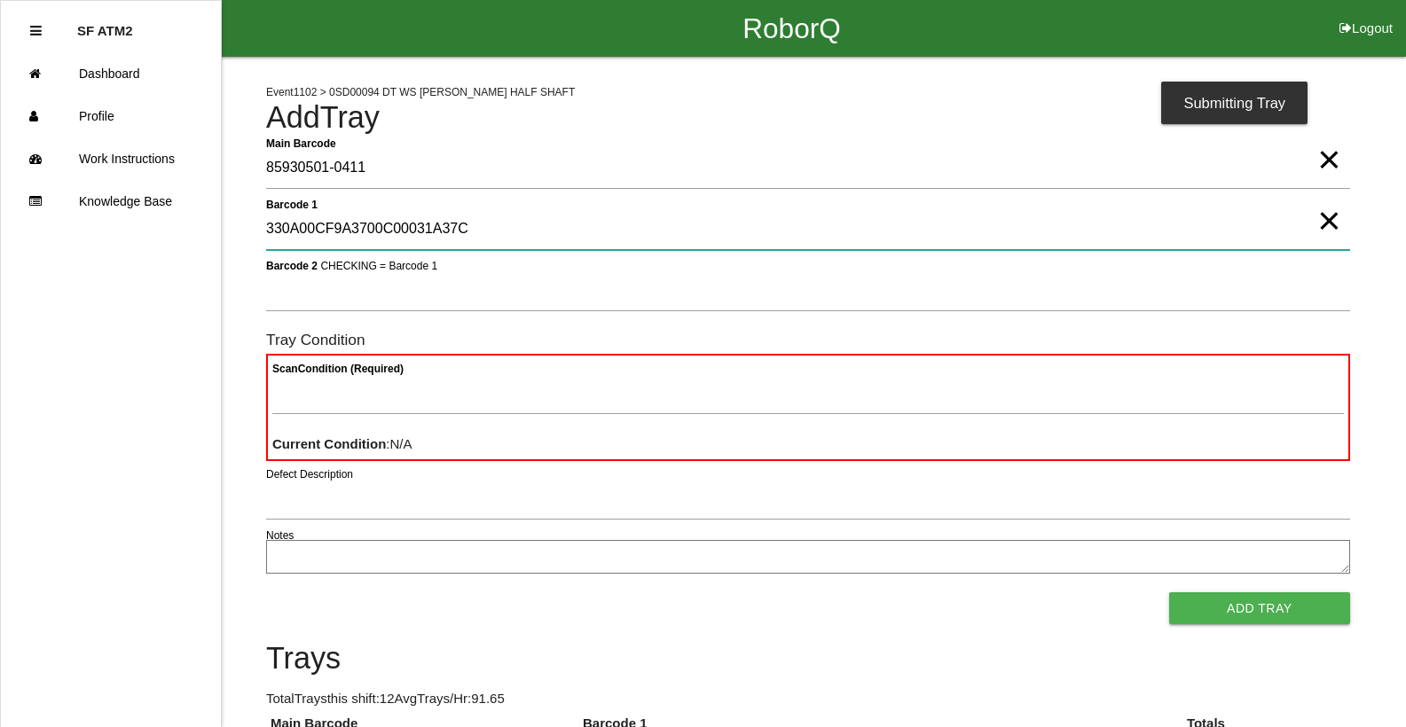
type 1 "330A00CF9A3700C00031A37C"
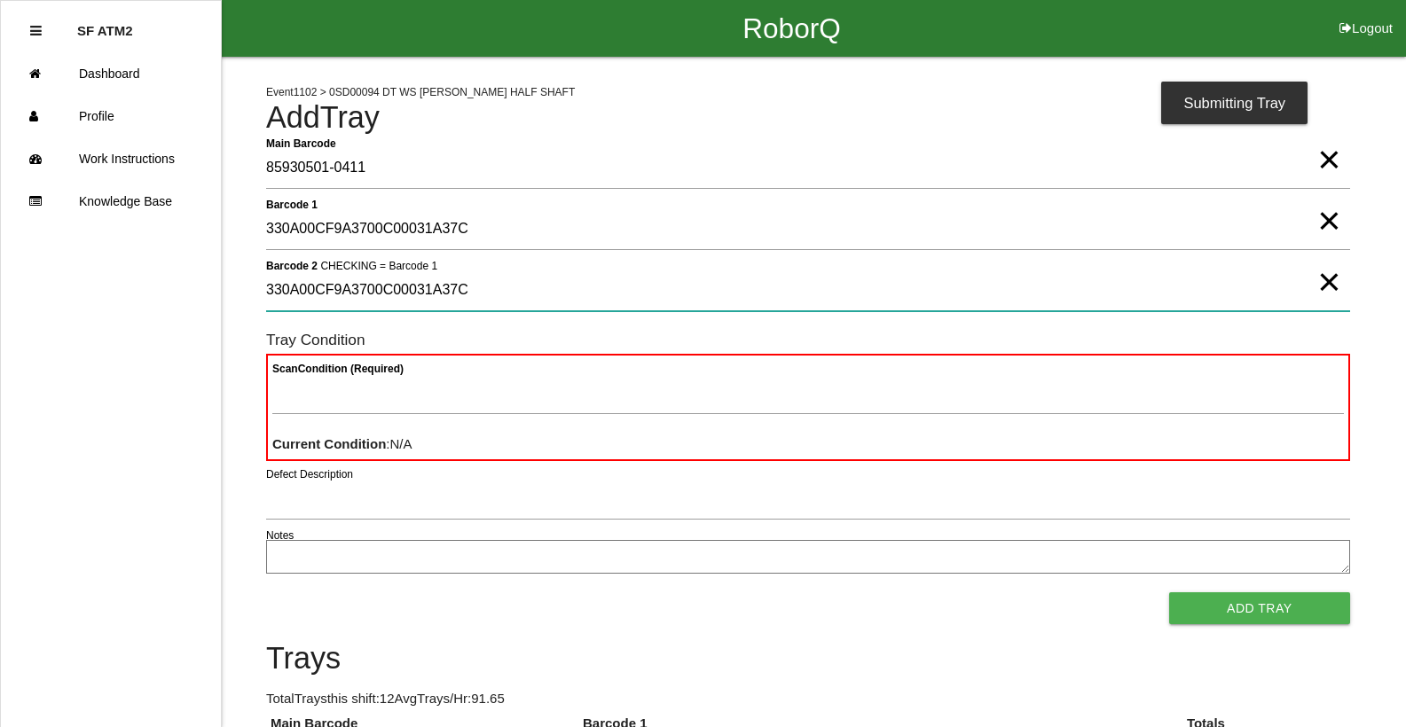
type 2 "330A00CF9A3700C00031A37C"
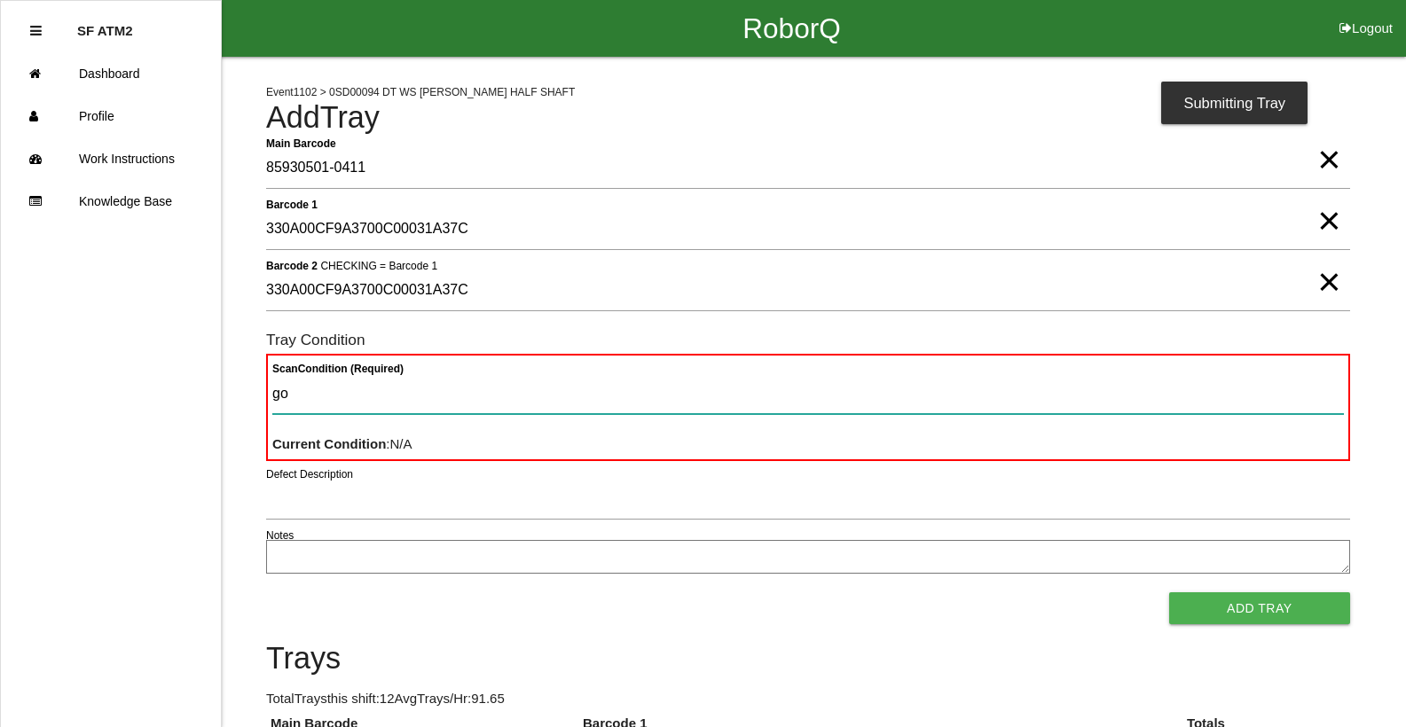
type Condition "goo"
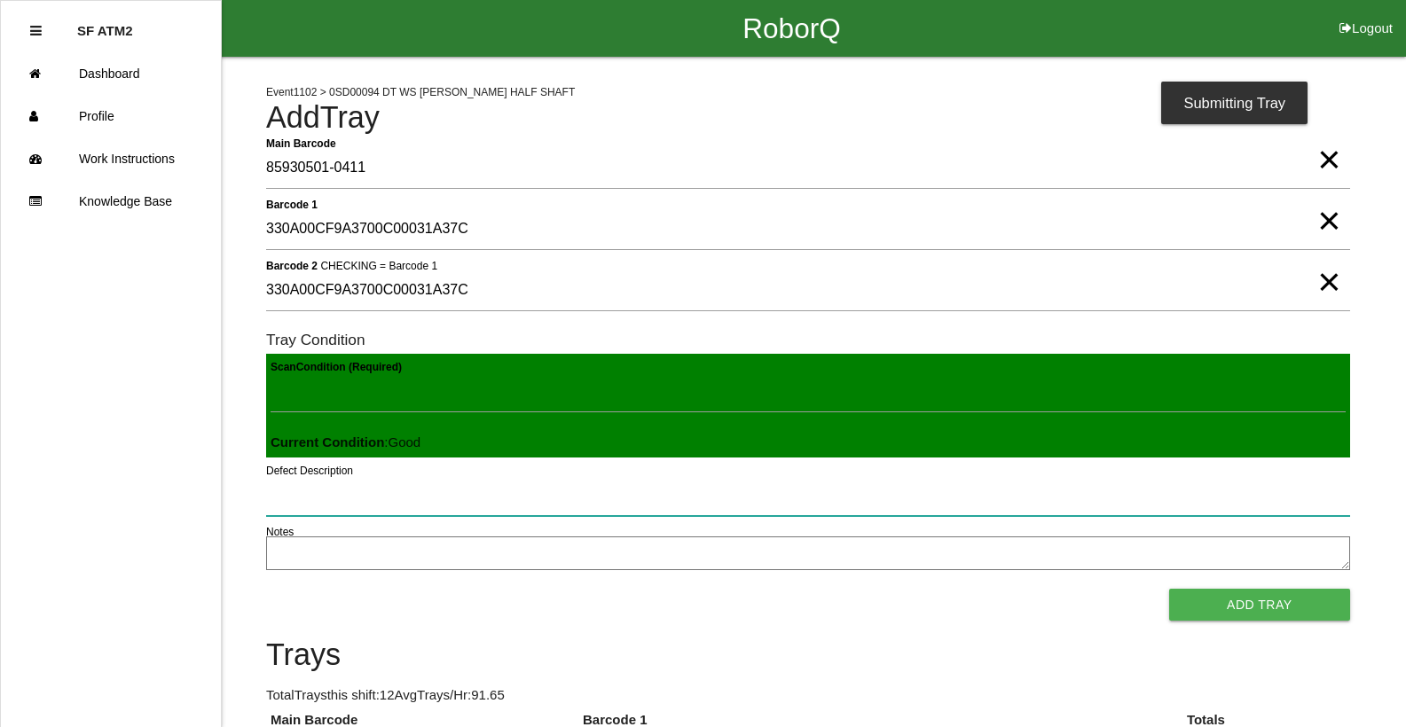
click at [1169, 589] on button "Add Tray" at bounding box center [1259, 605] width 181 height 32
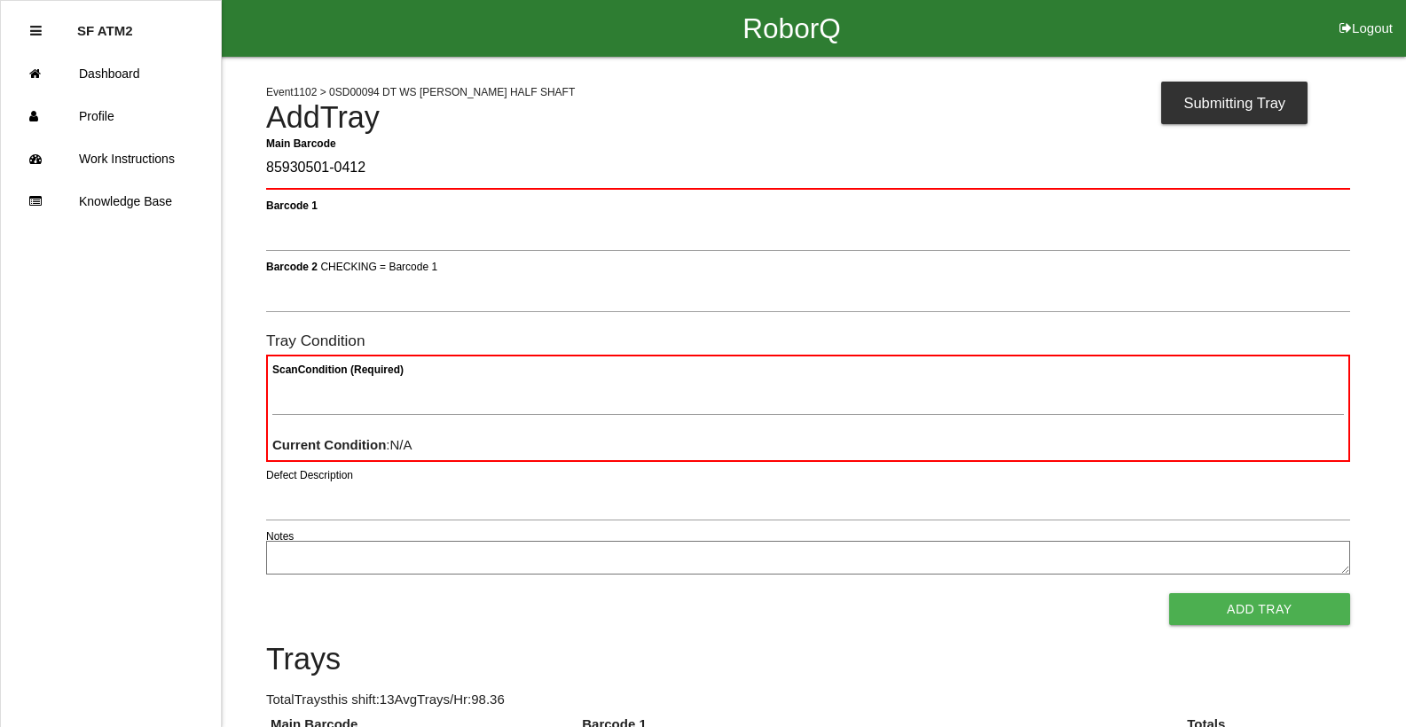
type Barcode "85930501-0412"
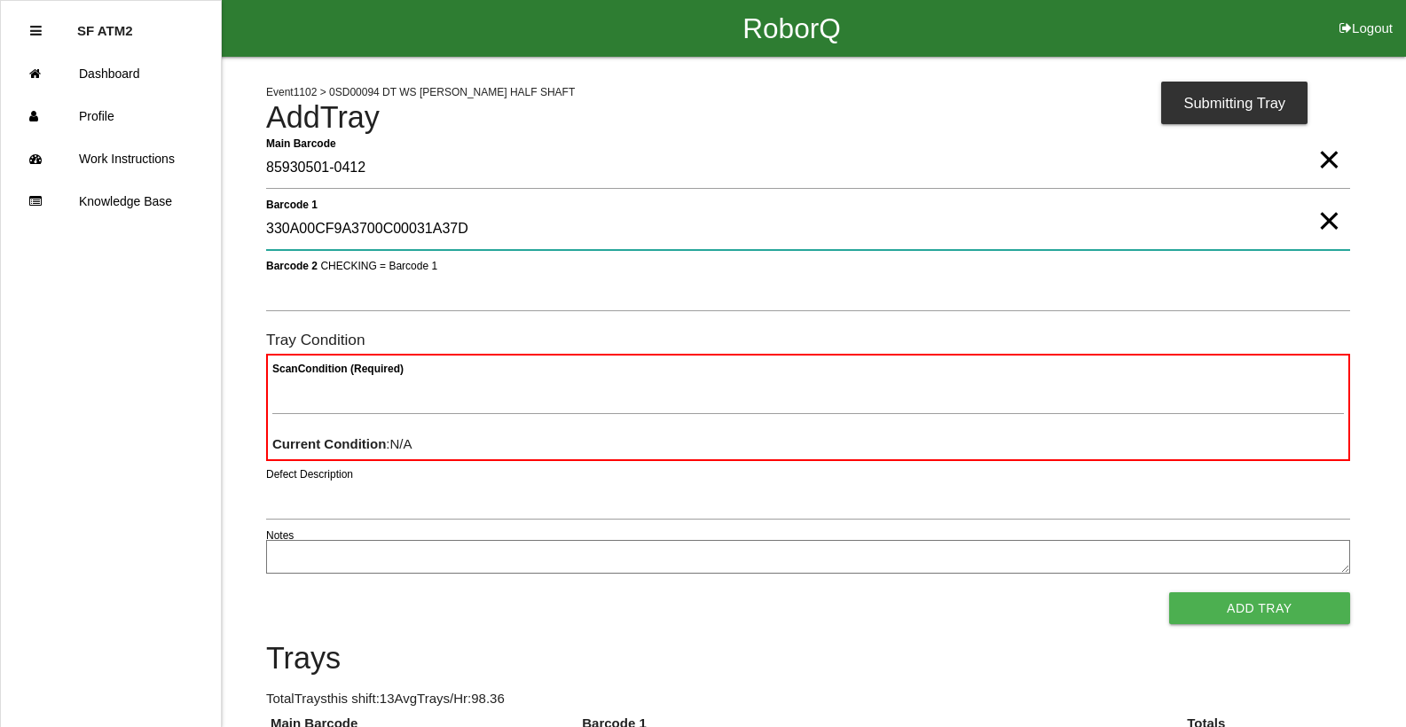
type 1 "330A00CF9A3700C00031A37D"
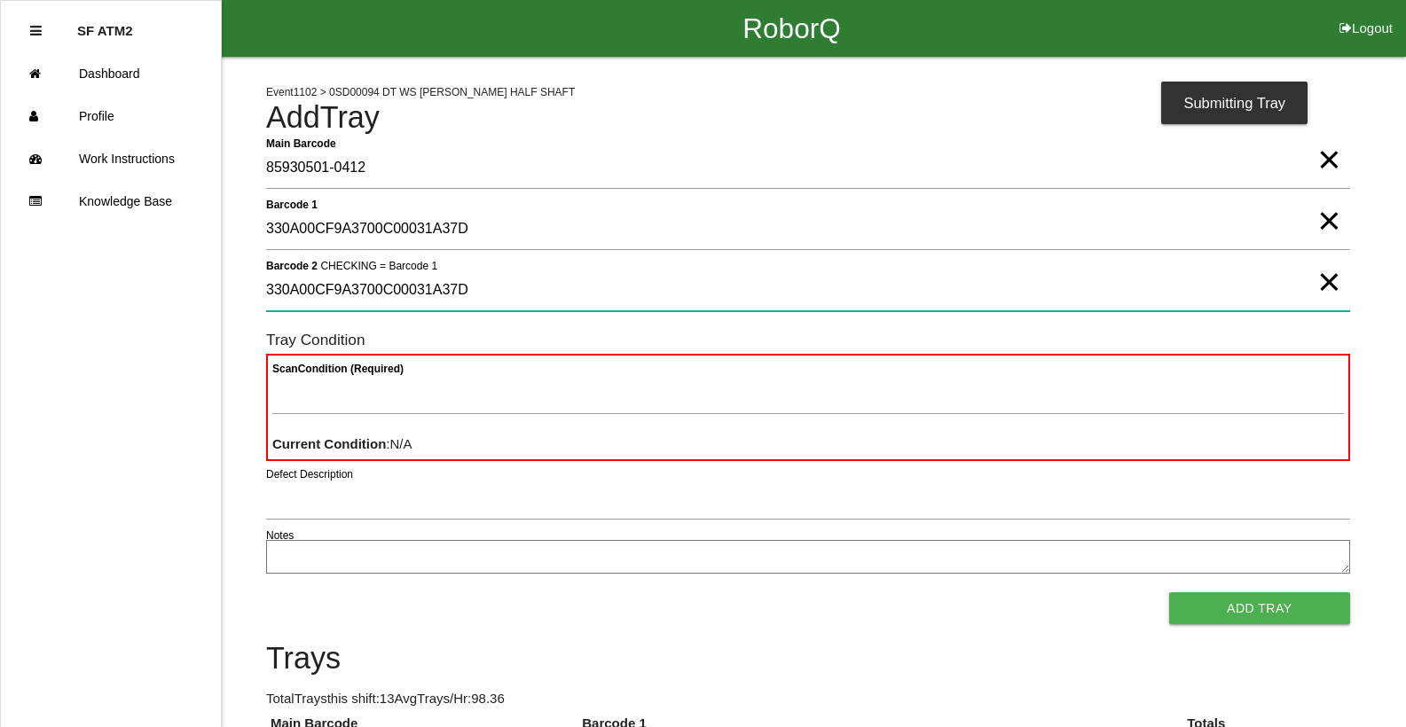
type 2 "330A00CF9A3700C00031A37D"
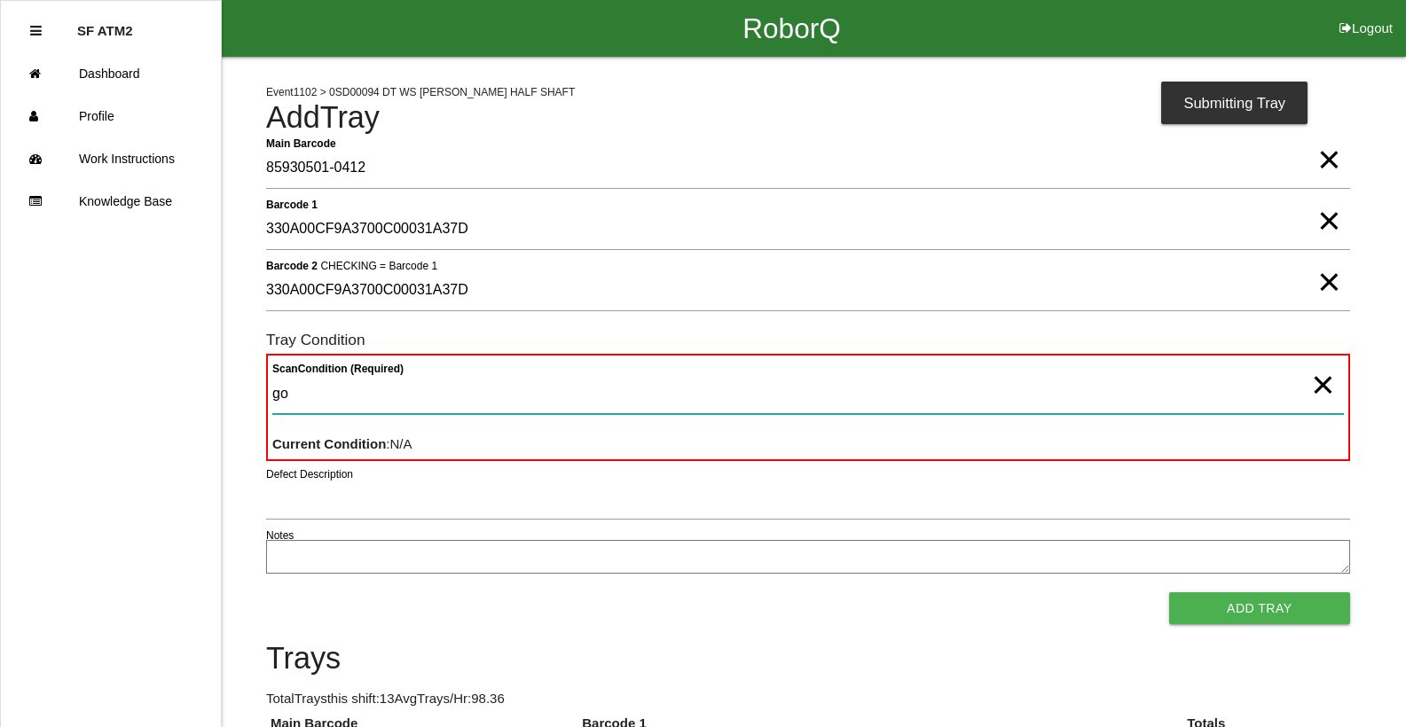
type Condition "goo"
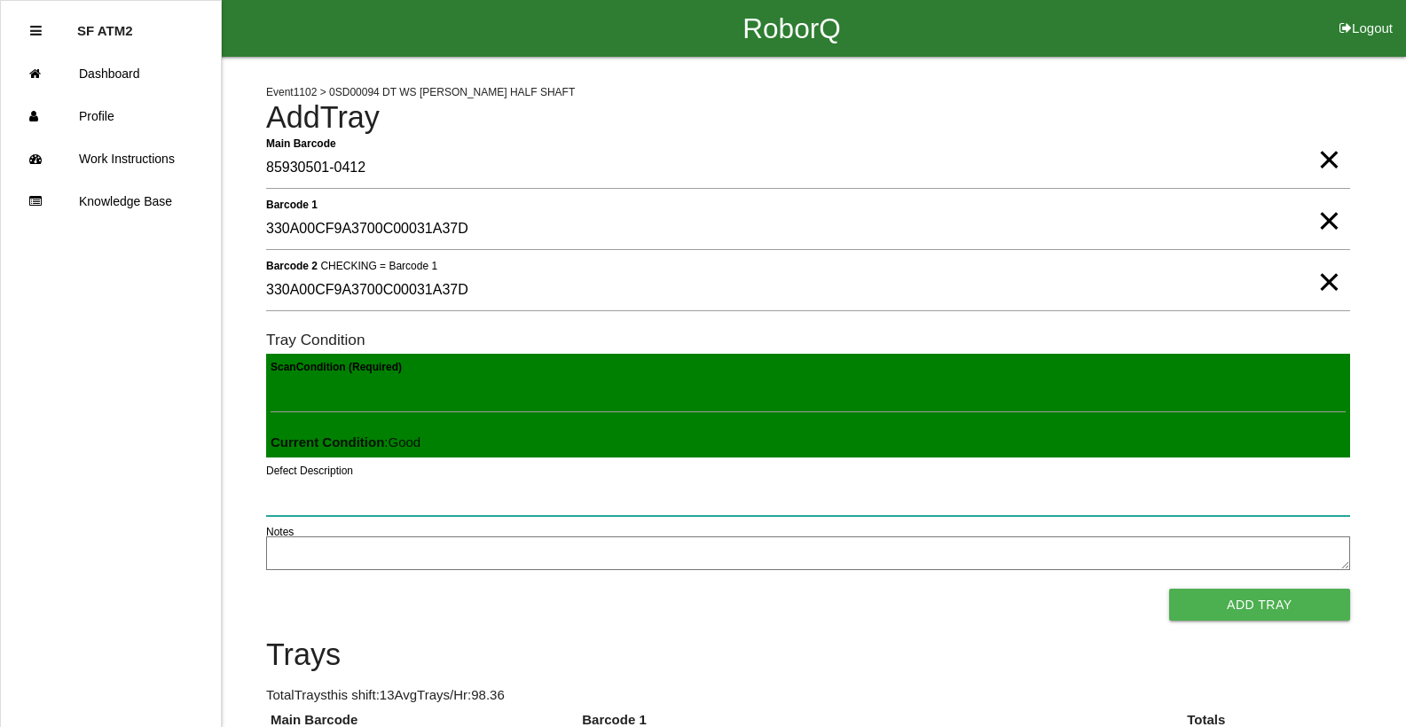
click at [1169, 589] on button "Add Tray" at bounding box center [1259, 605] width 181 height 32
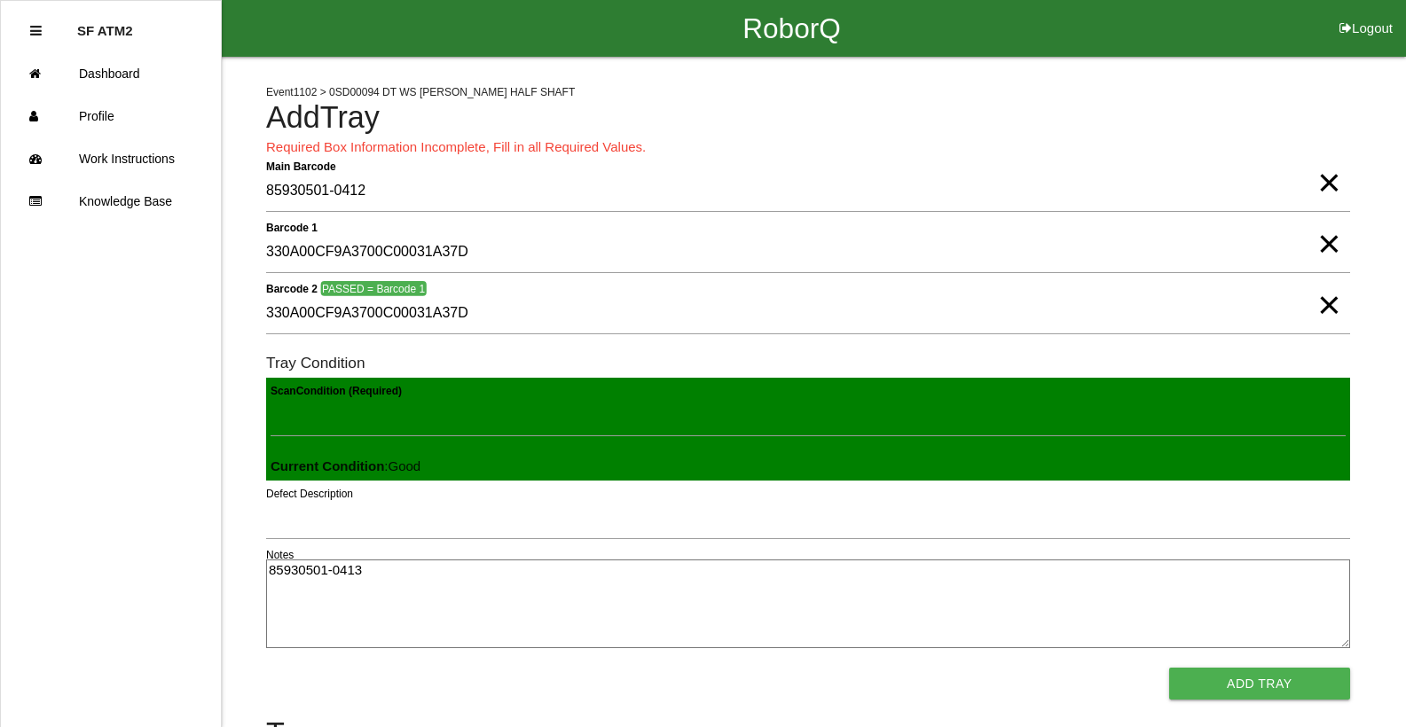
type textarea "85930501-0413"
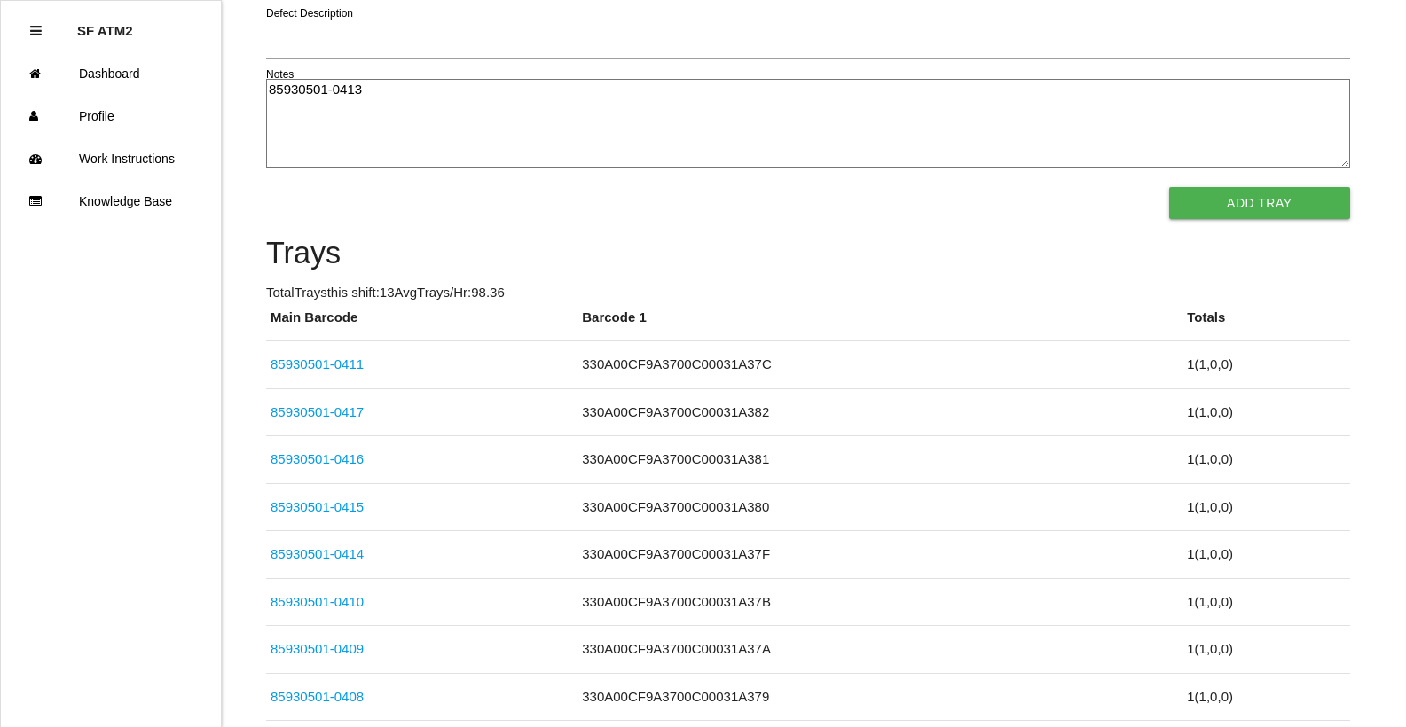
click link "85930501-0416" at bounding box center [317, 458] width 93 height 15
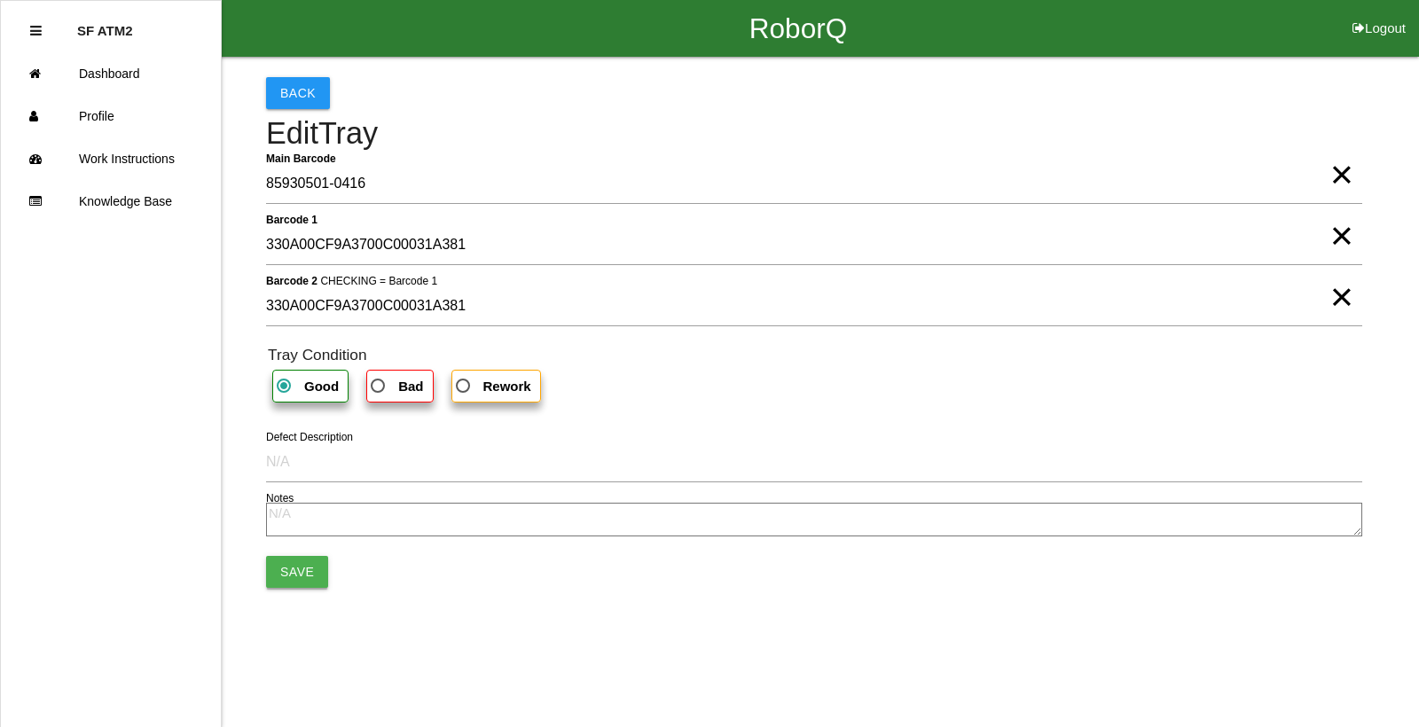
click at [311, 572] on button "Save" at bounding box center [297, 572] width 62 height 32
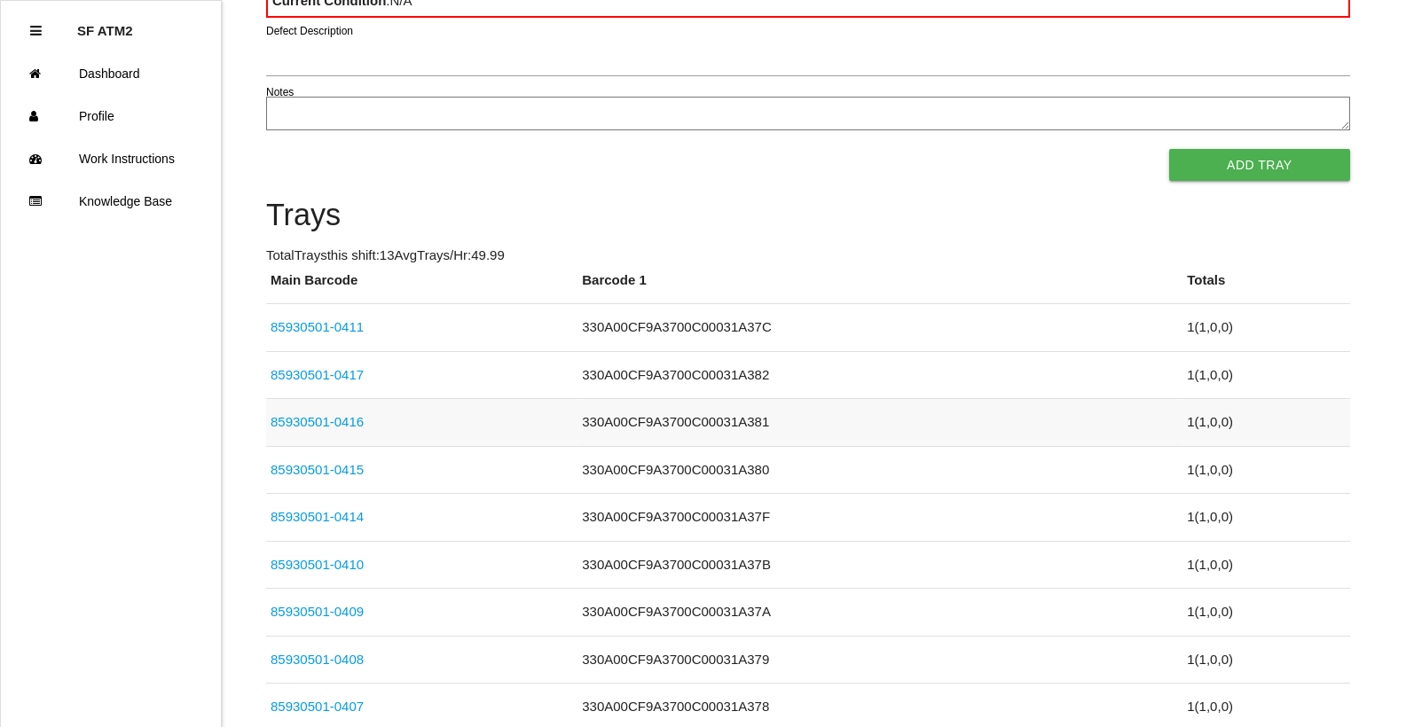
scroll to position [159, 0]
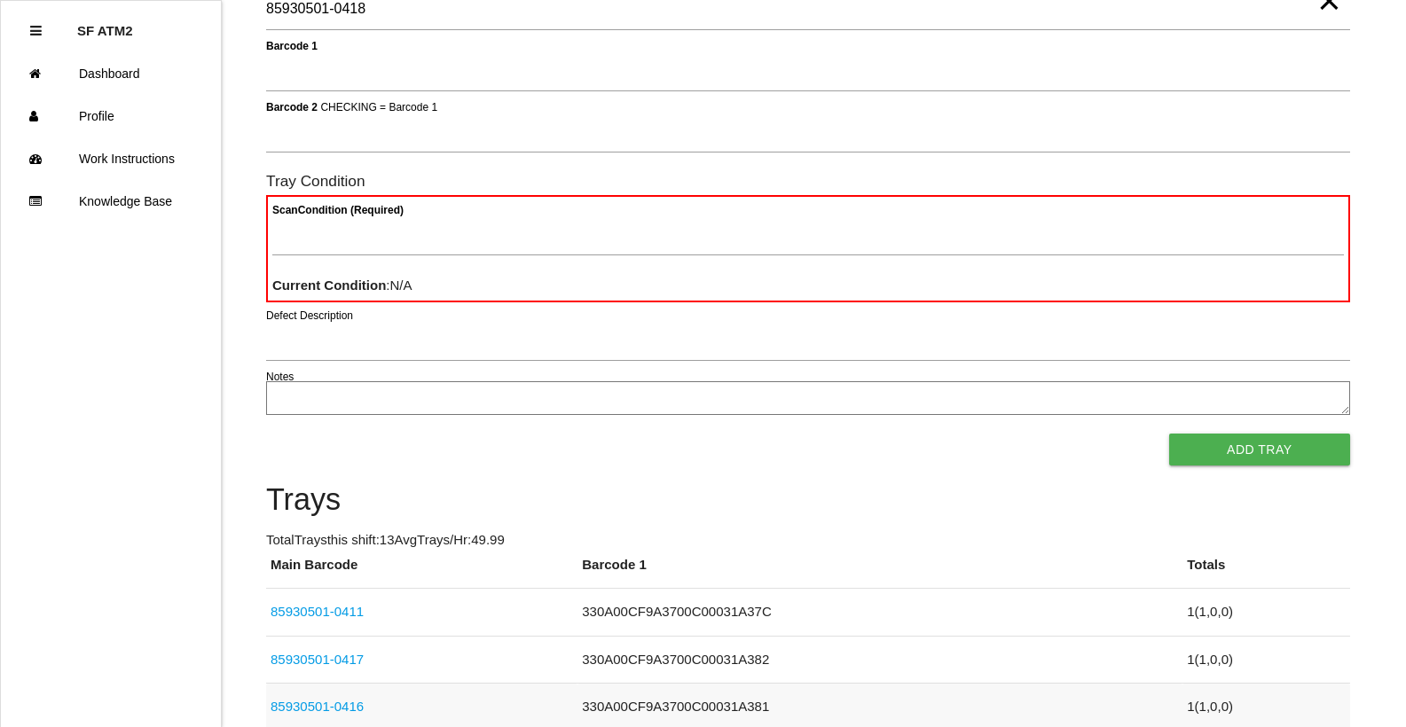
type Barcode "85930501-0418"
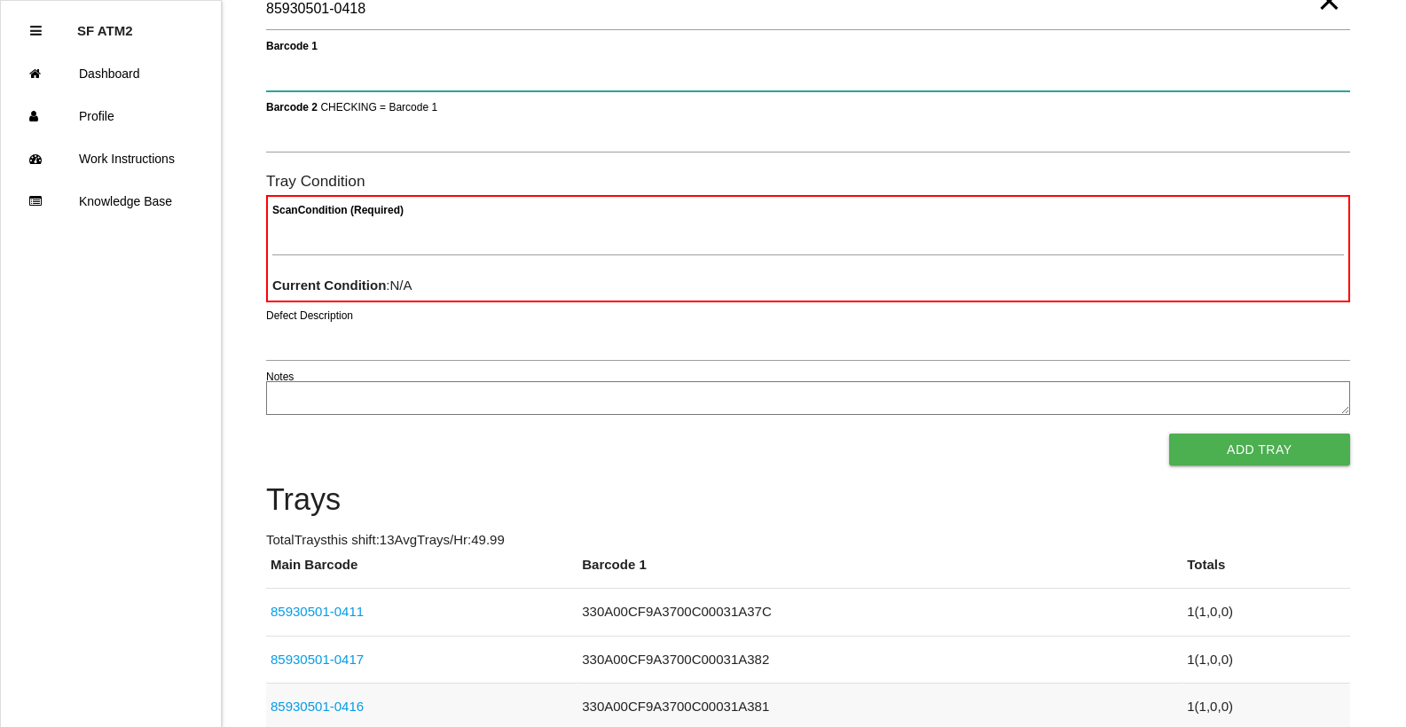
click at [1169, 434] on button "Add Tray" at bounding box center [1259, 450] width 181 height 32
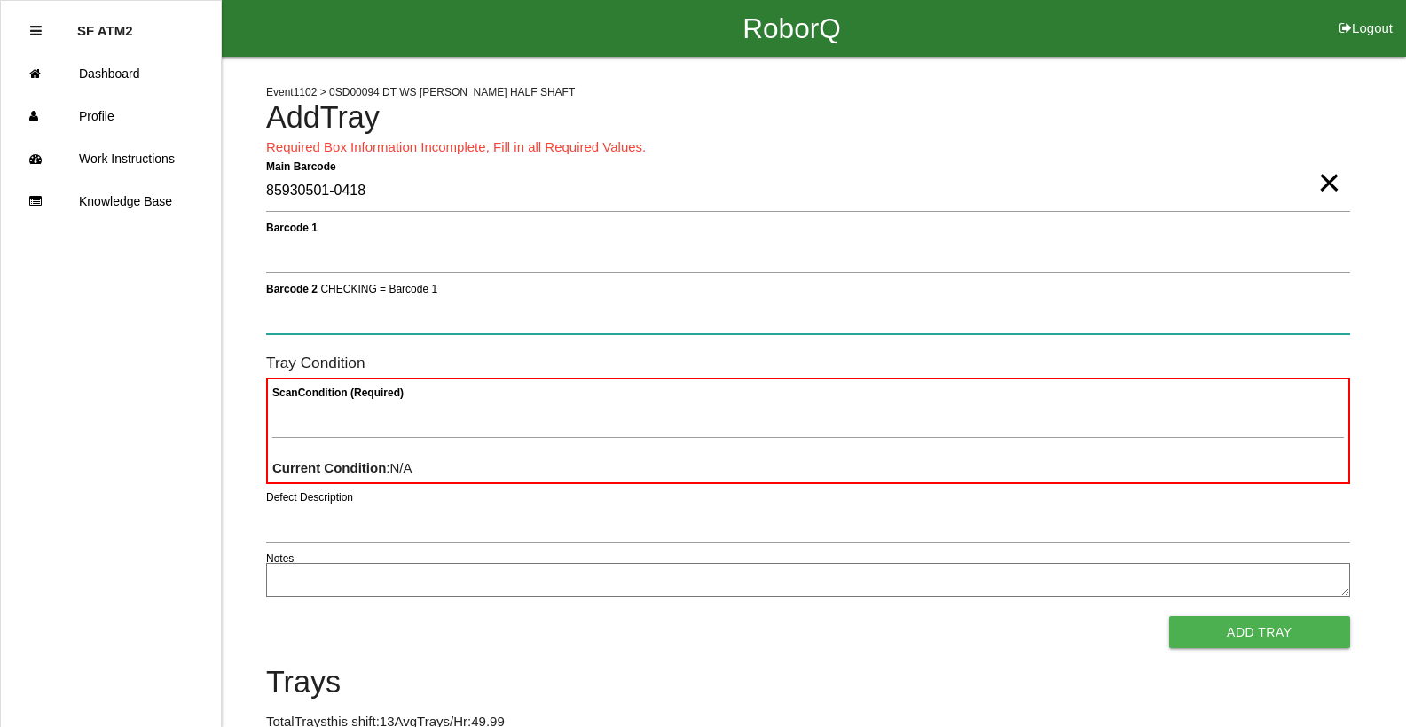
click at [1169, 616] on button "Add Tray" at bounding box center [1259, 632] width 181 height 32
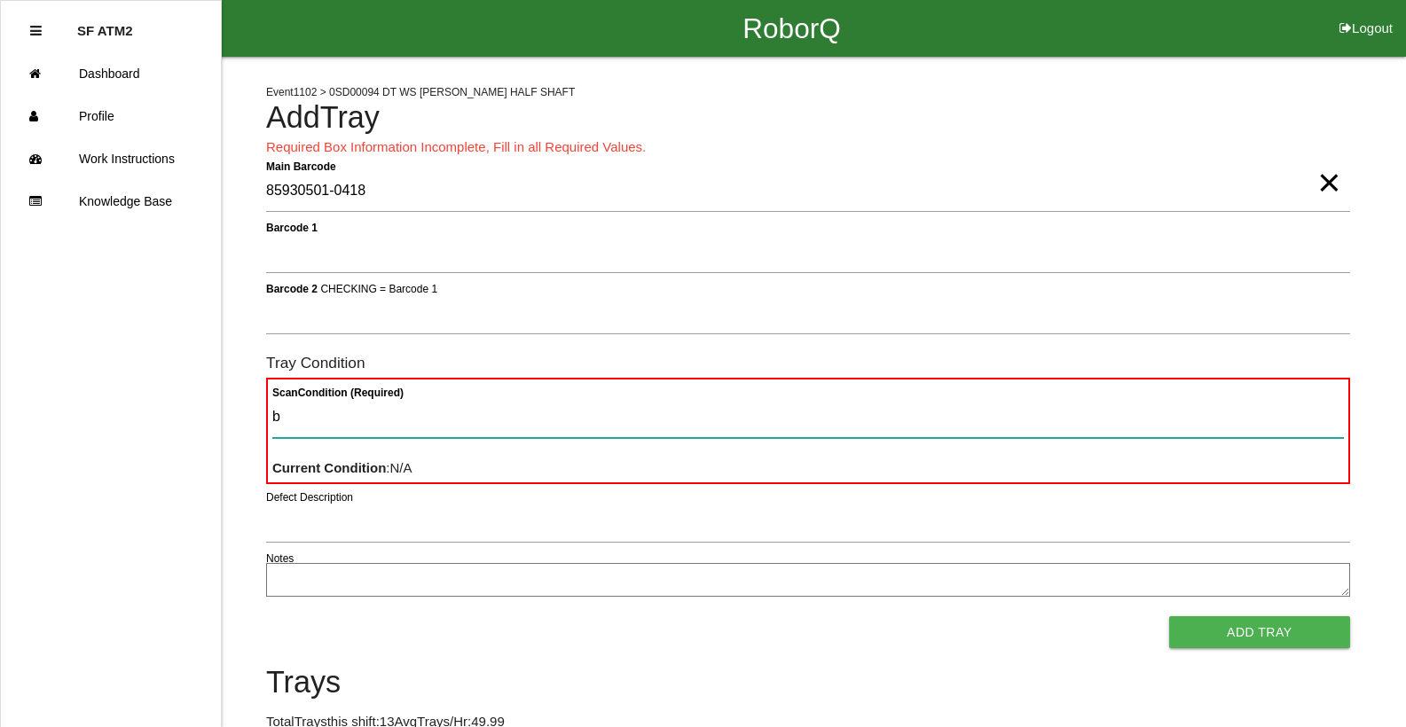
type Condition "ba"
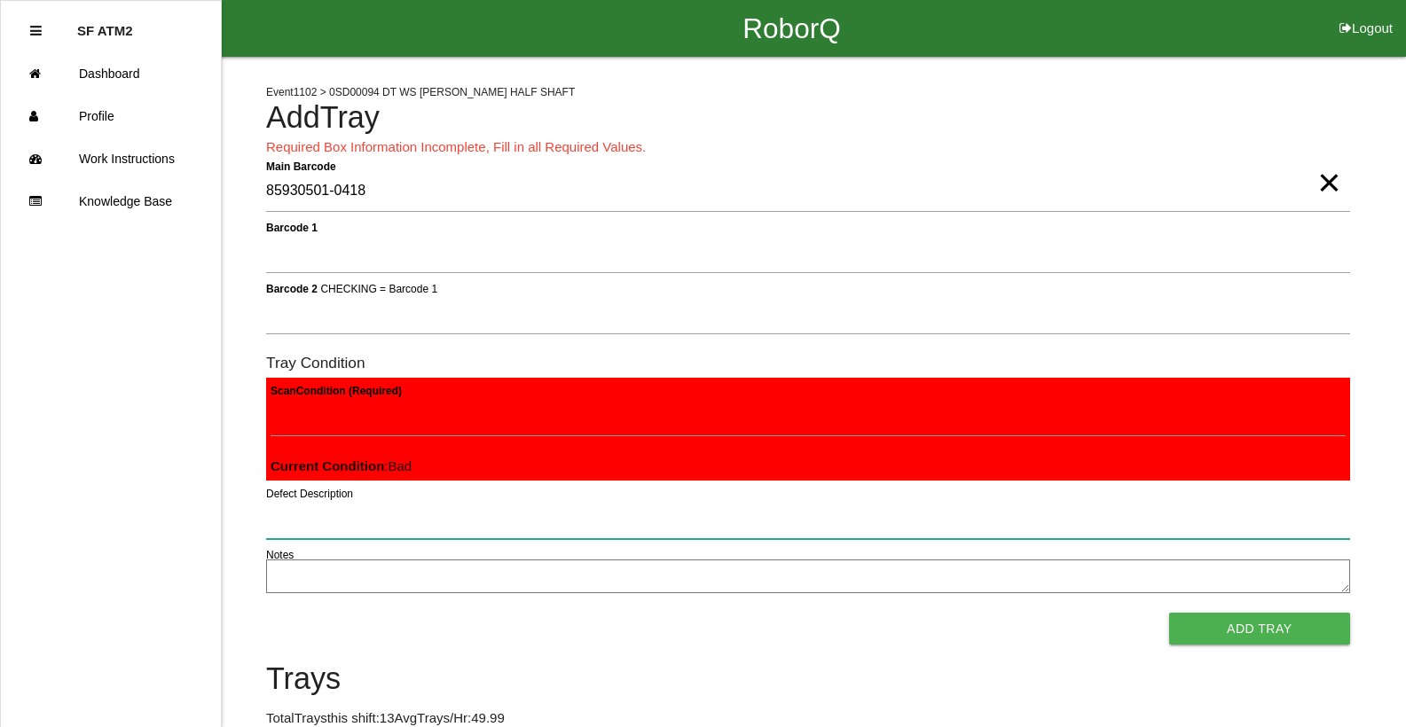
click at [1169, 613] on button "Add Tray" at bounding box center [1259, 629] width 181 height 32
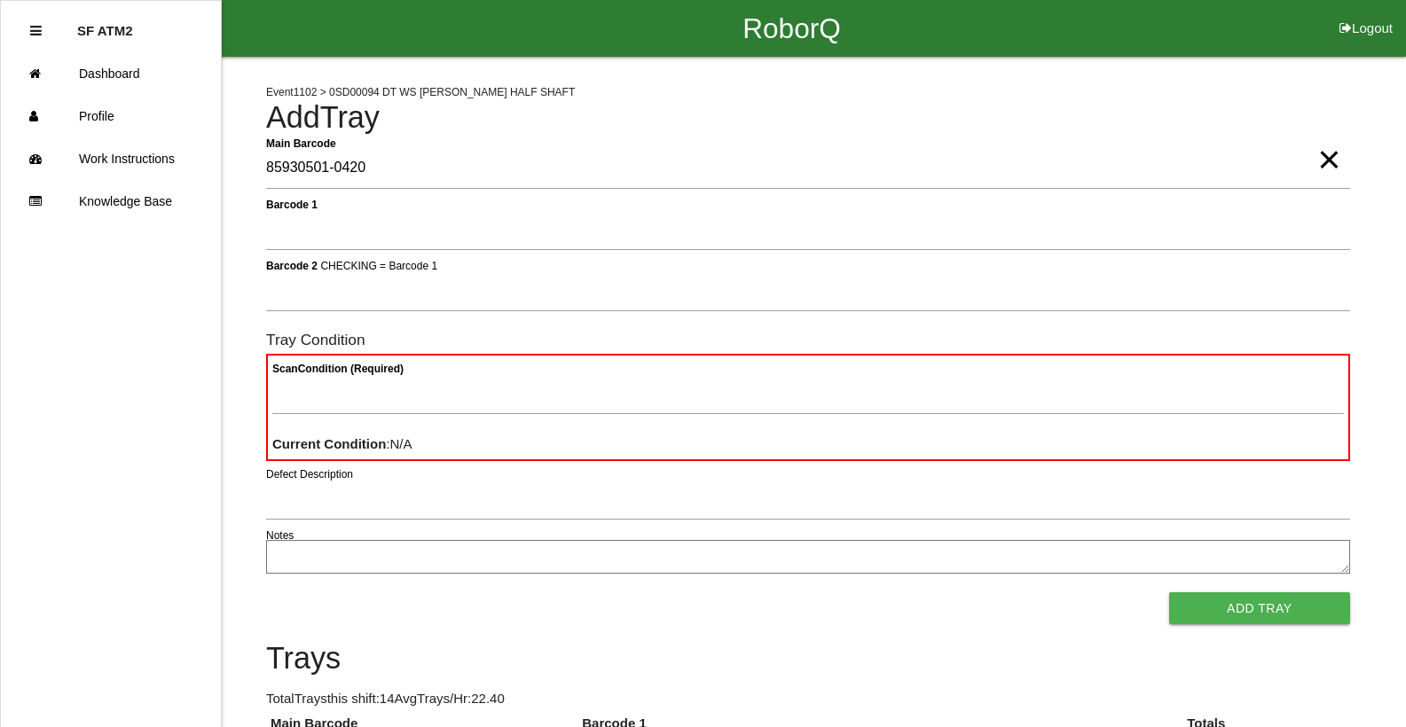
type Barcode "85930501-0420"
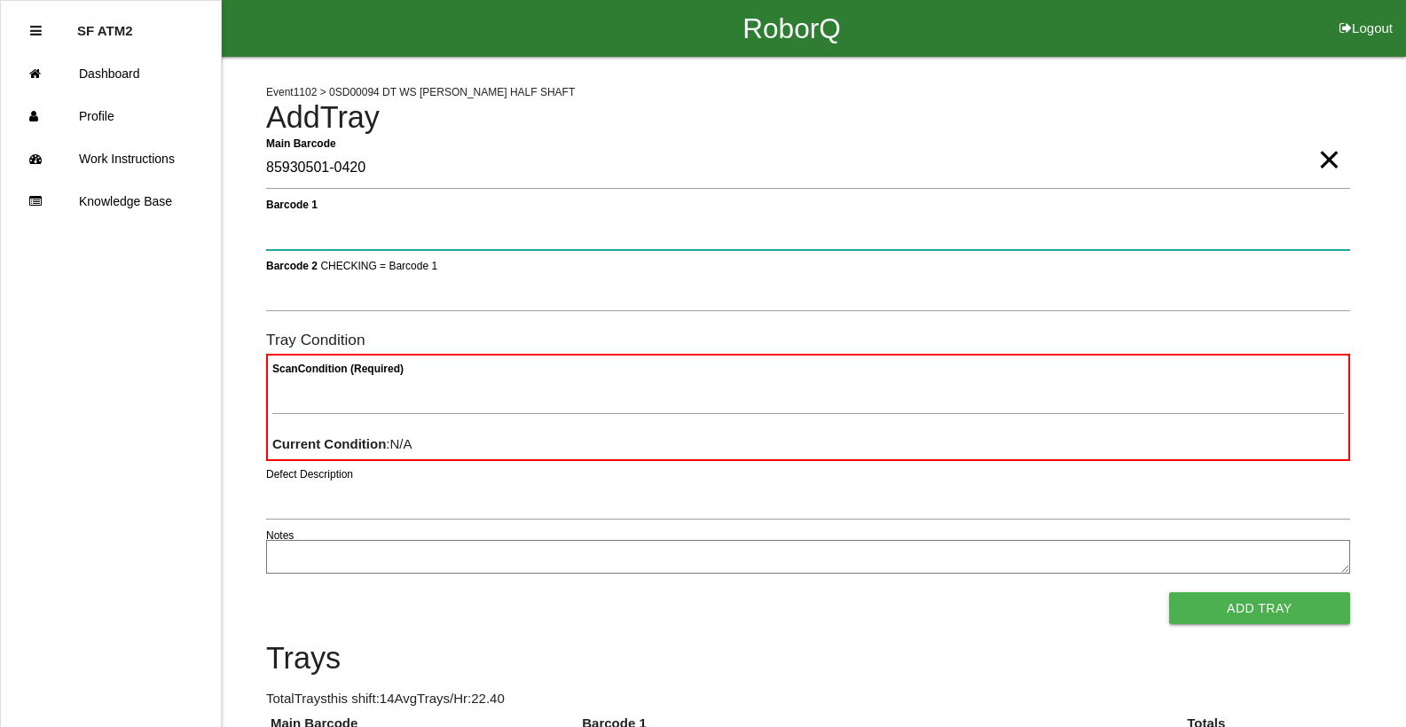
click at [1169, 592] on button "Add Tray" at bounding box center [1259, 608] width 181 height 32
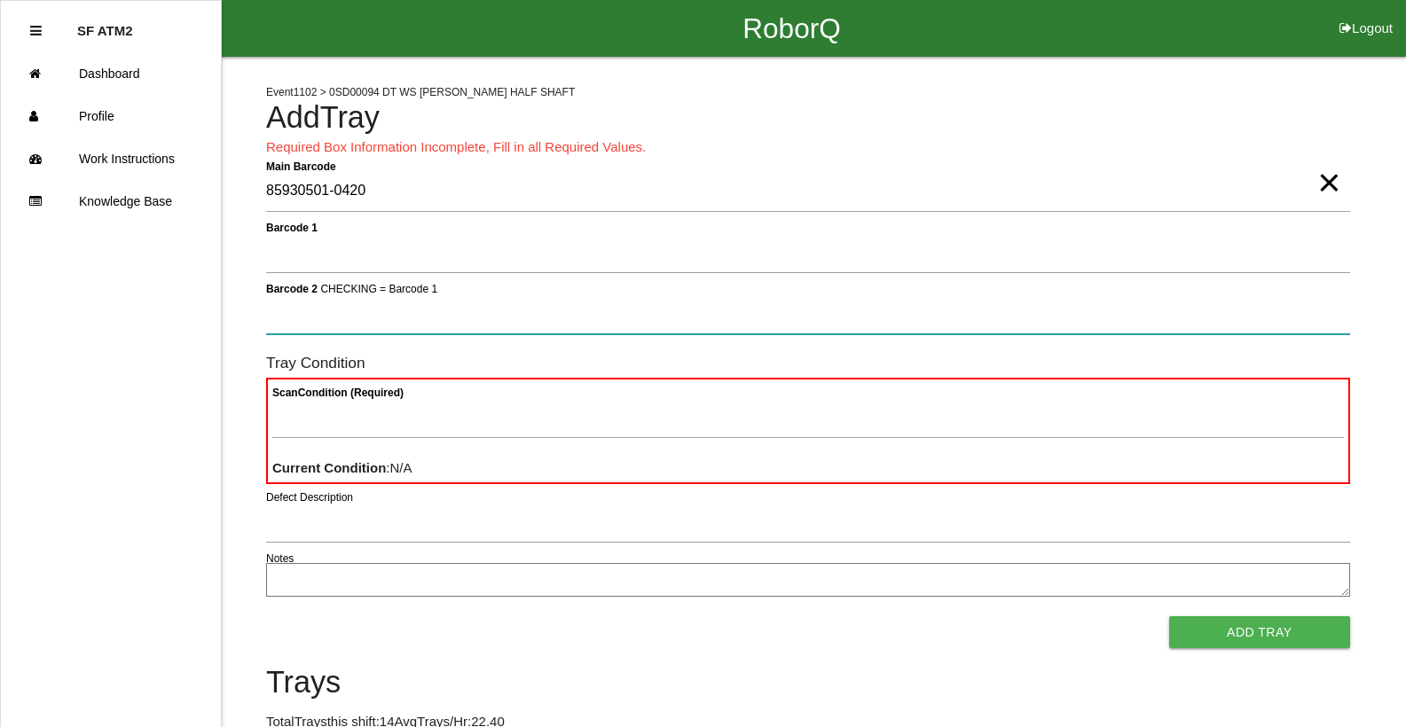
click at [1169, 616] on button "Add Tray" at bounding box center [1259, 632] width 181 height 32
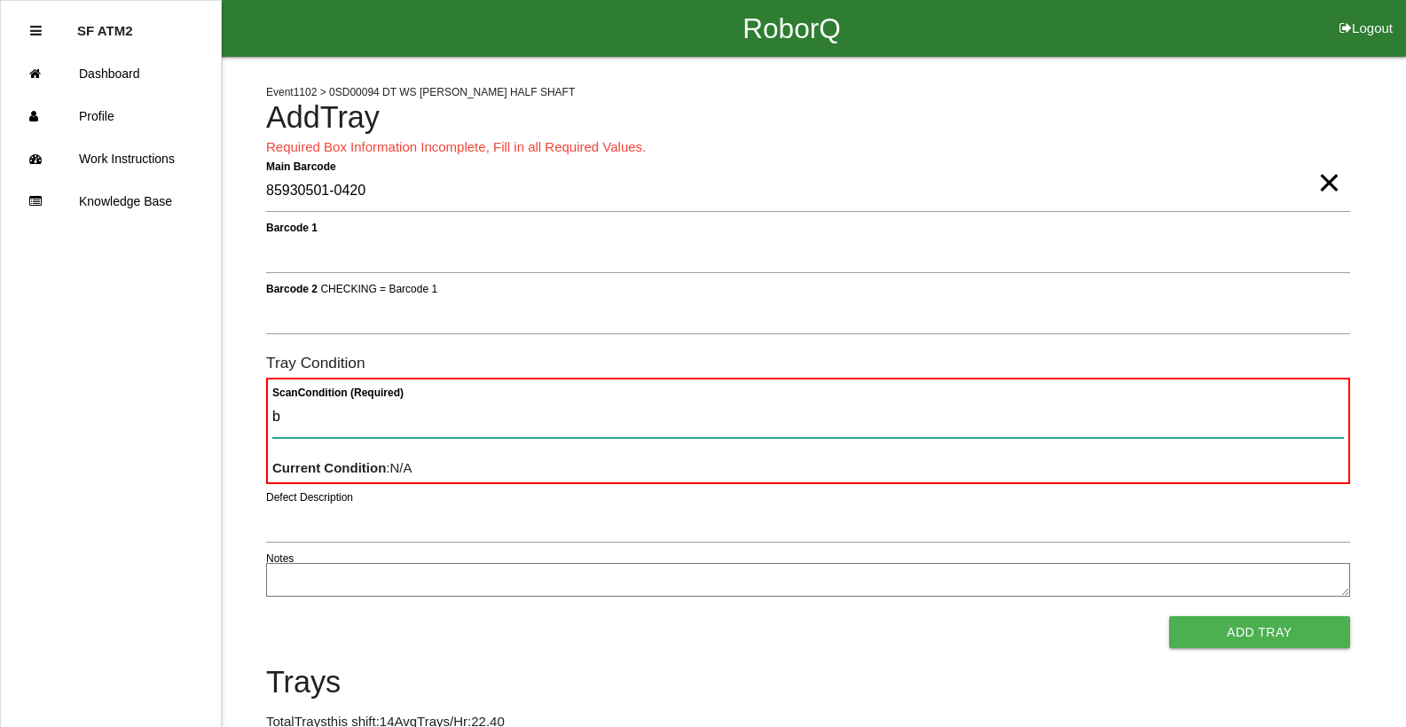
type Condition "ba"
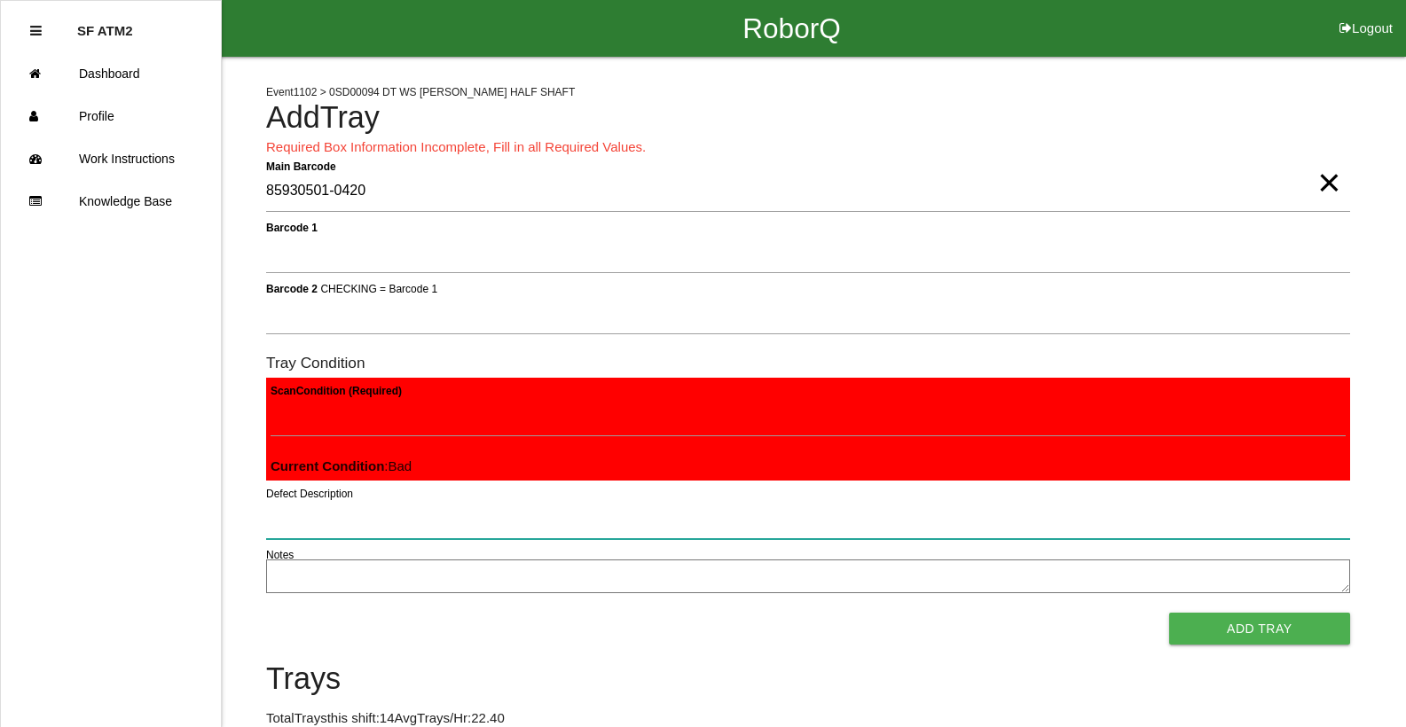
click at [1169, 613] on button "Add Tray" at bounding box center [1259, 629] width 181 height 32
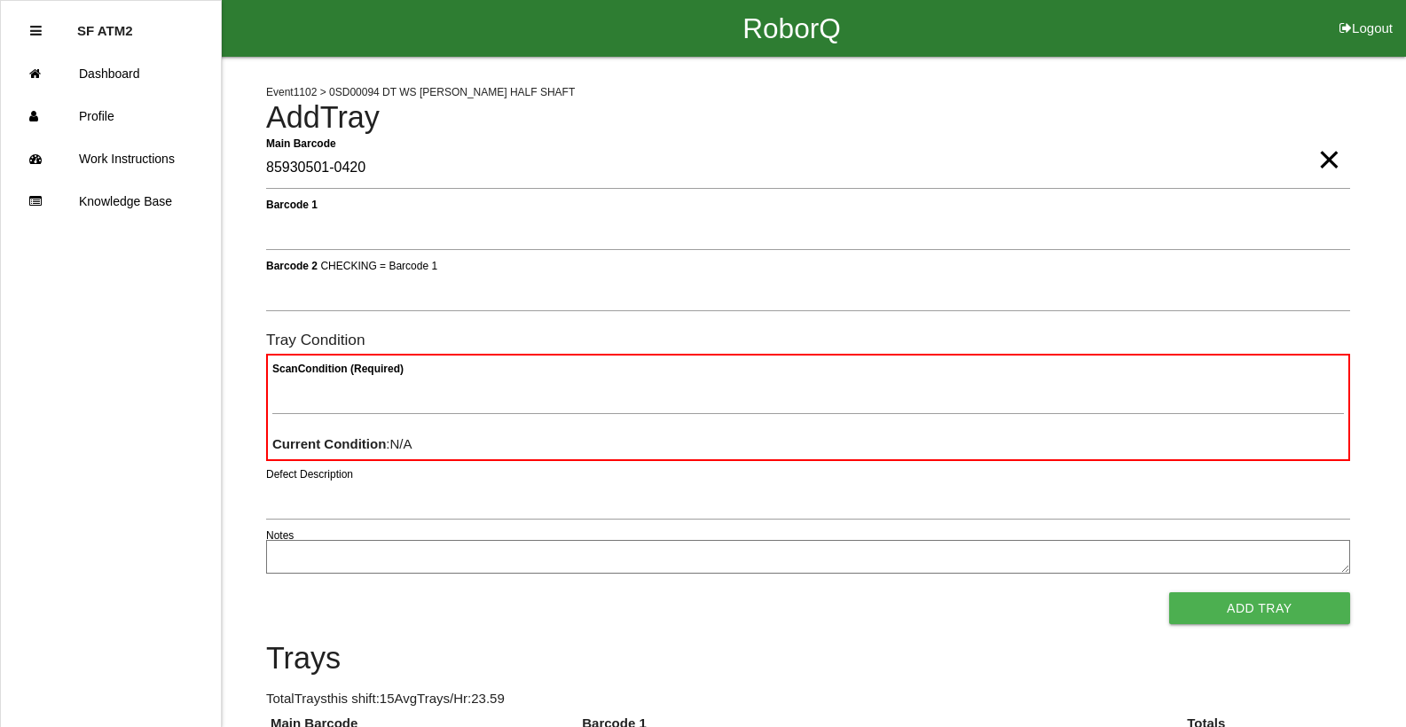
type Barcode "85930501-0420"
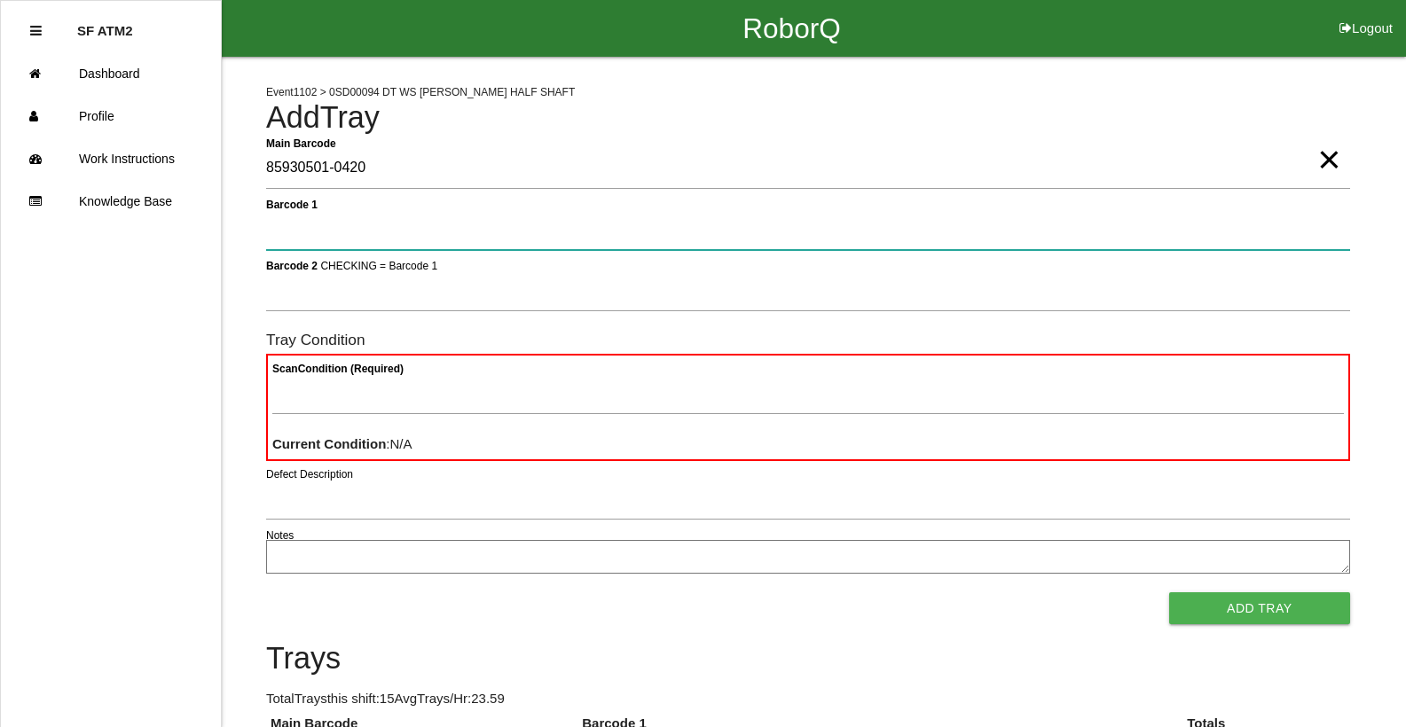
click at [1169, 592] on button "Add Tray" at bounding box center [1259, 608] width 181 height 32
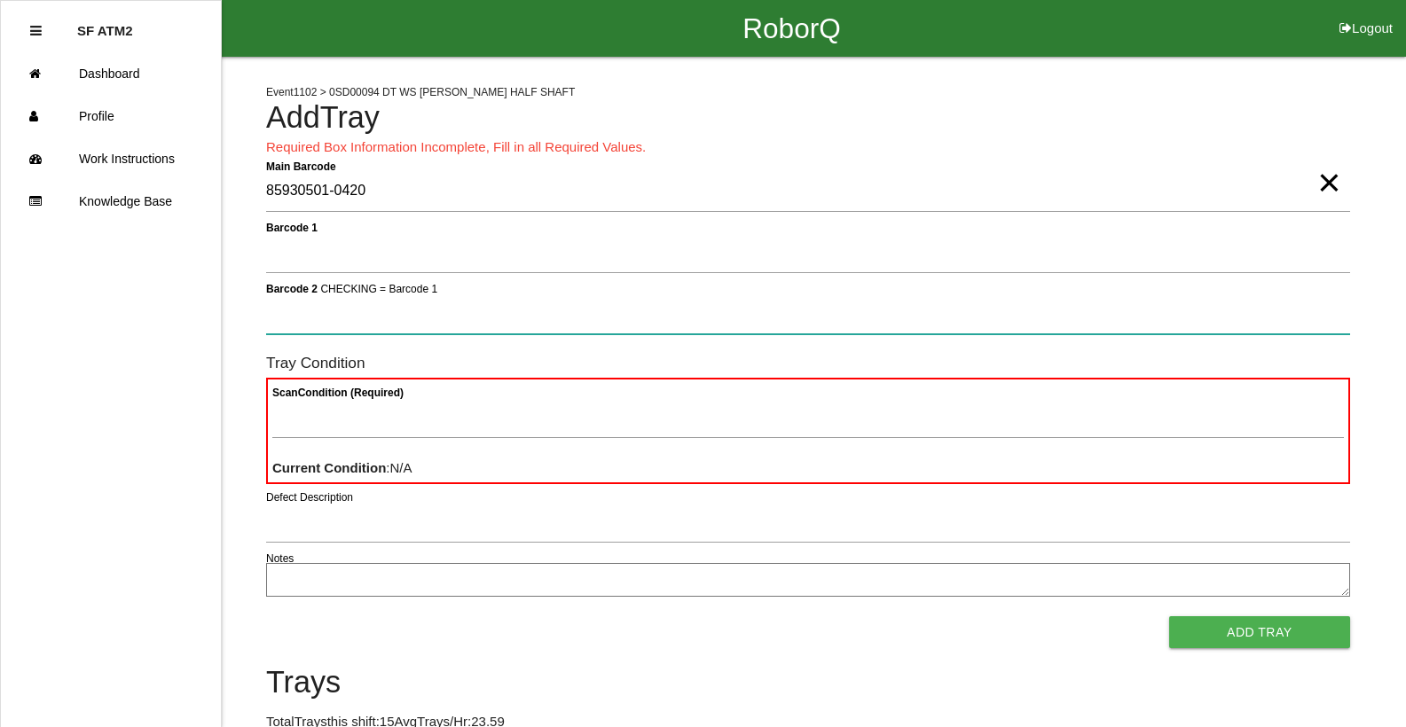
click at [1169, 616] on button "Add Tray" at bounding box center [1259, 632] width 181 height 32
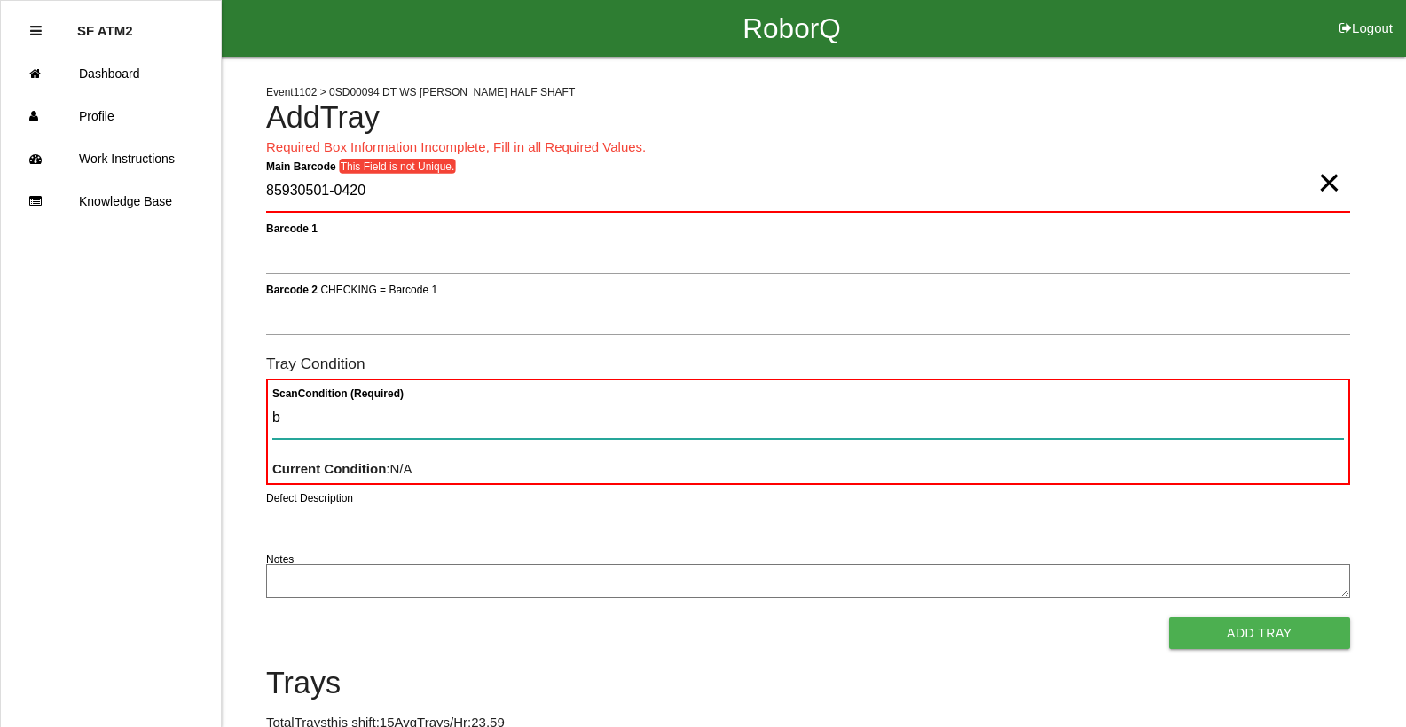
type Condition "ba"
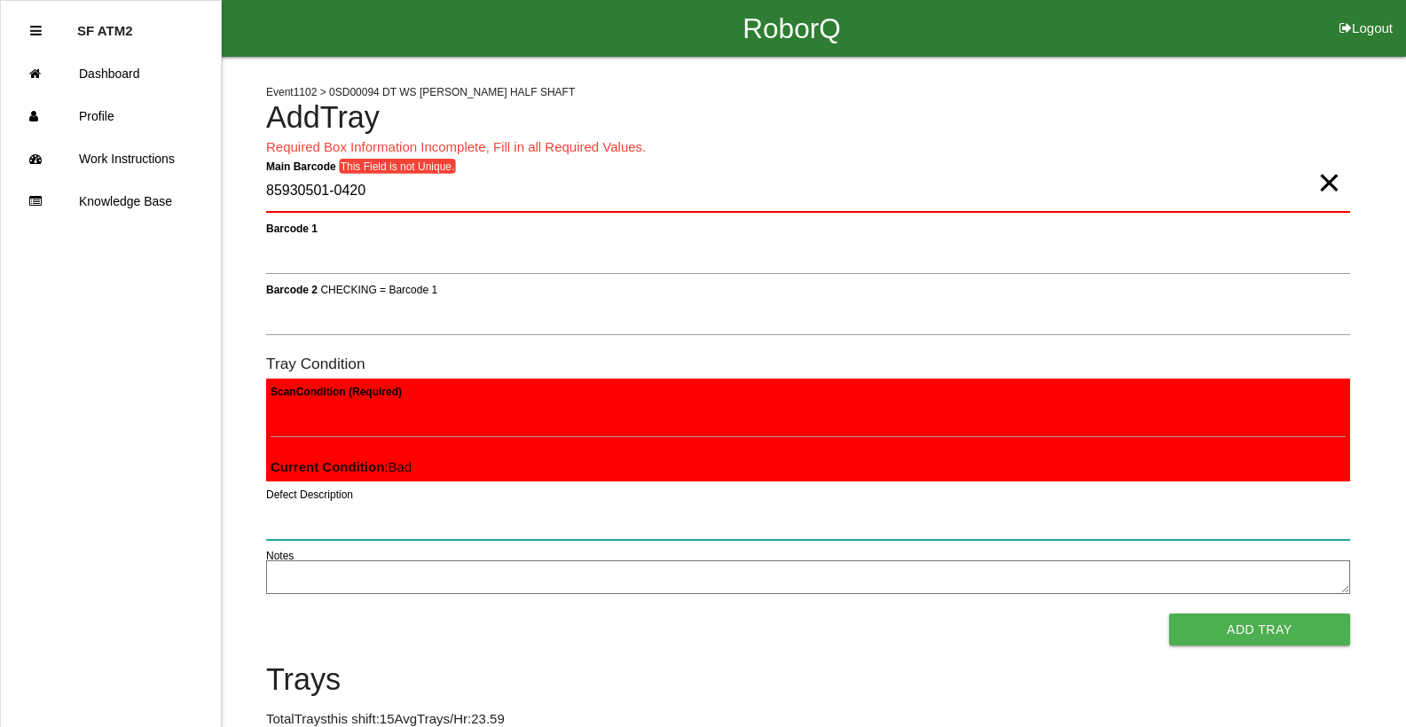
click at [1169, 614] on button "Add Tray" at bounding box center [1259, 630] width 181 height 32
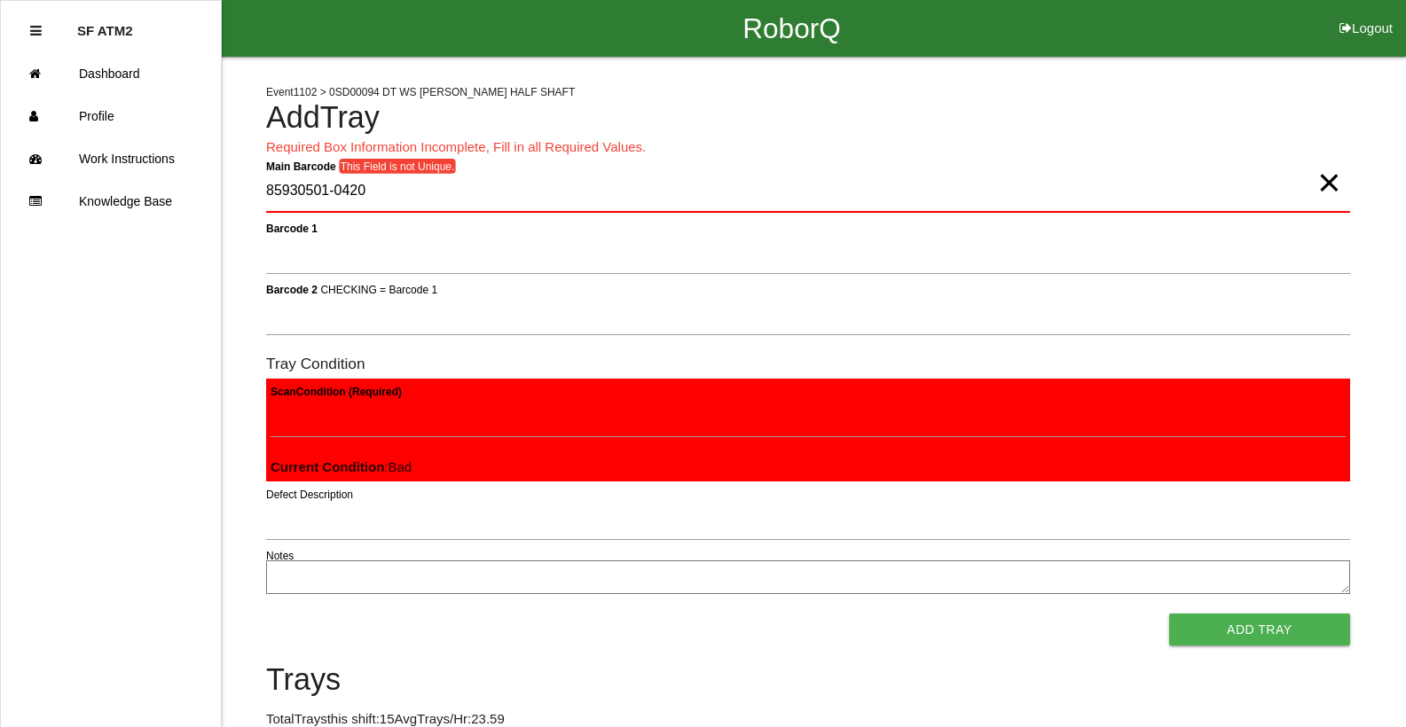
scroll to position [2, 0]
click at [1169, 614] on button "Add Tray" at bounding box center [1259, 630] width 181 height 32
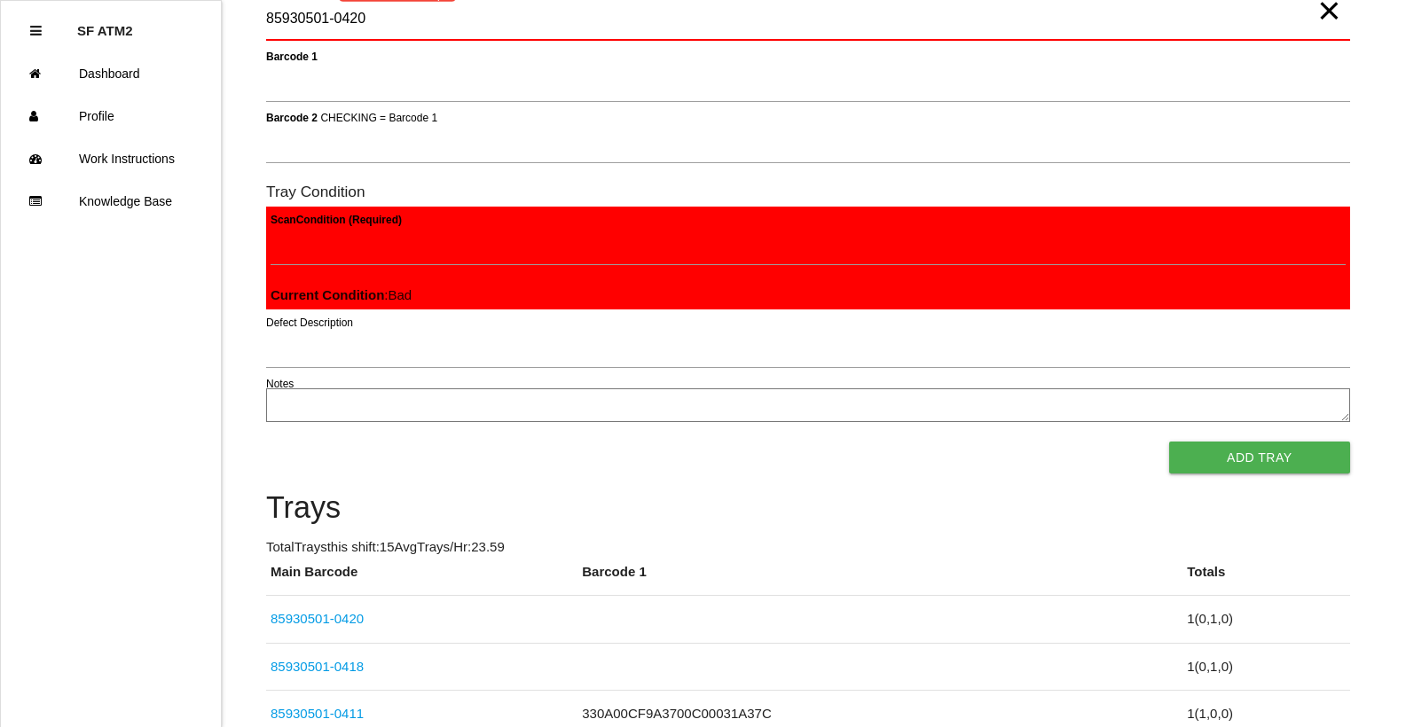
scroll to position [0, 0]
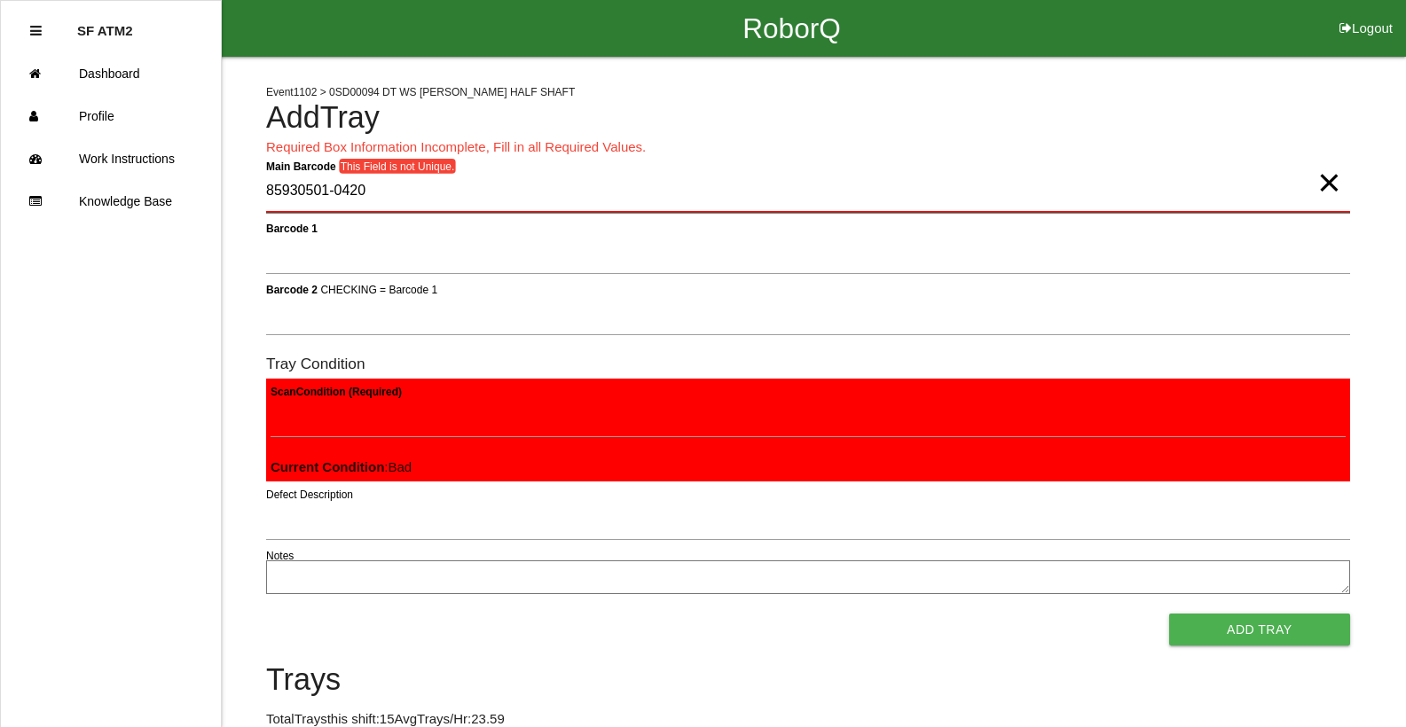
drag, startPoint x: 478, startPoint y: 188, endPoint x: 0, endPoint y: 226, distance: 479.6
click at [0, 225] on div "RoborQ Logout SF ATM2 Dashboard Profile Work Instructions Knowledge Base Event …" at bounding box center [703, 740] width 1406 height 1480
click at [465, 443] on div "Scan Condition (Required)" at bounding box center [808, 420] width 1075 height 48
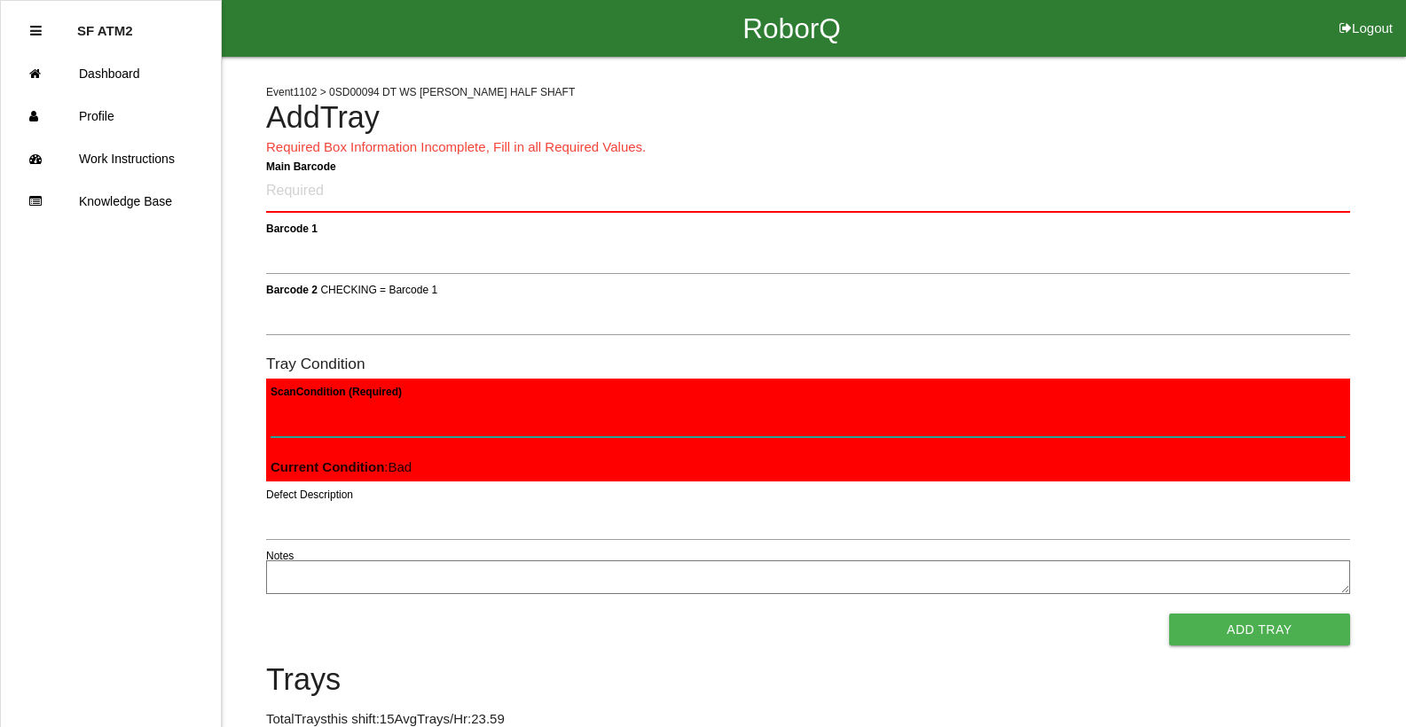
click at [465, 432] on Condition "Scan Condition (Required)" at bounding box center [808, 416] width 1075 height 41
type Condition "goo"
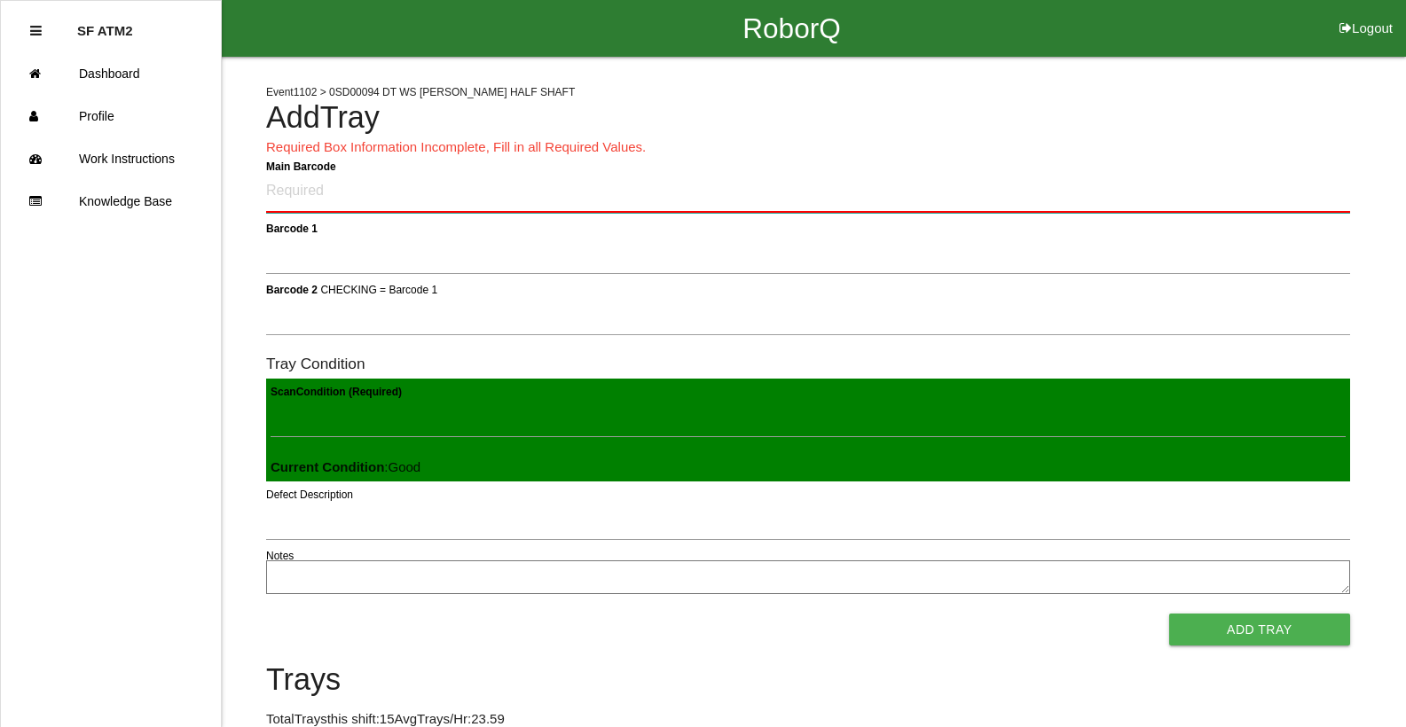
click at [271, 184] on Barcode "Main Barcode" at bounding box center [808, 192] width 1084 height 42
